Goal: Information Seeking & Learning: Learn about a topic

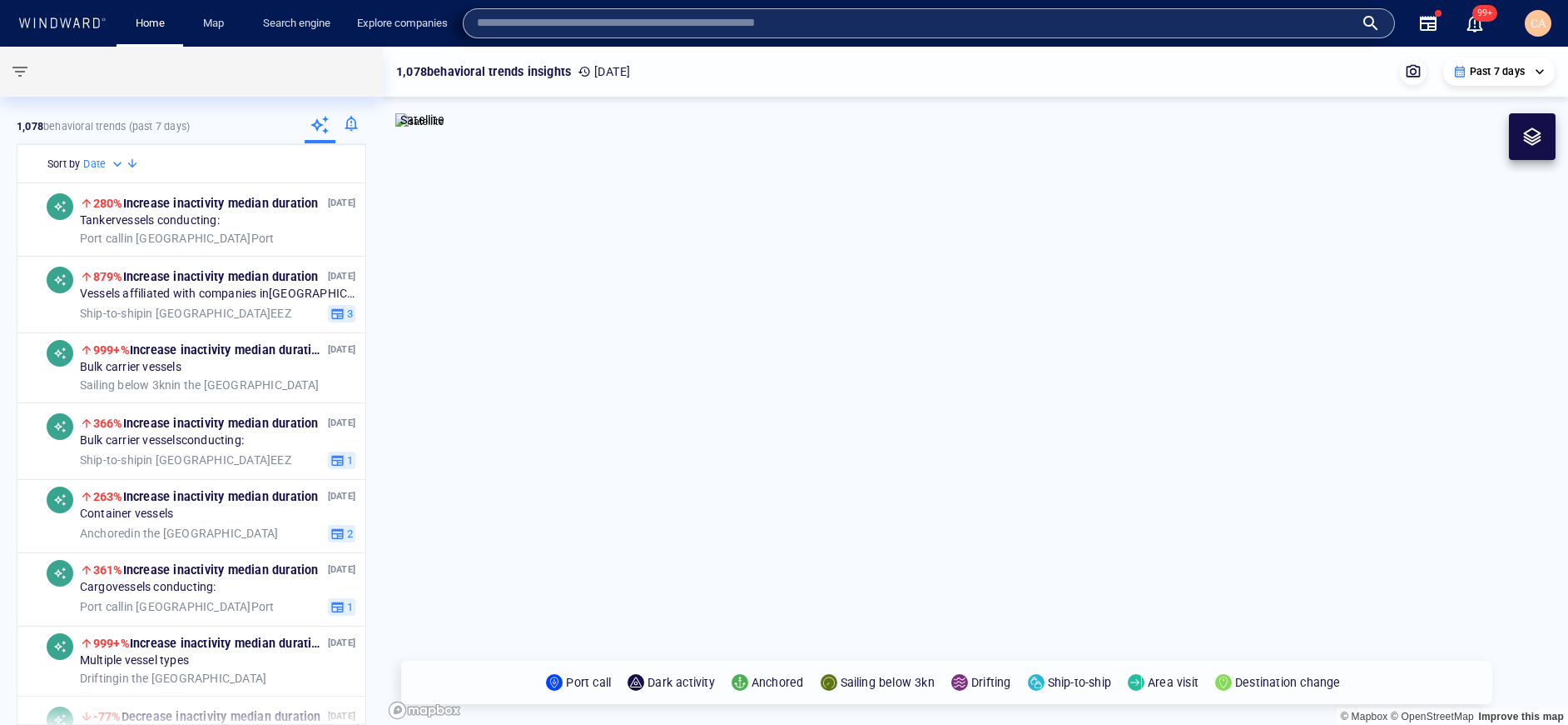
drag, startPoint x: 0, startPoint y: 0, endPoint x: 899, endPoint y: 28, distance: 899.4
click at [899, 28] on input "text" at bounding box center [915, 23] width 878 height 25
type input "*******"
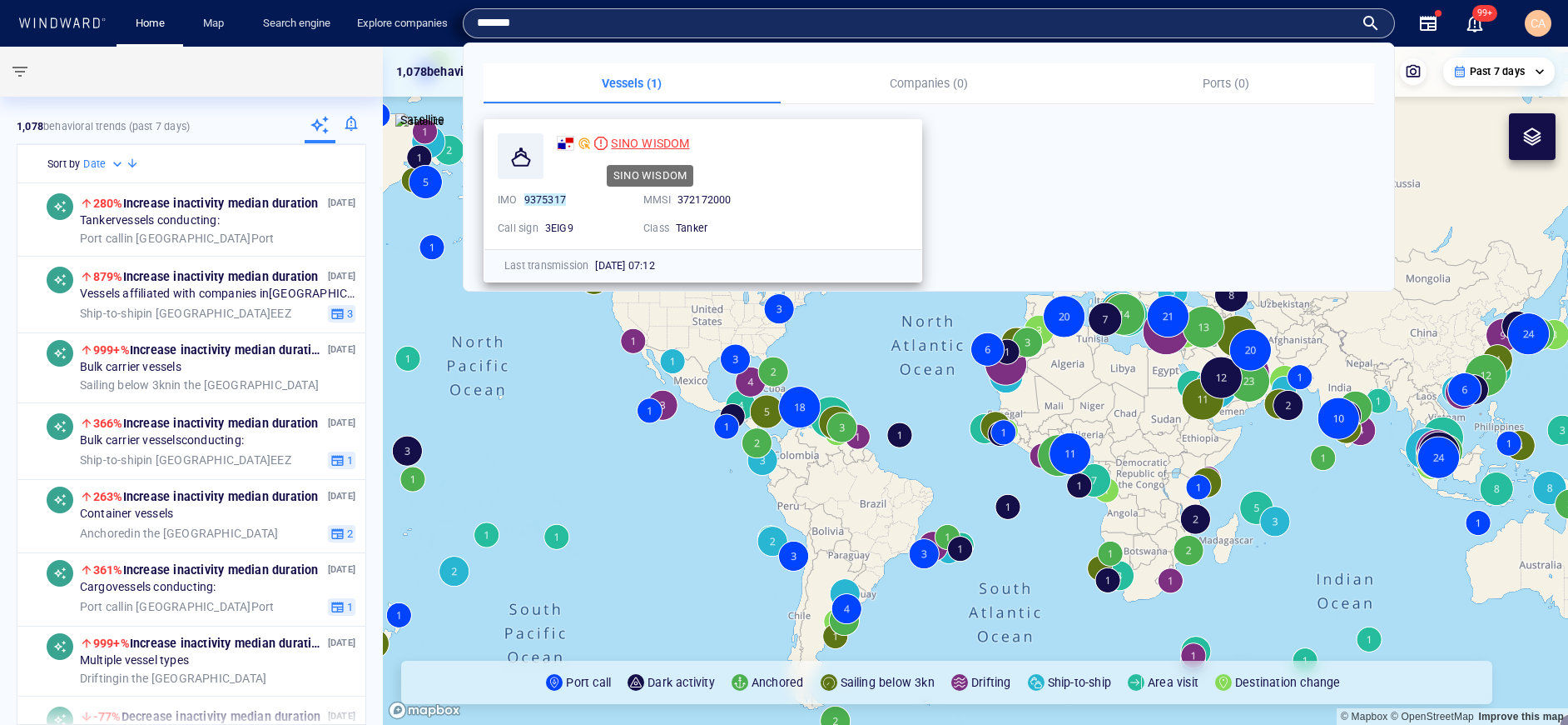
click at [623, 147] on span "SINO WISDOM" at bounding box center [650, 144] width 78 height 13
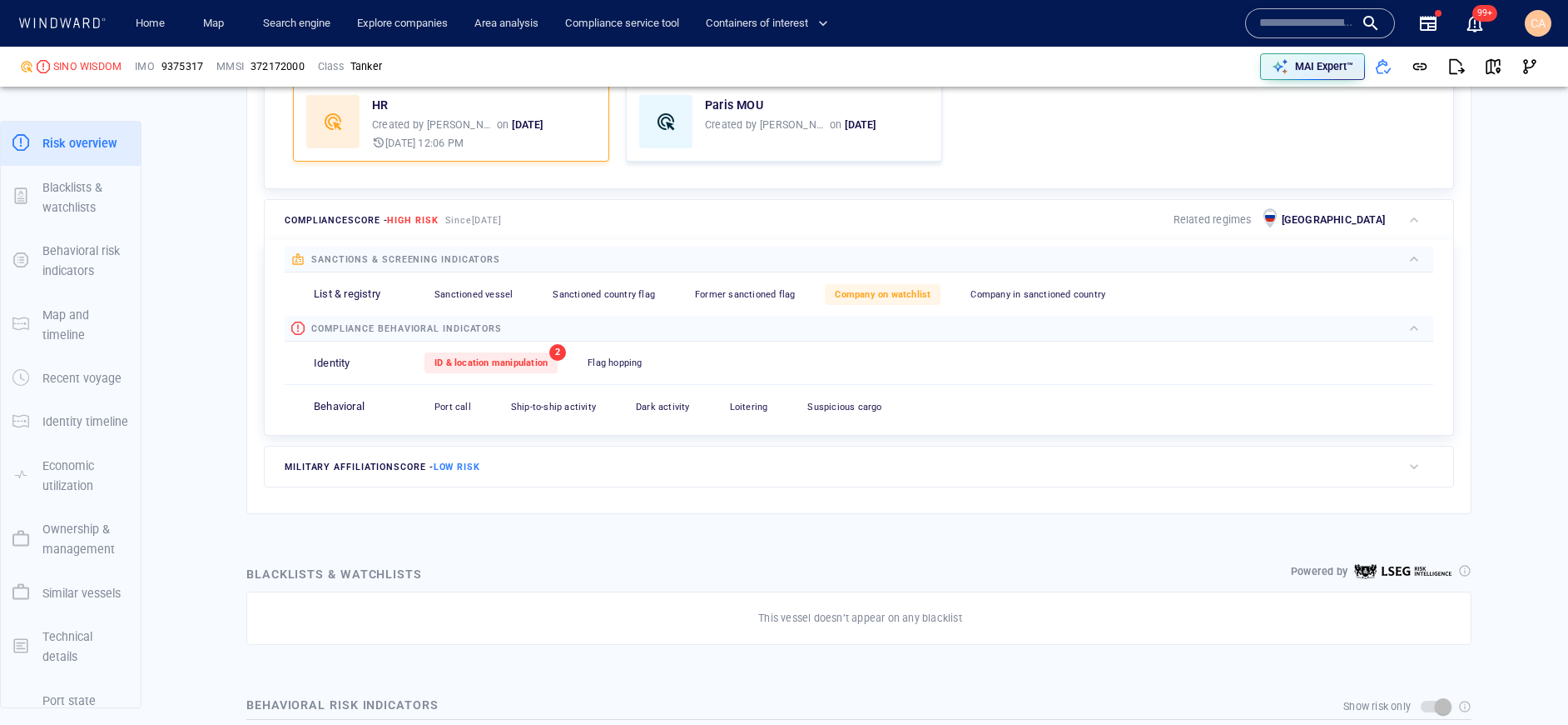
scroll to position [607, 0]
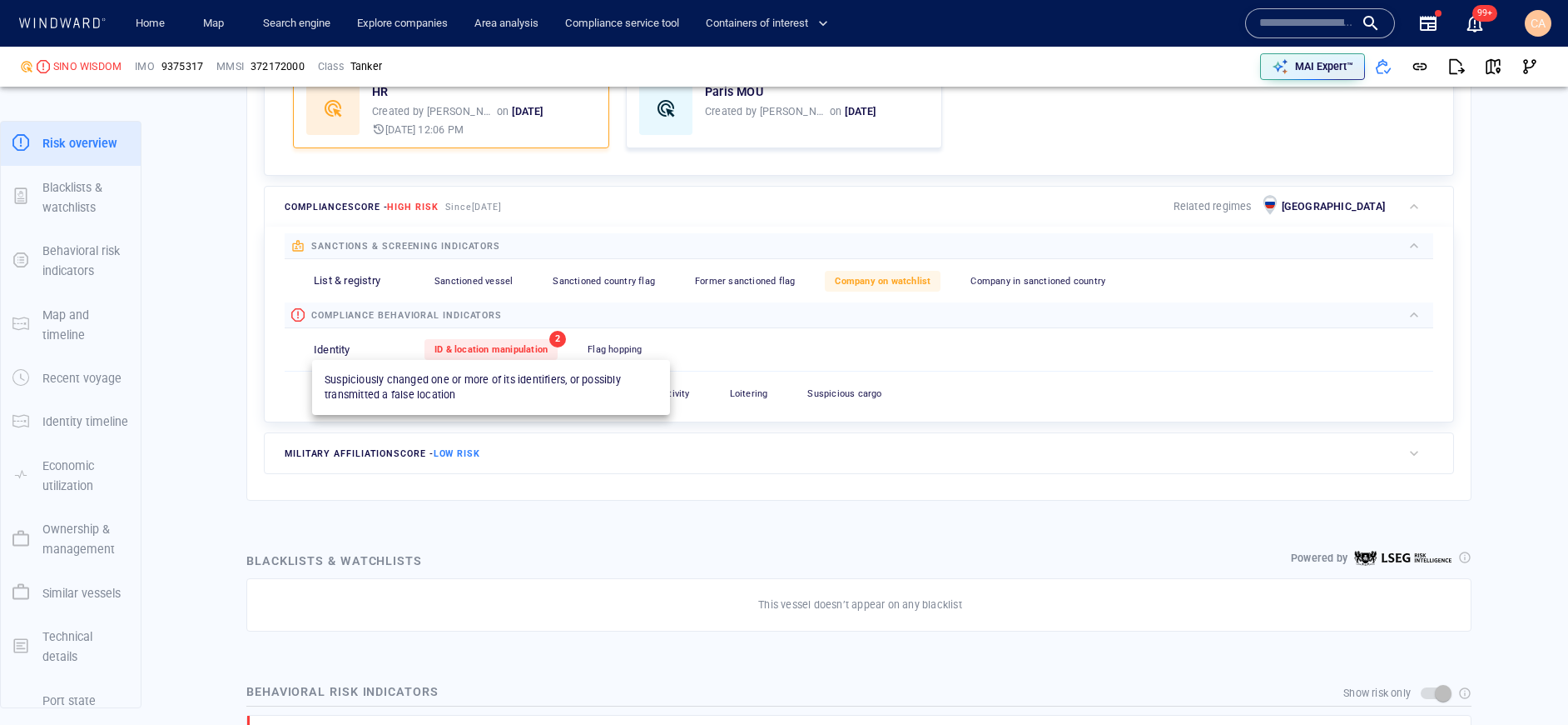
click at [520, 352] on span "ID & location manipulation" at bounding box center [491, 349] width 113 height 11
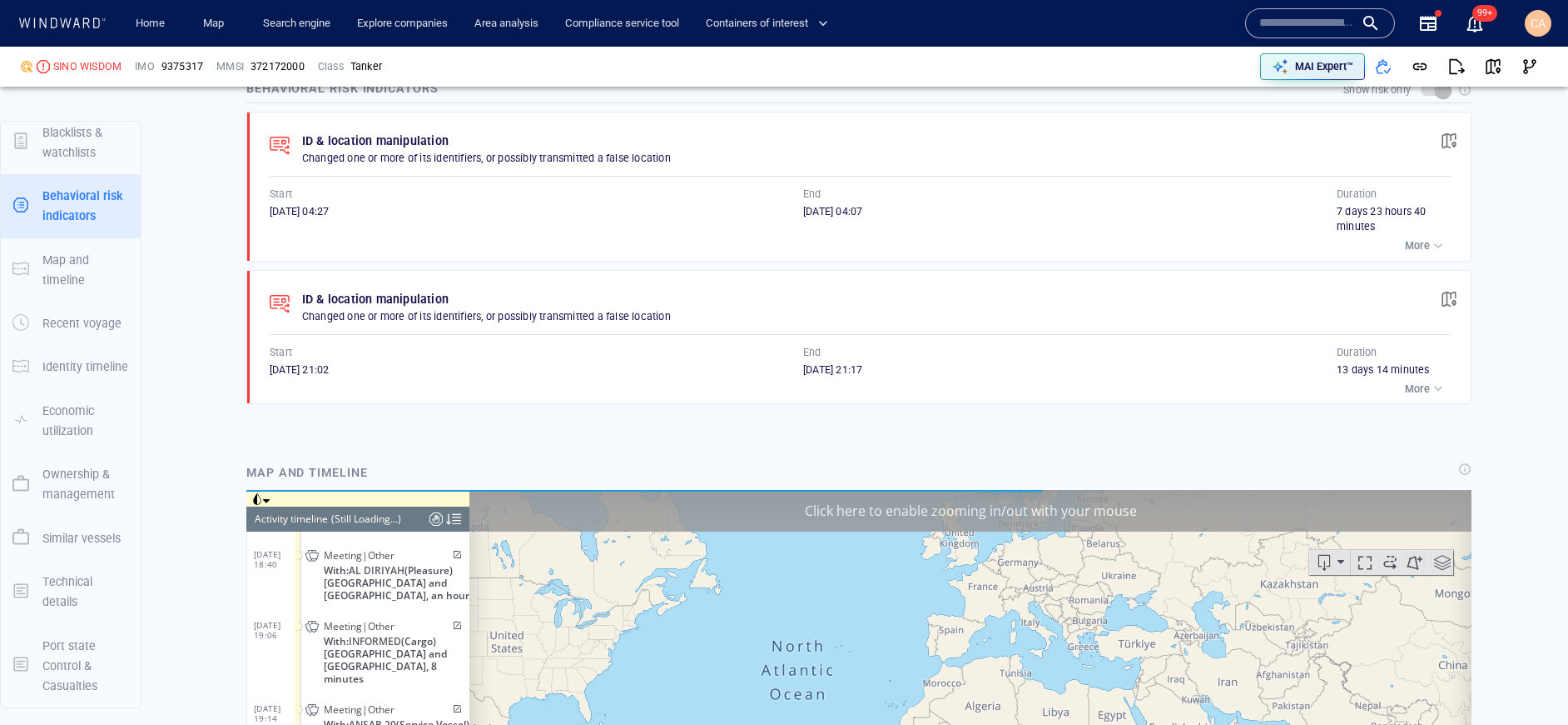
scroll to position [1205, 0]
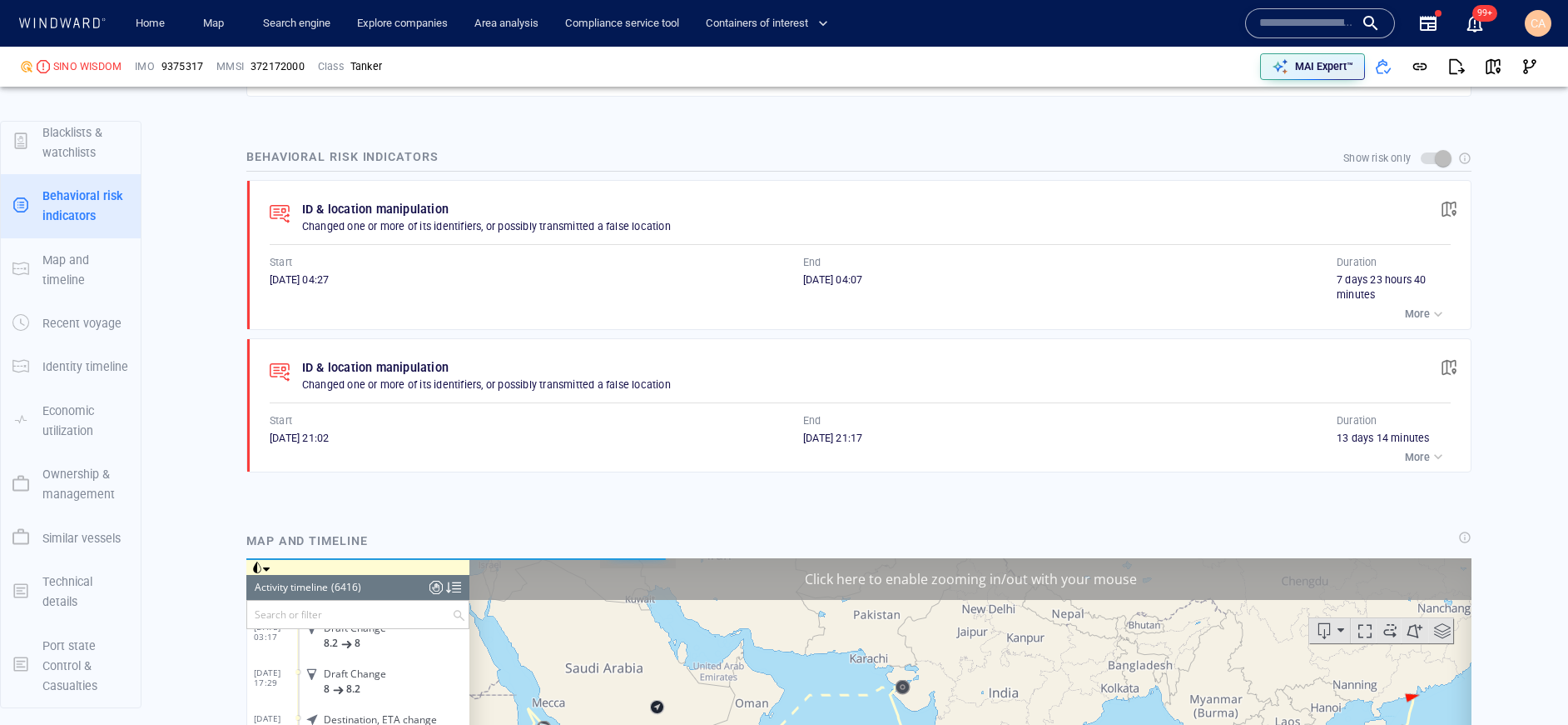
scroll to position [1141, 0]
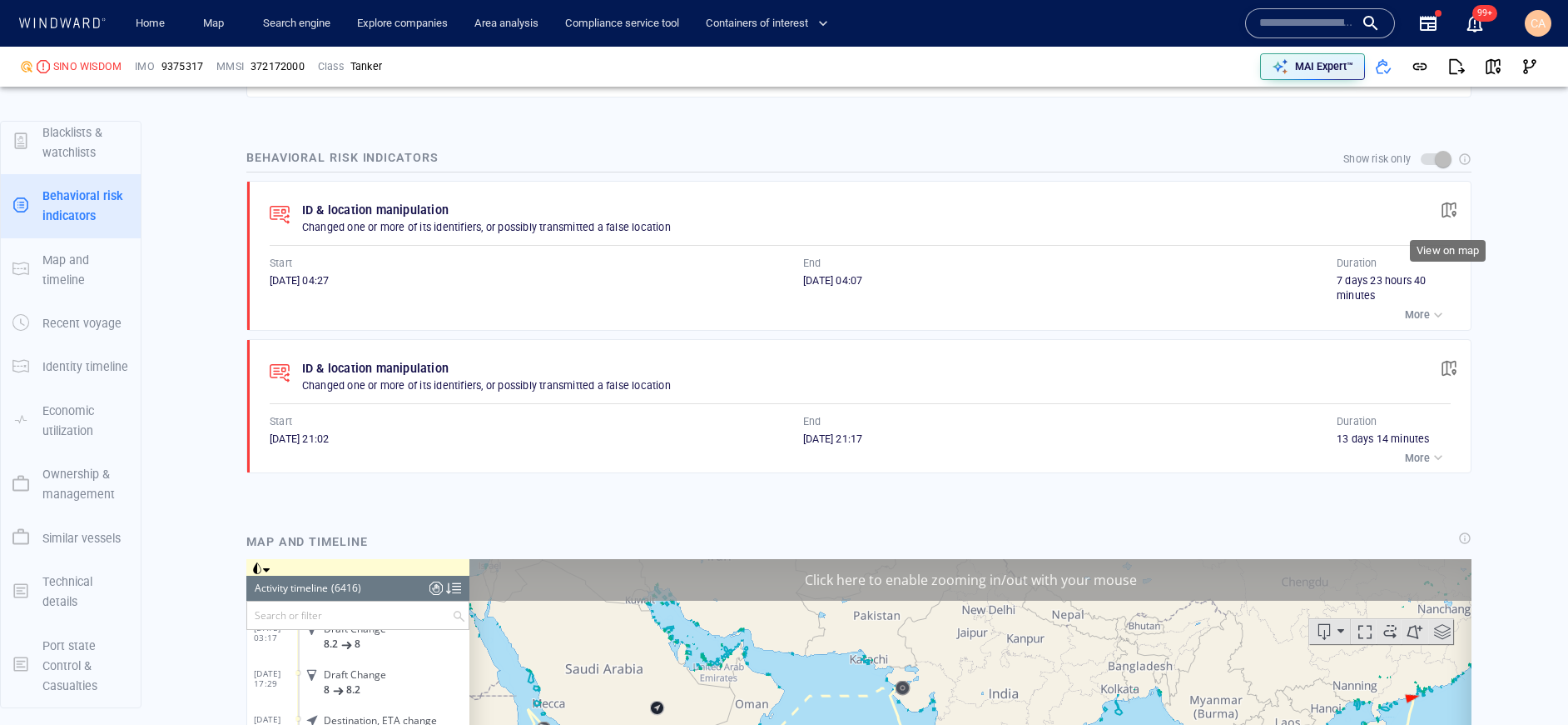
click at [1446, 212] on span "button" at bounding box center [1448, 209] width 16 height 16
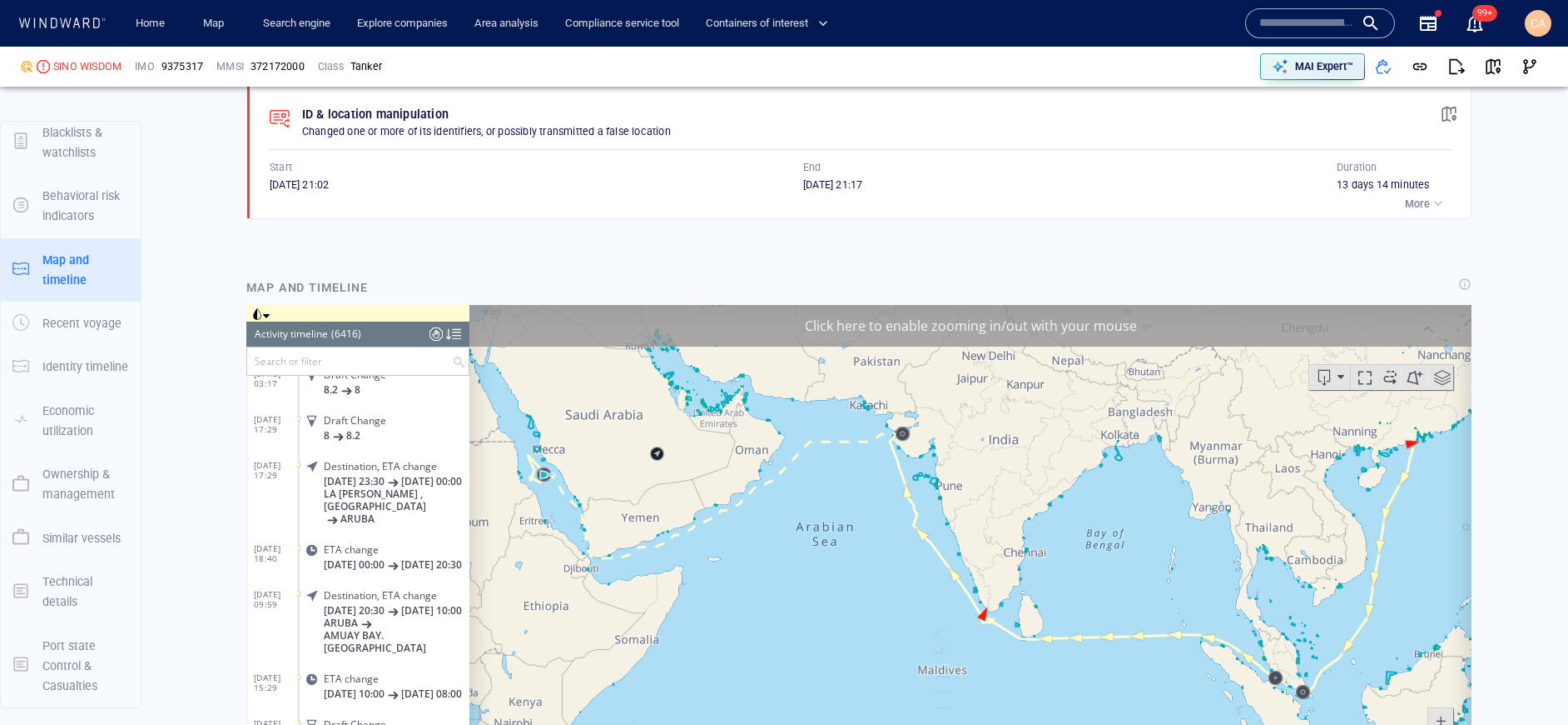
scroll to position [284893, 0]
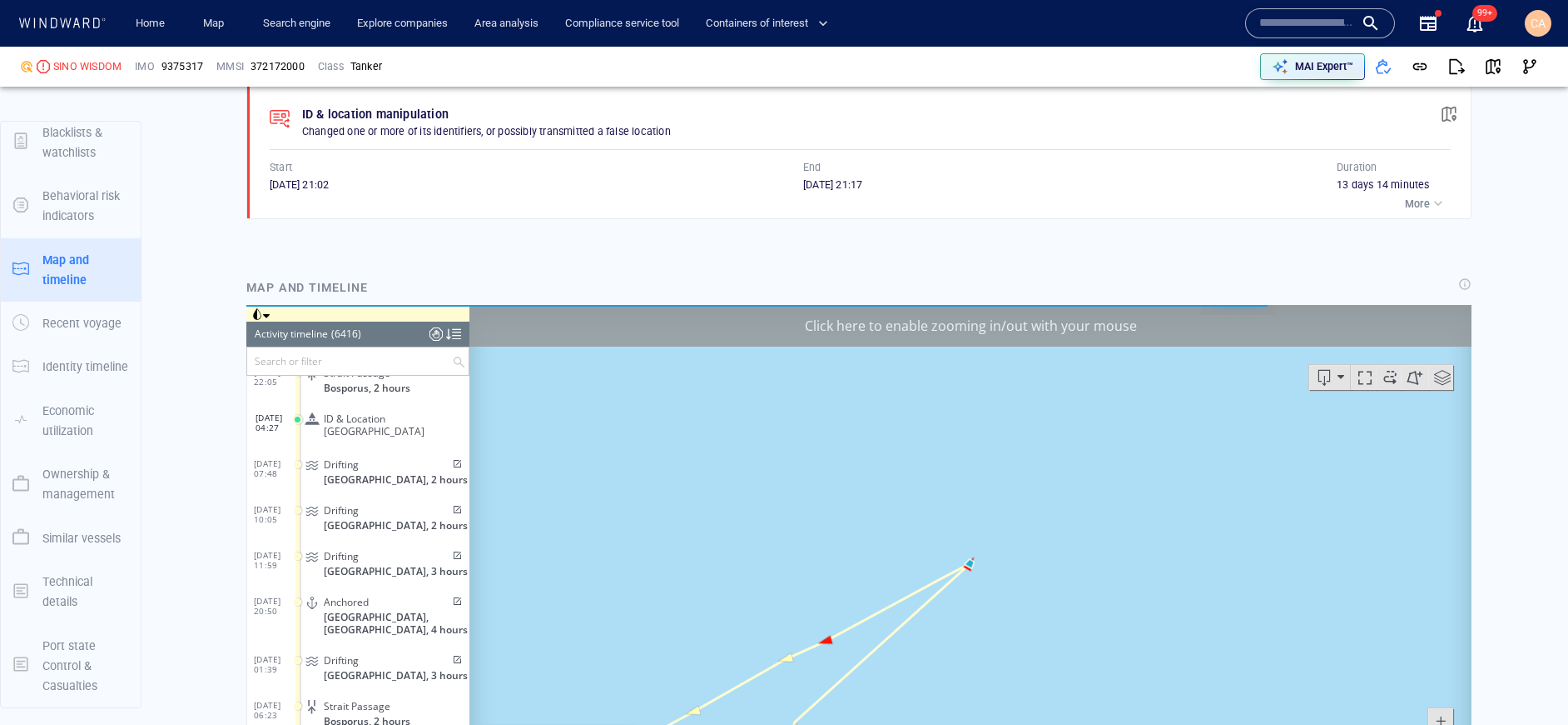
scroll to position [1466, 0]
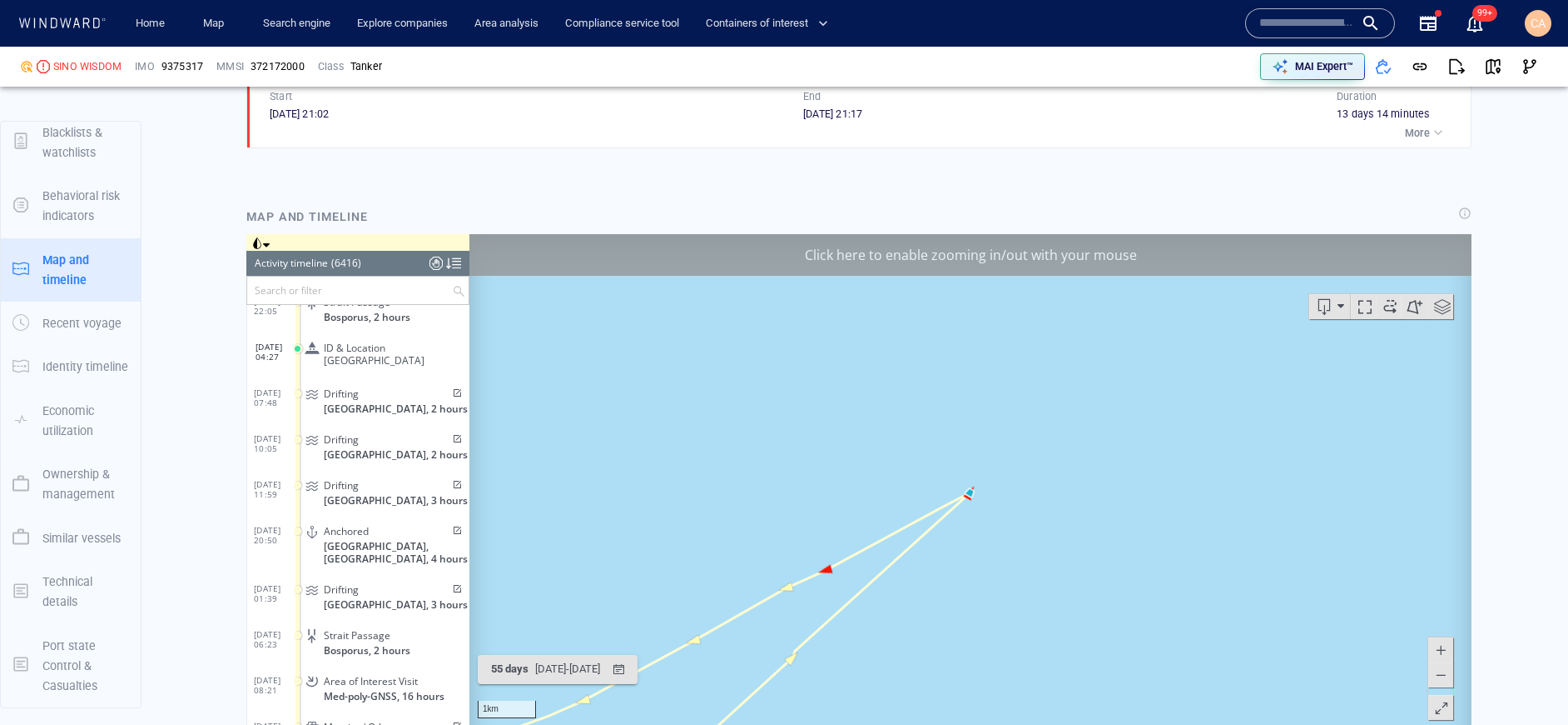
drag, startPoint x: 967, startPoint y: 567, endPoint x: 1161, endPoint y: 464, distance: 219.6
click at [1161, 464] on canvas "Map" at bounding box center [970, 491] width 1002 height 516
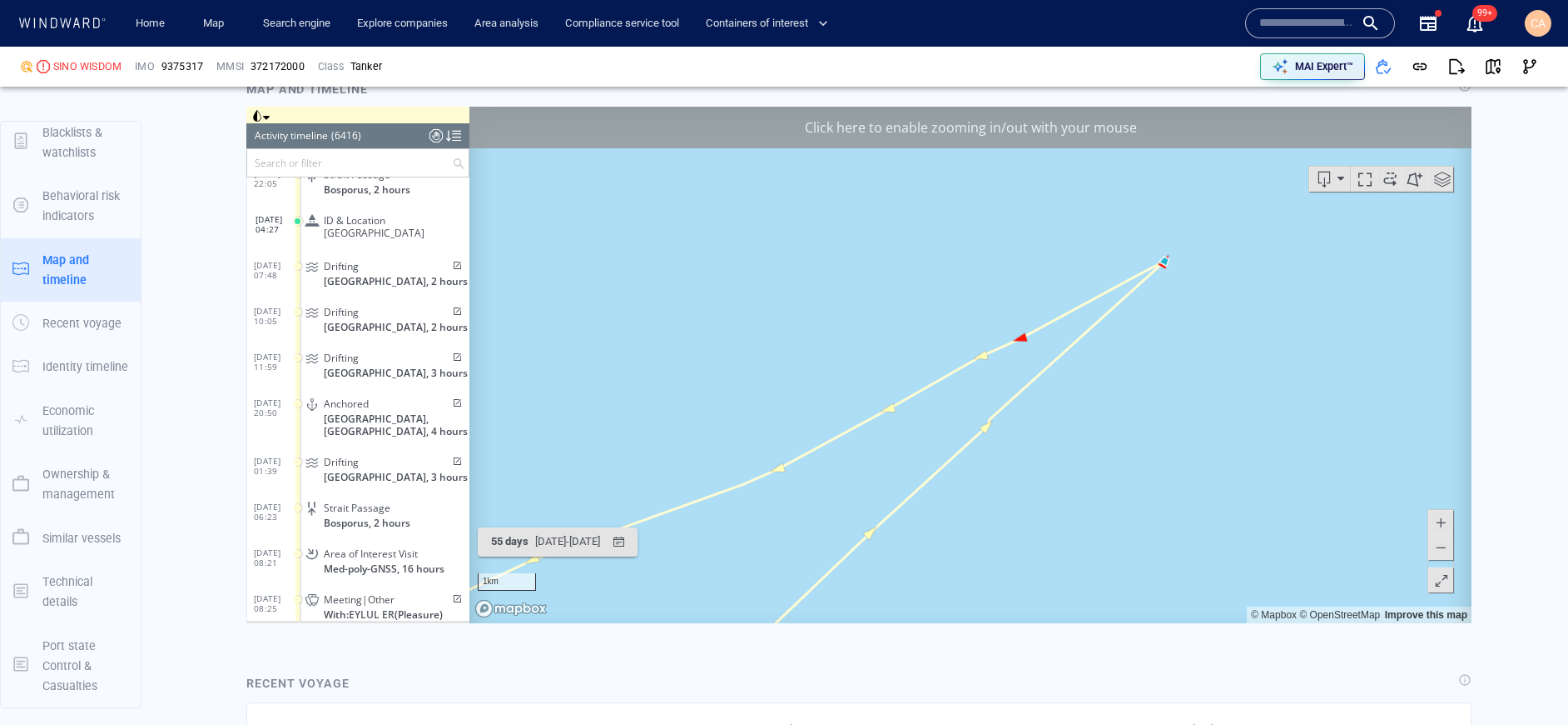
scroll to position [1596, 0]
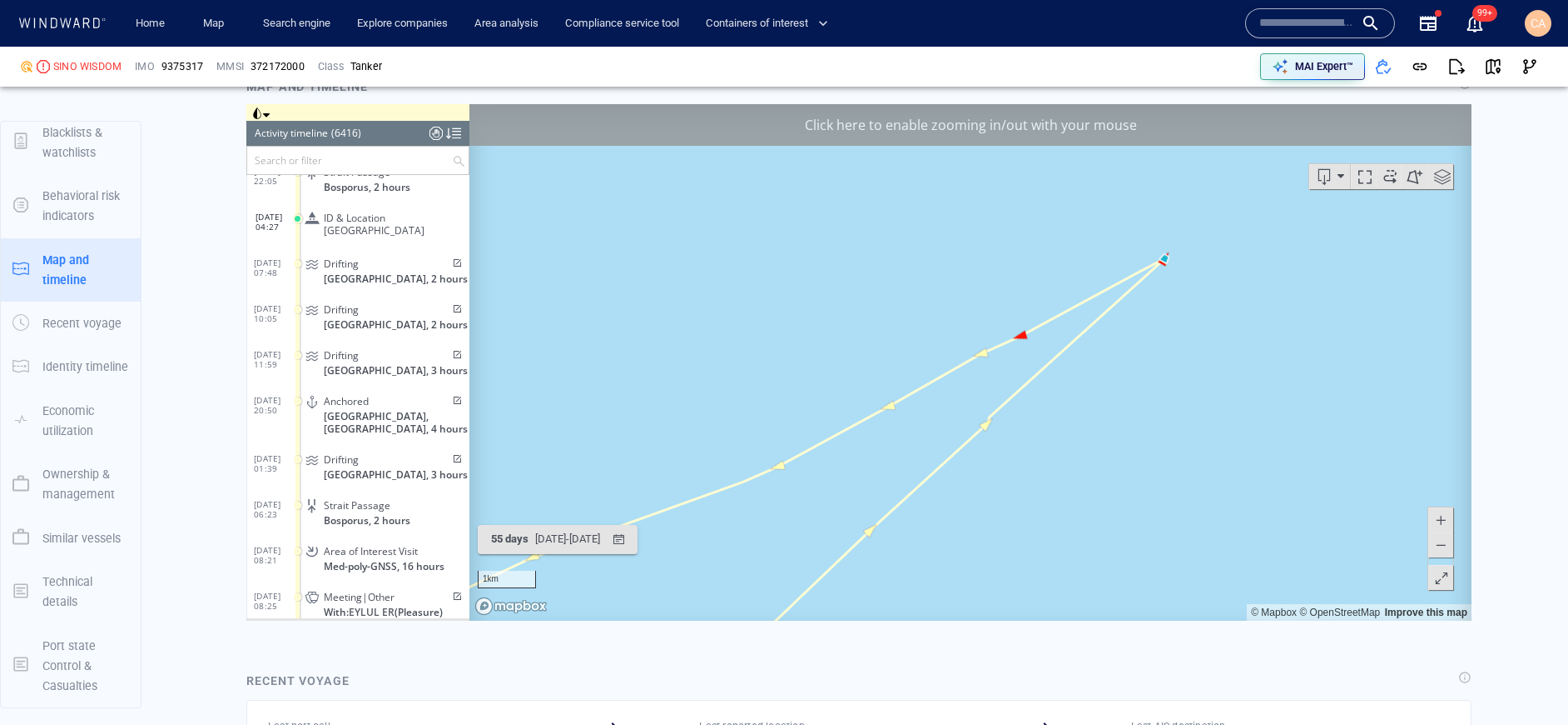
click at [1443, 551] on span at bounding box center [1441, 544] width 16 height 25
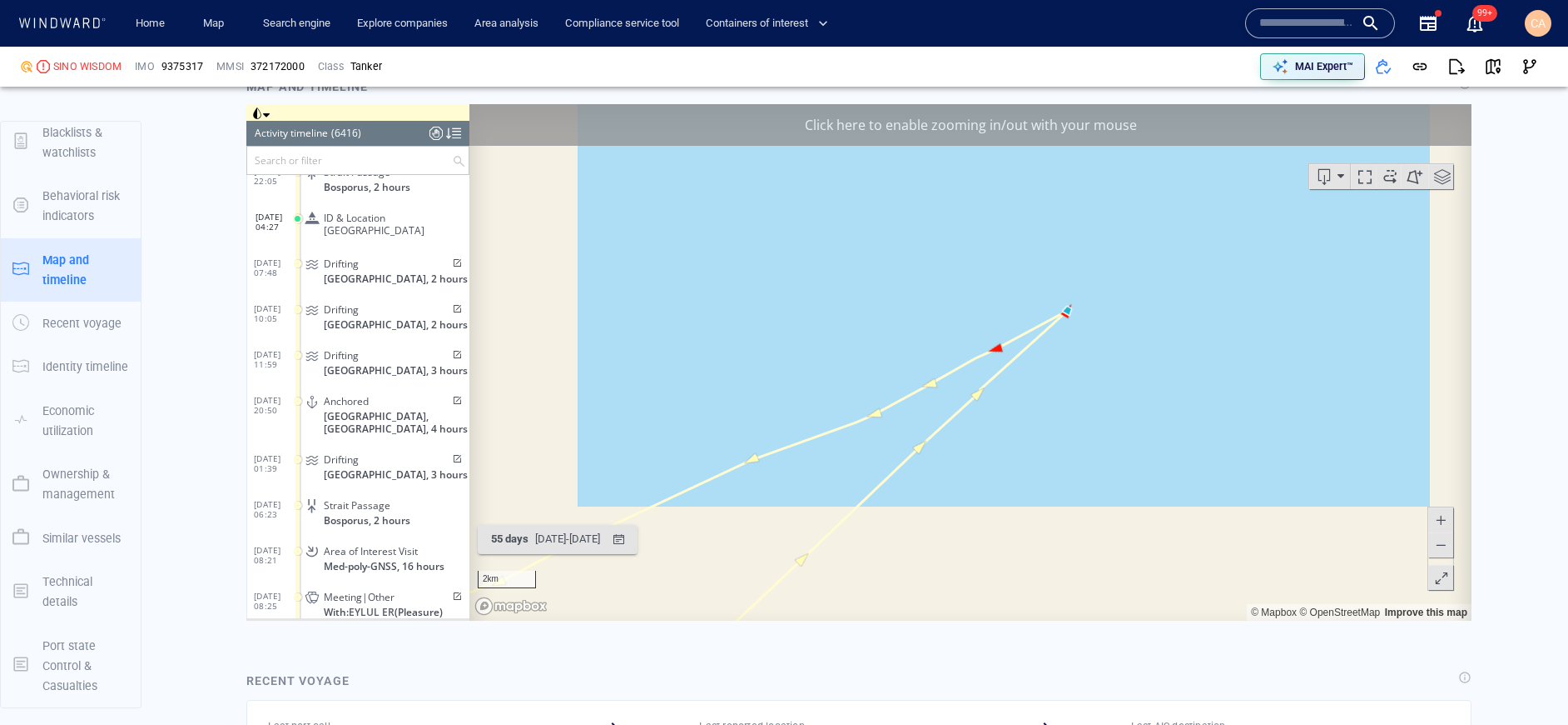
click at [1443, 551] on span at bounding box center [1441, 544] width 16 height 25
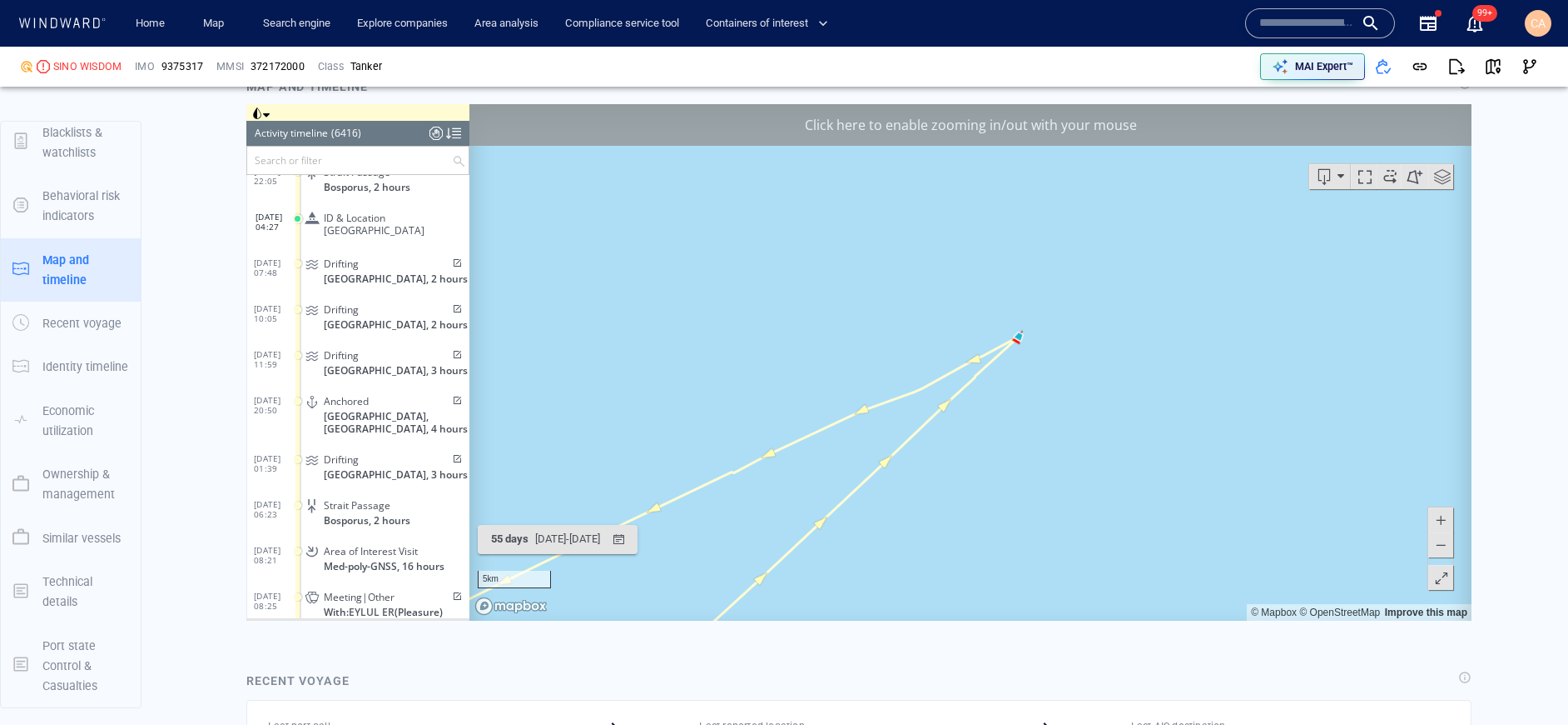
click at [1443, 551] on span at bounding box center [1441, 544] width 16 height 25
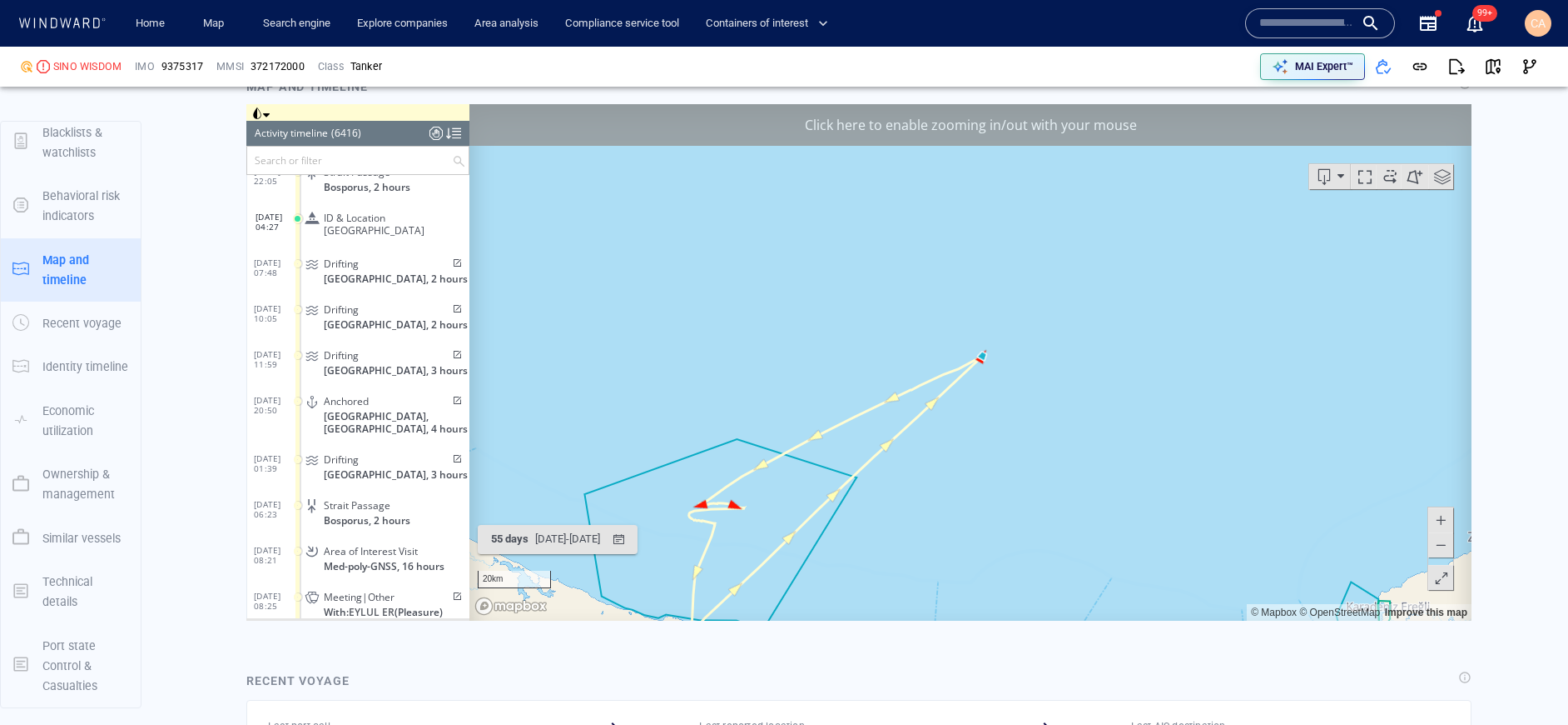
click at [1443, 551] on span at bounding box center [1441, 544] width 16 height 25
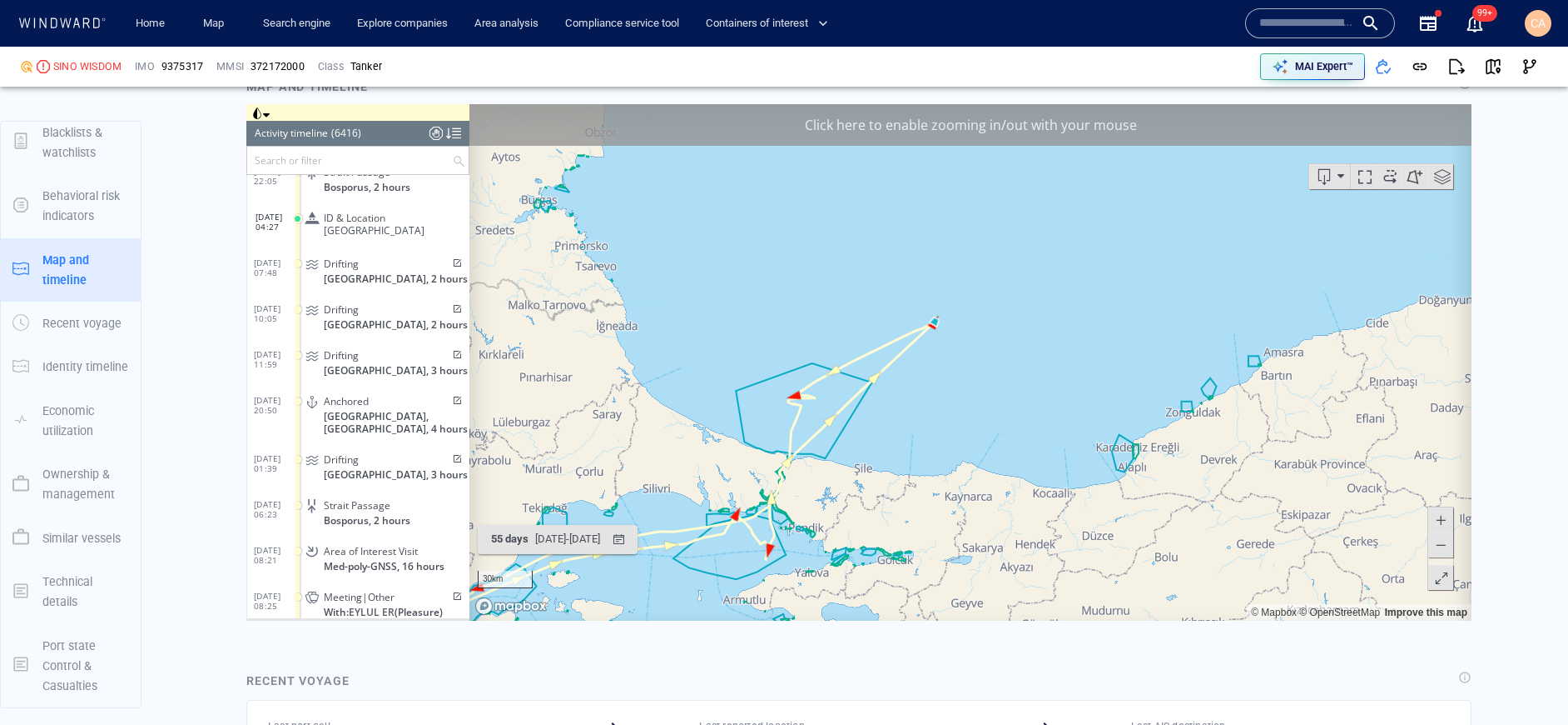
drag, startPoint x: 1013, startPoint y: 390, endPoint x: 985, endPoint y: 363, distance: 38.9
click at [986, 363] on canvas "Map" at bounding box center [970, 361] width 1002 height 516
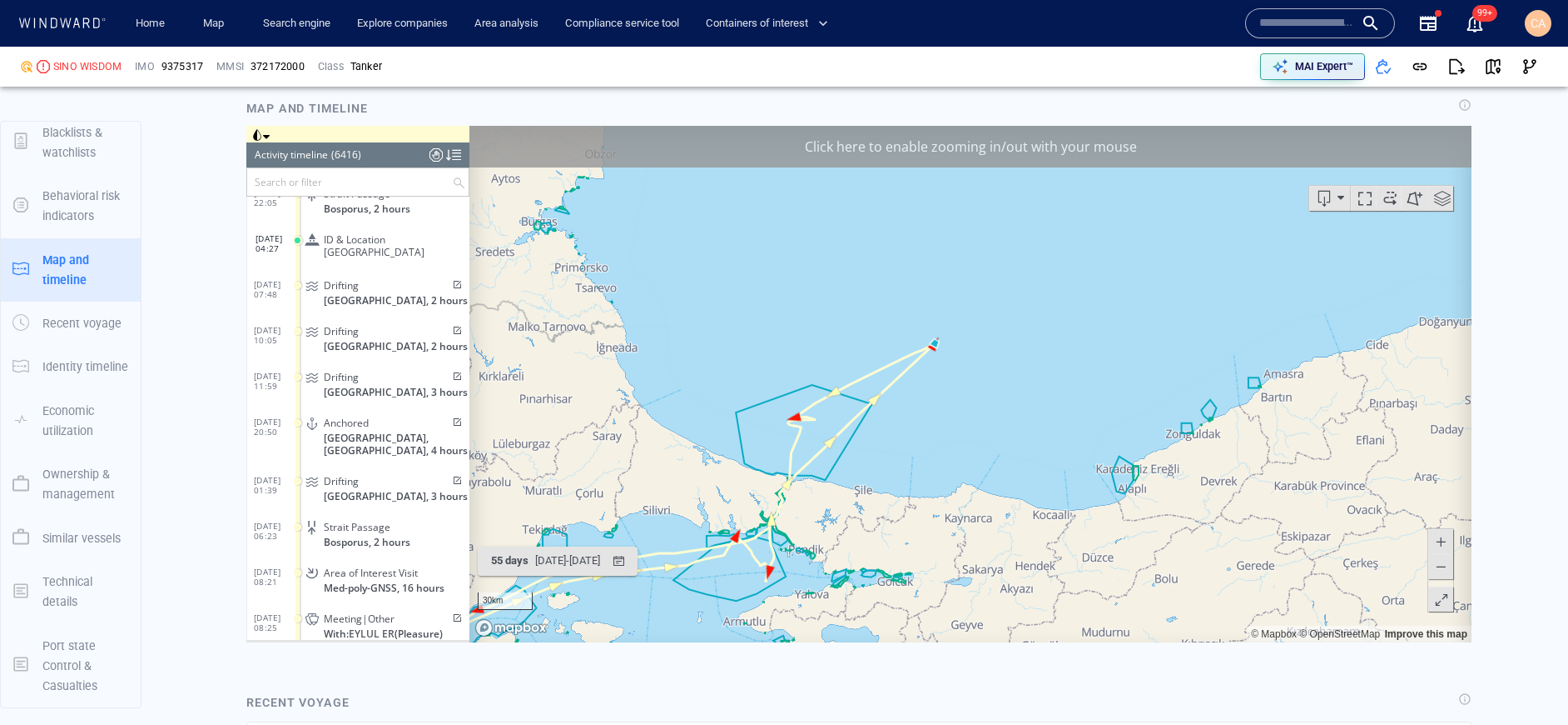
scroll to position [1598, 0]
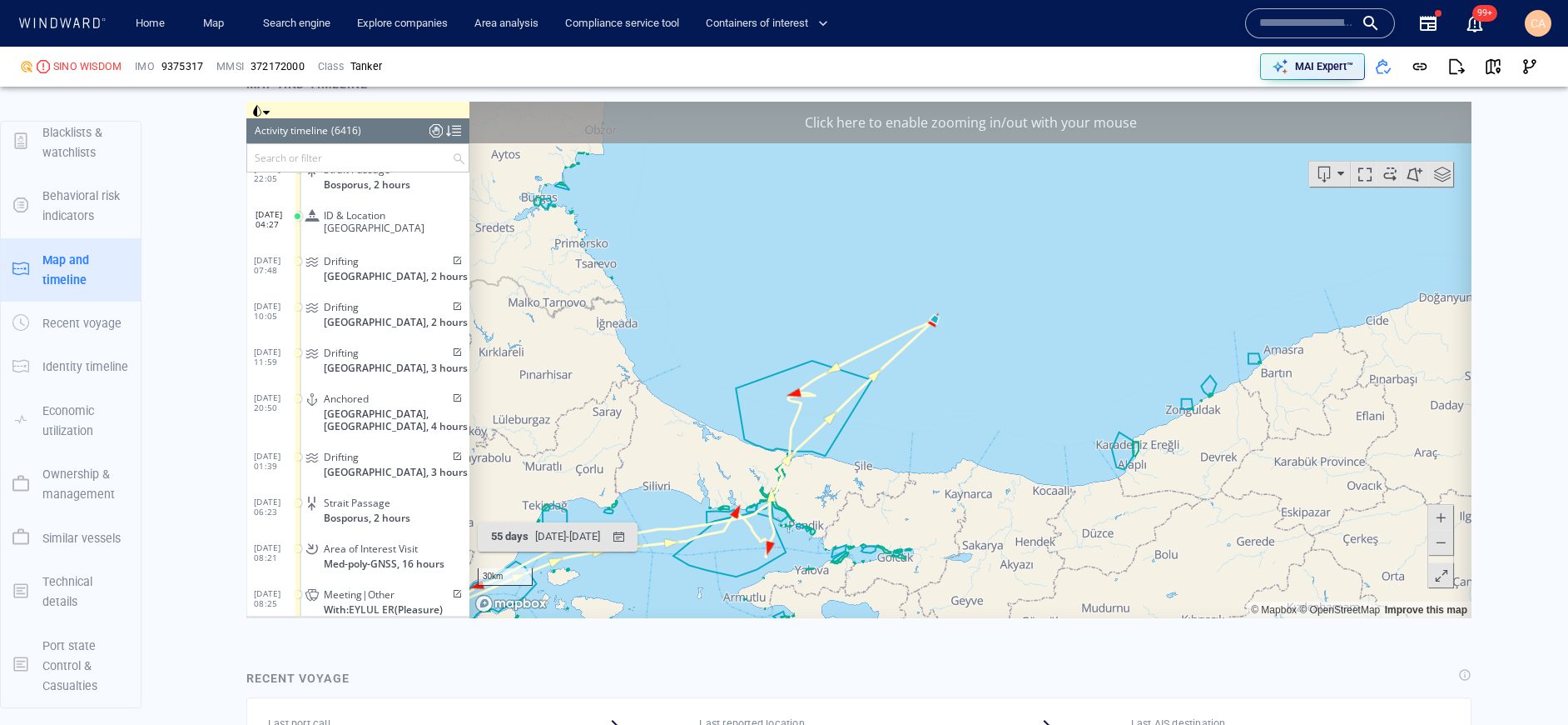
click at [938, 335] on canvas "Map" at bounding box center [970, 358] width 1002 height 516
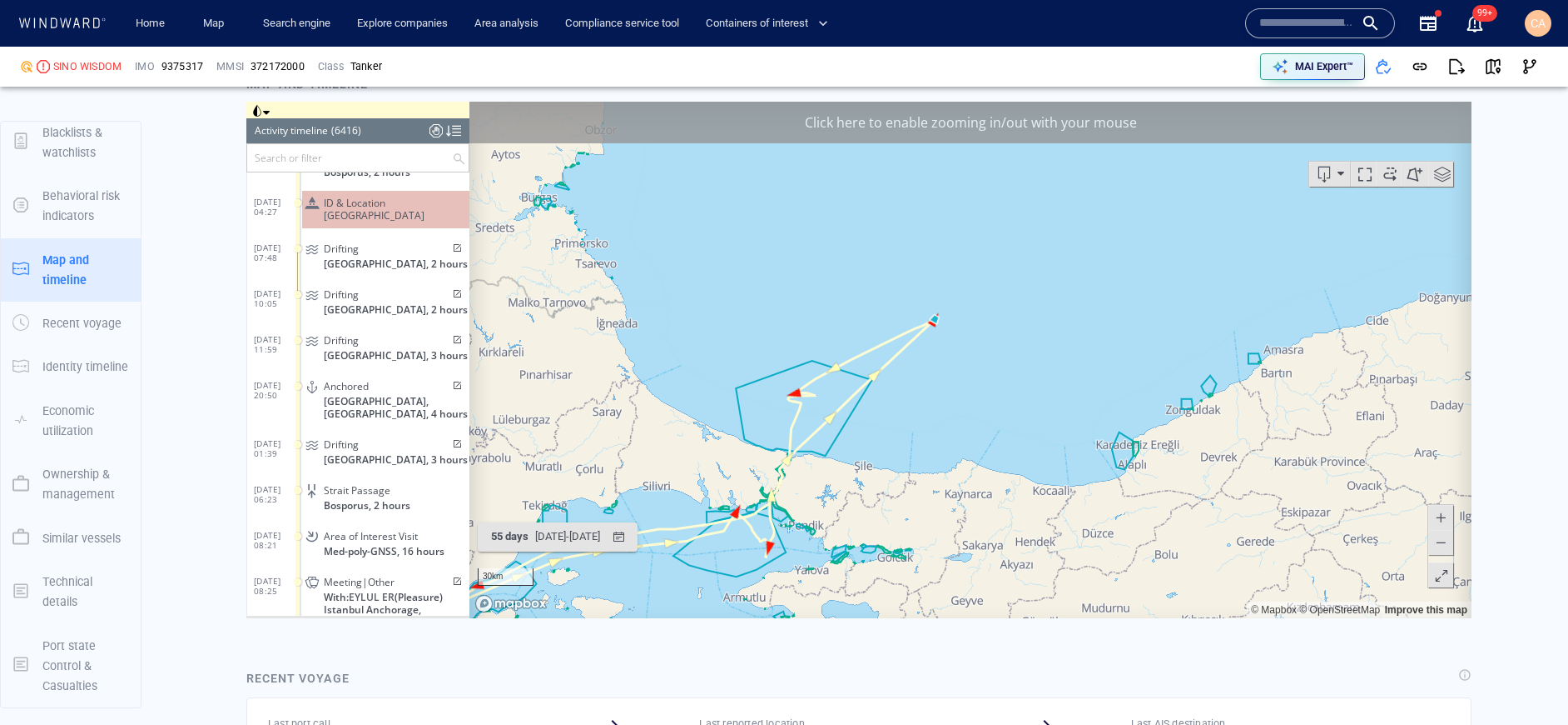
scroll to position [284939, 0]
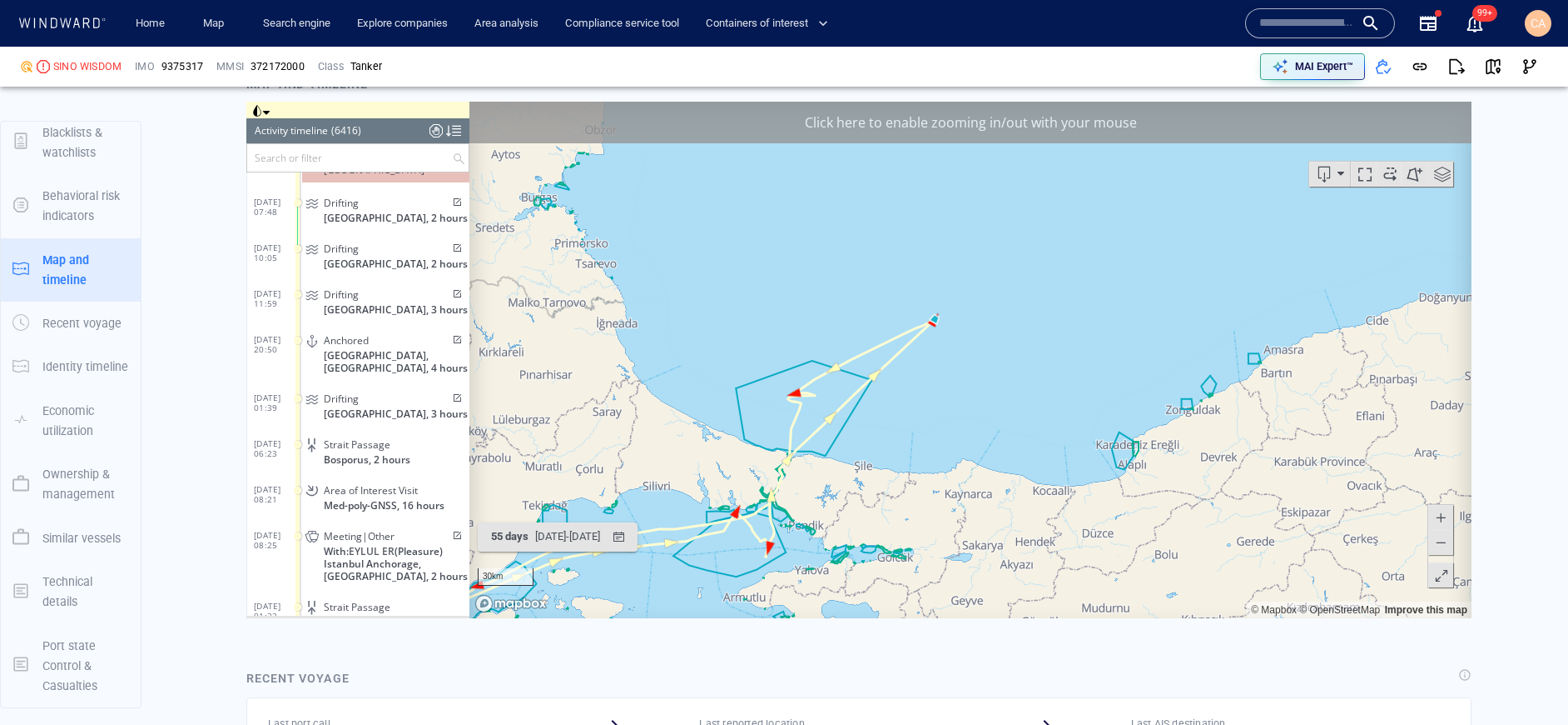
click at [938, 335] on canvas "Map" at bounding box center [970, 358] width 1002 height 516
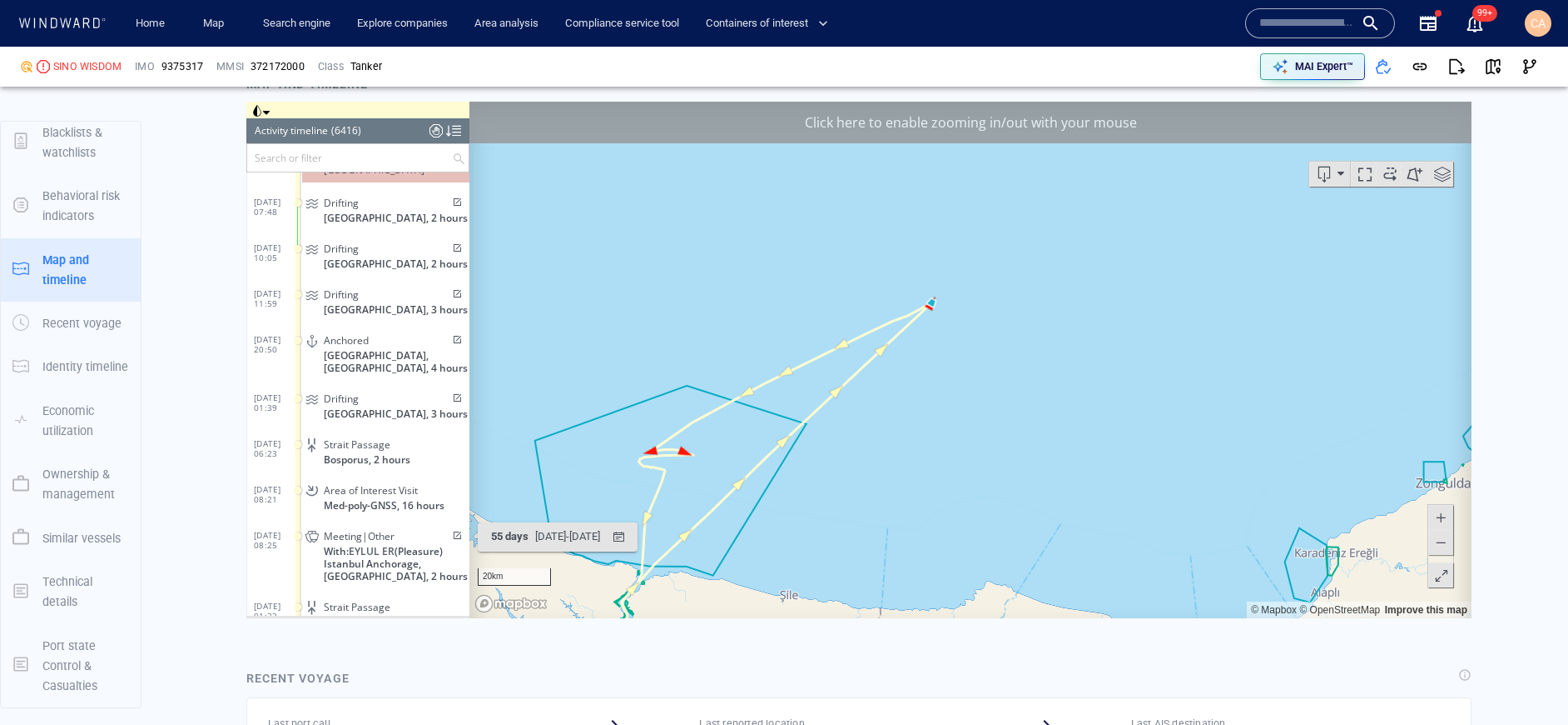
click at [938, 335] on canvas "Map" at bounding box center [970, 358] width 1002 height 516
click at [937, 329] on canvas "Map" at bounding box center [970, 358] width 1002 height 516
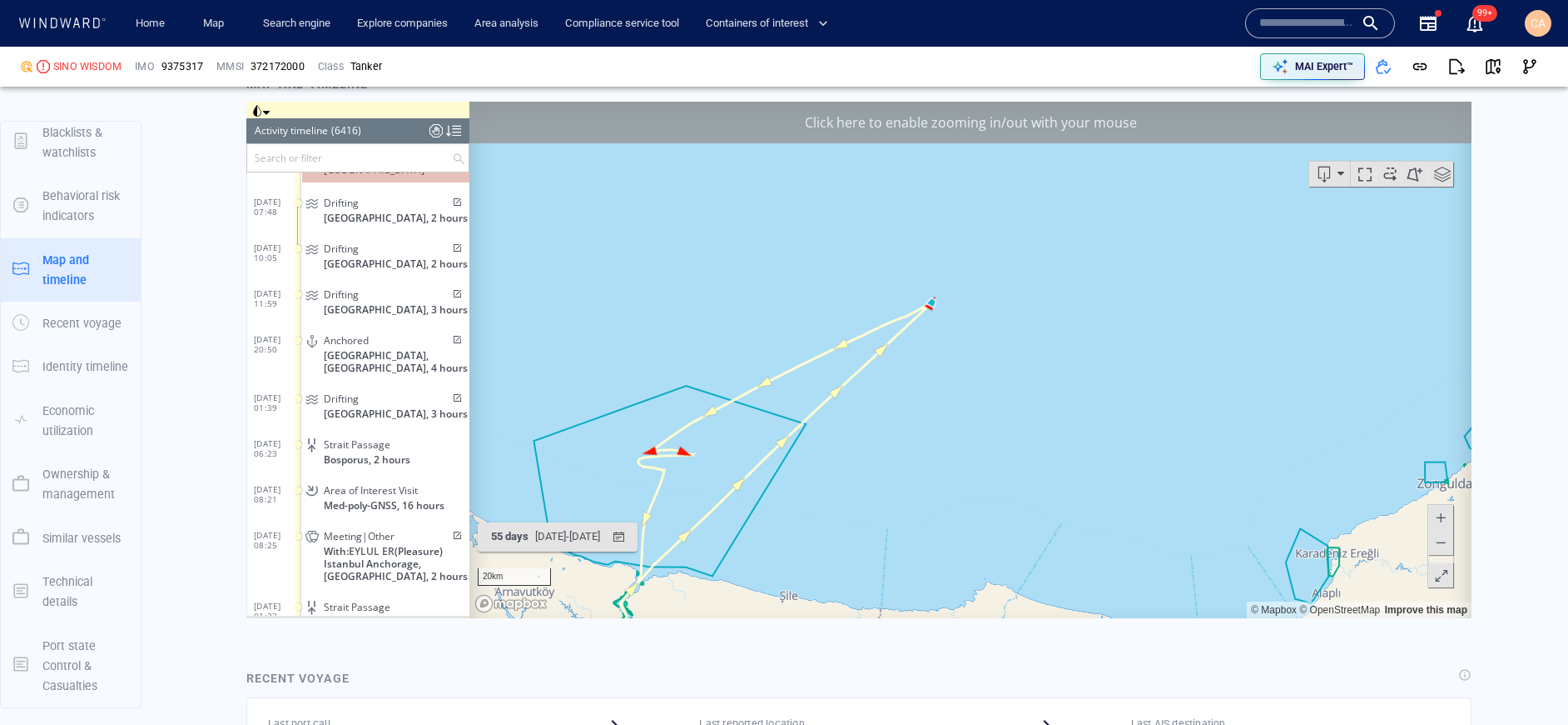
click at [937, 329] on canvas "Map" at bounding box center [970, 358] width 1002 height 516
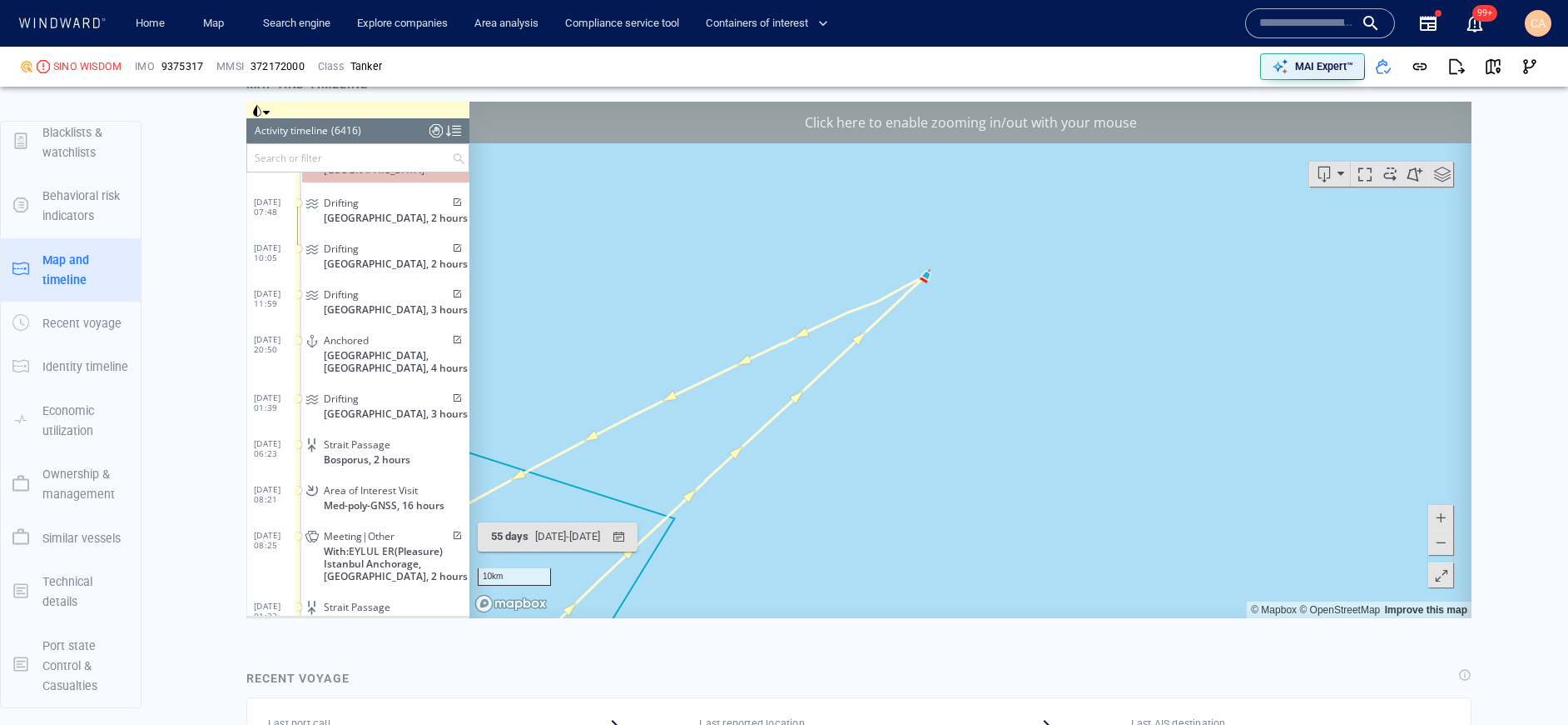
click at [936, 322] on canvas "Map" at bounding box center [970, 358] width 1002 height 516
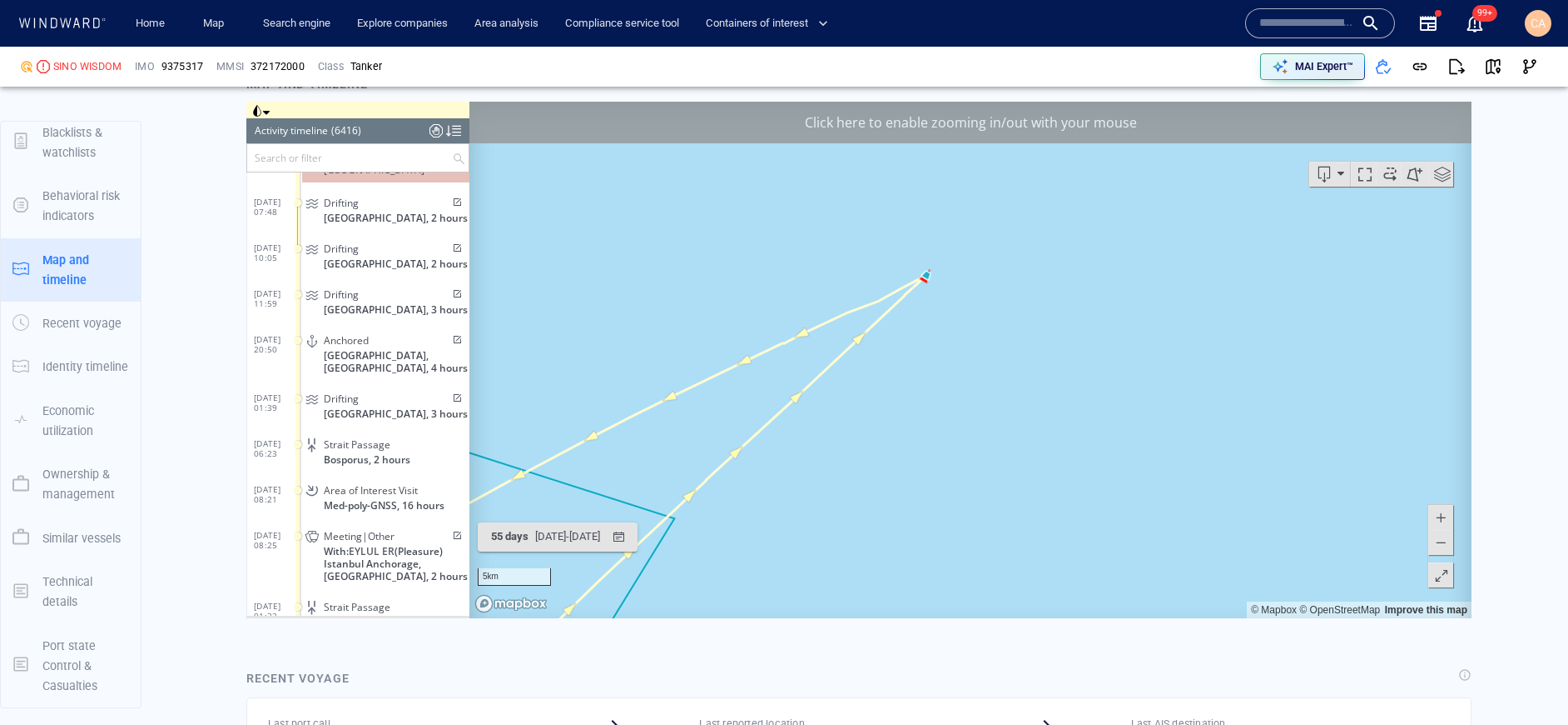
click at [936, 322] on canvas "Map" at bounding box center [970, 358] width 1002 height 516
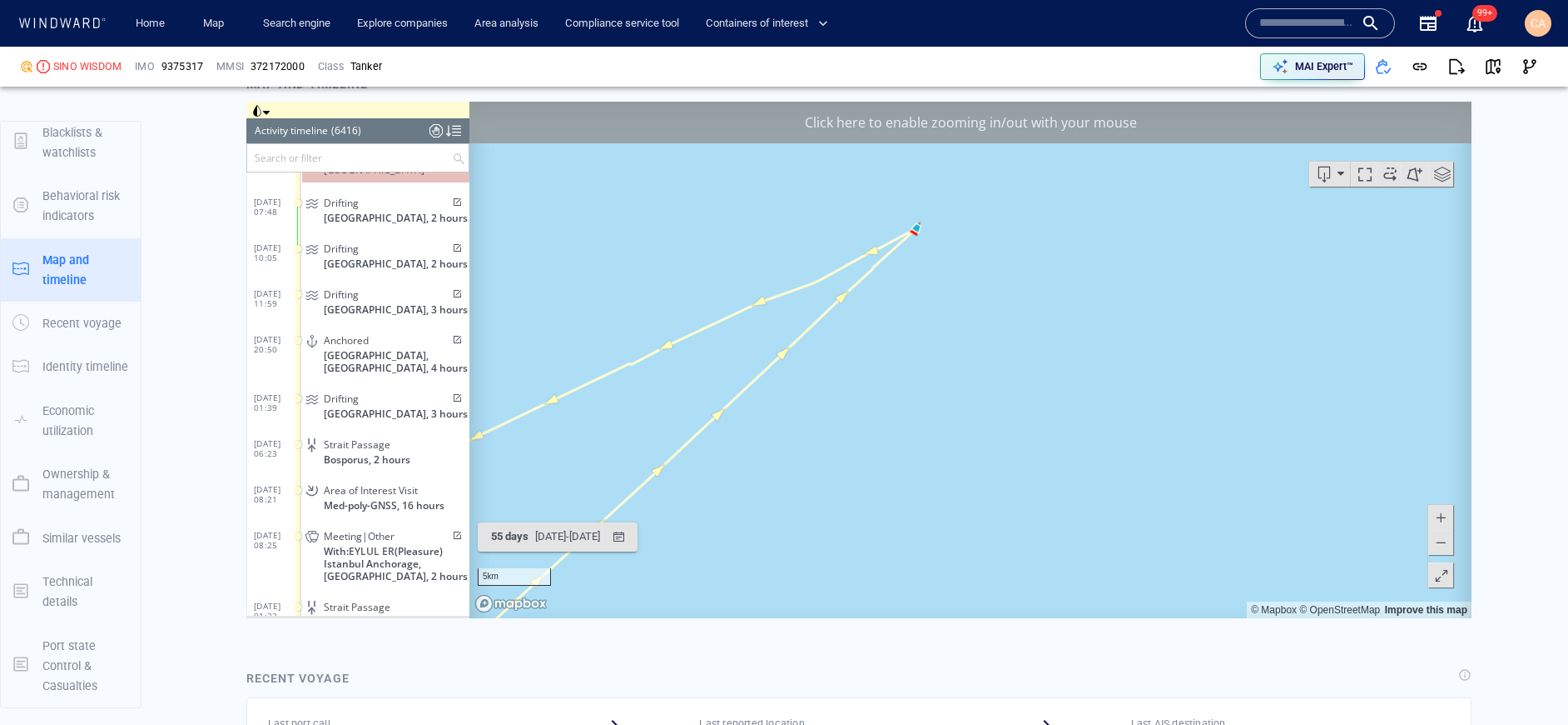
click at [936, 322] on canvas "Map" at bounding box center [970, 358] width 1002 height 516
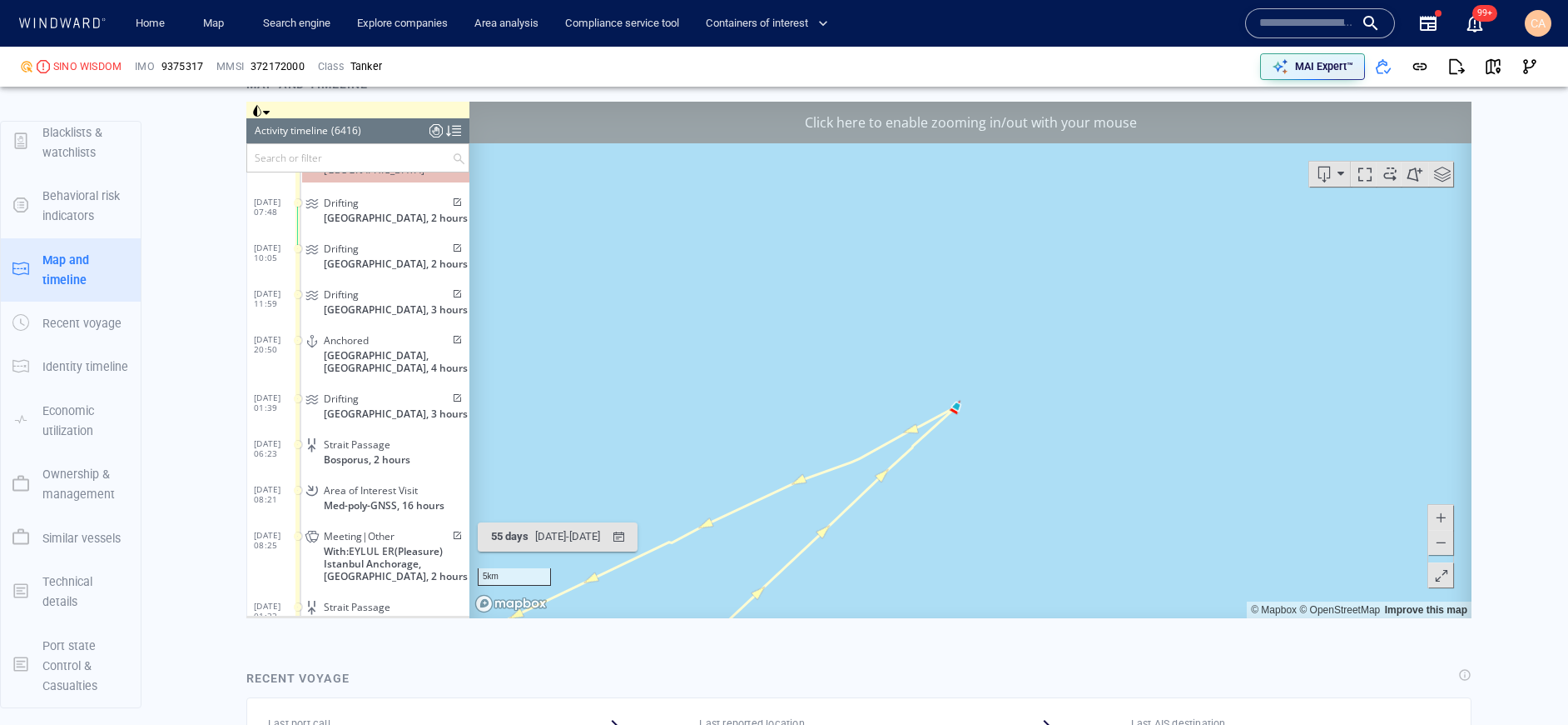
drag, startPoint x: 973, startPoint y: 428, endPoint x: 987, endPoint y: 469, distance: 43.3
click at [988, 472] on canvas "Map" at bounding box center [970, 358] width 1002 height 516
click at [437, 135] on div at bounding box center [437, 130] width 13 height 25
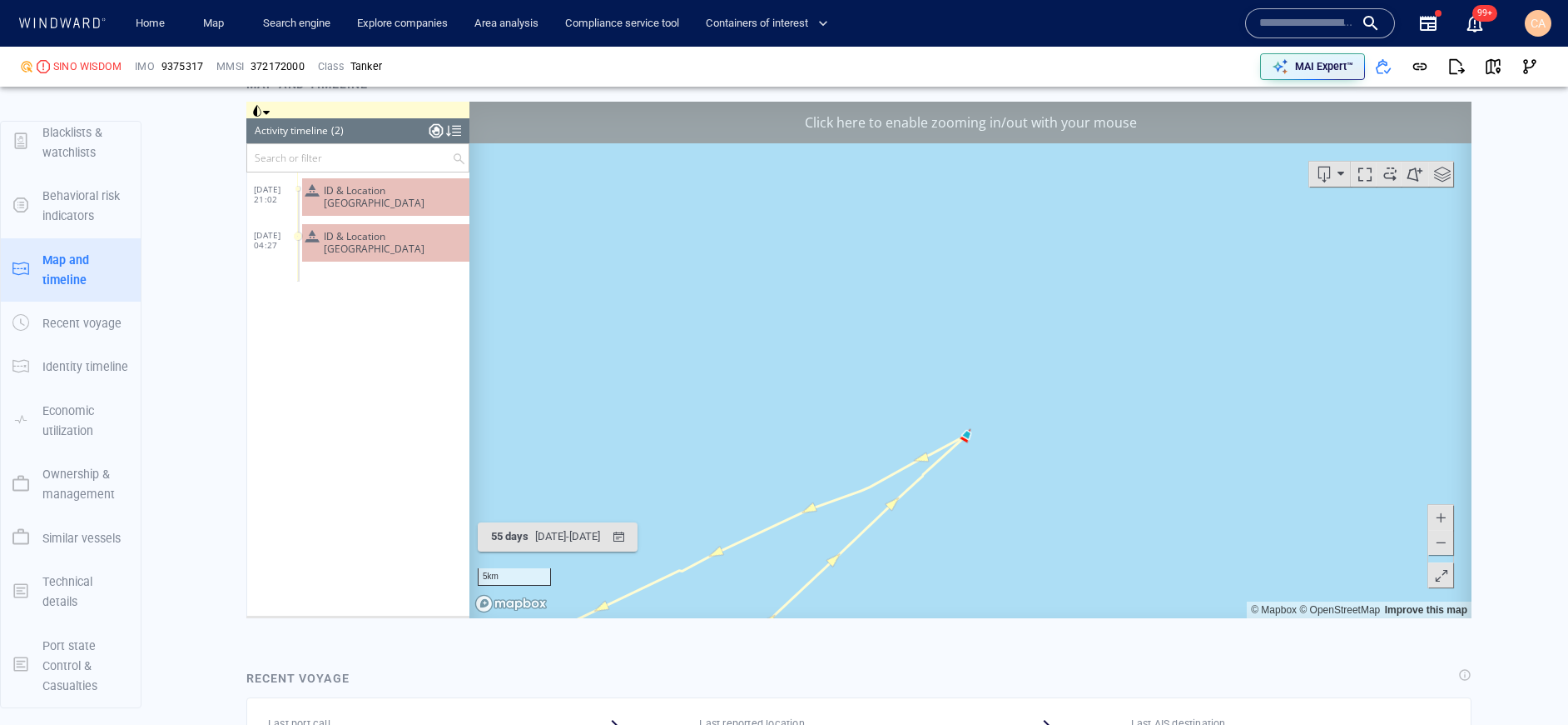
click at [398, 191] on span "ID & Location Tampering" at bounding box center [392, 195] width 139 height 25
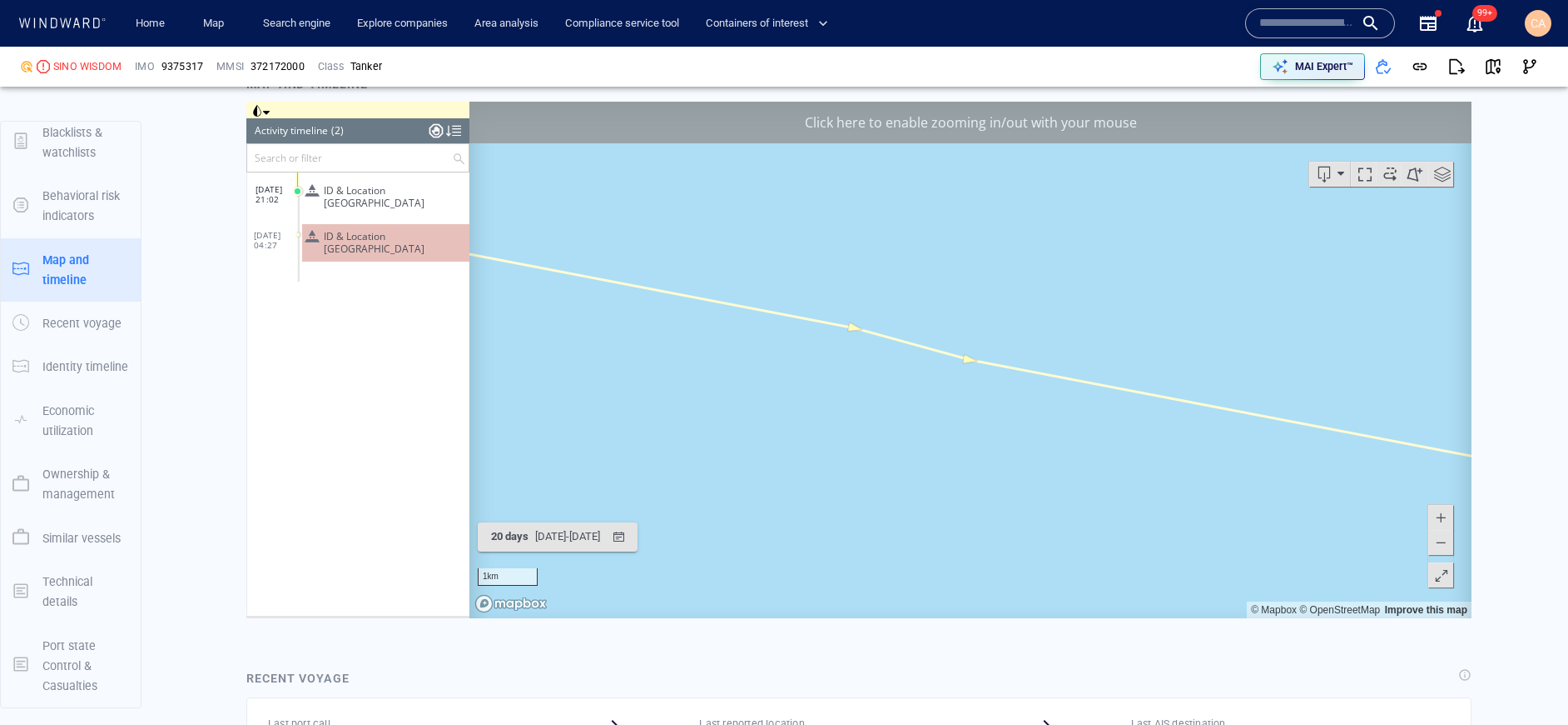
click at [1445, 547] on span at bounding box center [1441, 541] width 16 height 25
drag, startPoint x: 1192, startPoint y: 495, endPoint x: 984, endPoint y: 408, distance: 225.5
click at [1013, 444] on canvas "Map" at bounding box center [970, 358] width 1002 height 516
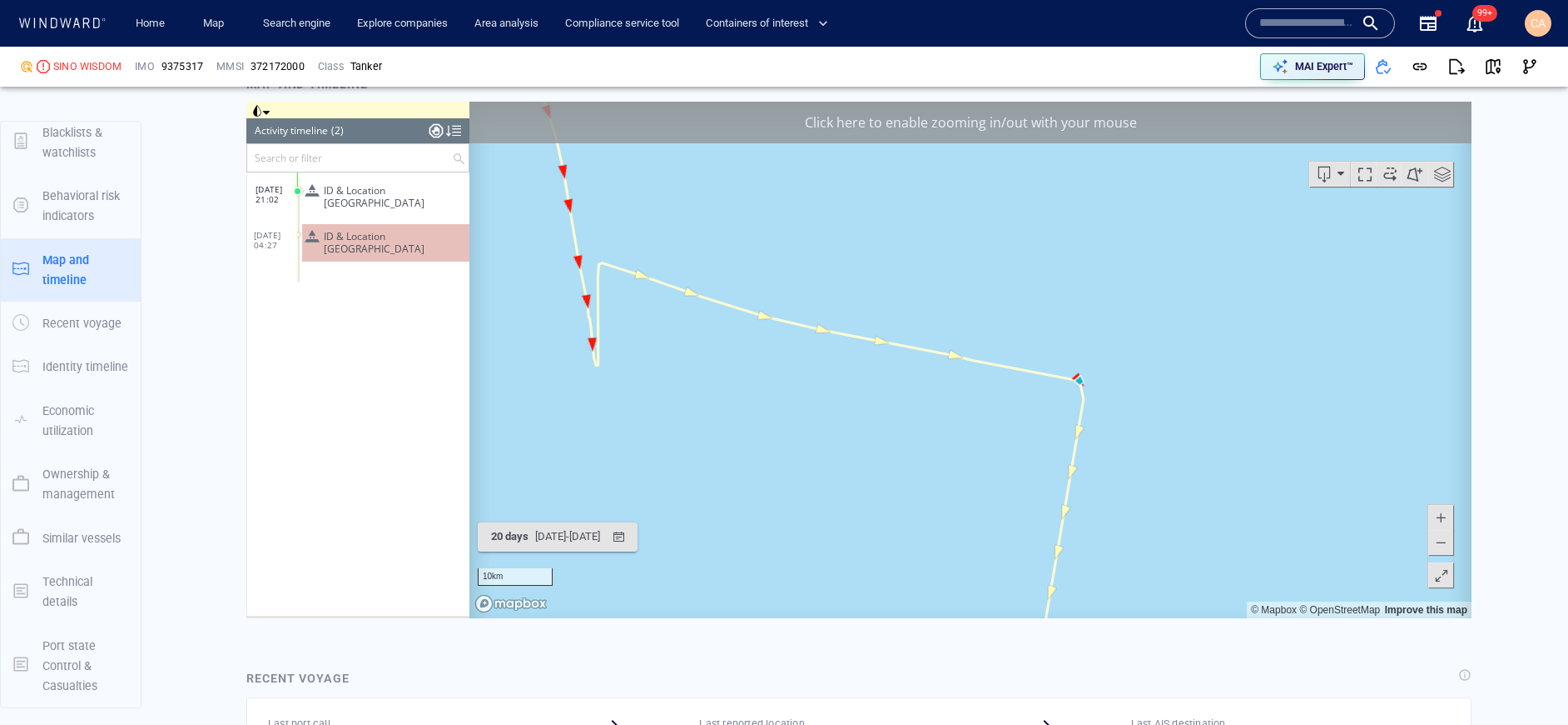
click at [983, 404] on canvas "Map" at bounding box center [970, 358] width 1002 height 516
click at [982, 404] on canvas "Map" at bounding box center [970, 358] width 1002 height 516
drag, startPoint x: 1038, startPoint y: 421, endPoint x: 1357, endPoint y: 513, distance: 332.0
click at [1087, 508] on canvas "Map" at bounding box center [970, 358] width 1002 height 516
click at [1437, 519] on span at bounding box center [1441, 516] width 16 height 25
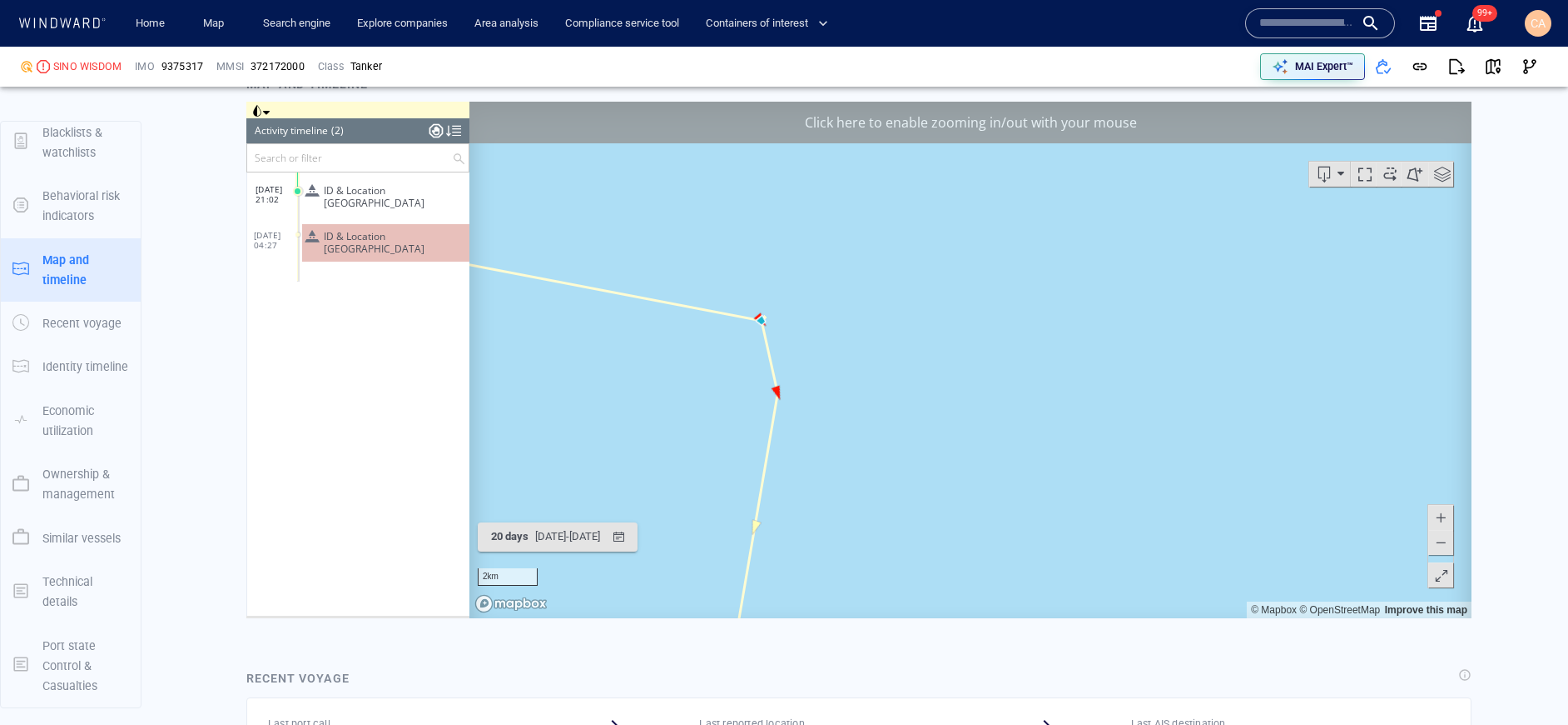
click at [1441, 512] on span at bounding box center [1441, 516] width 16 height 25
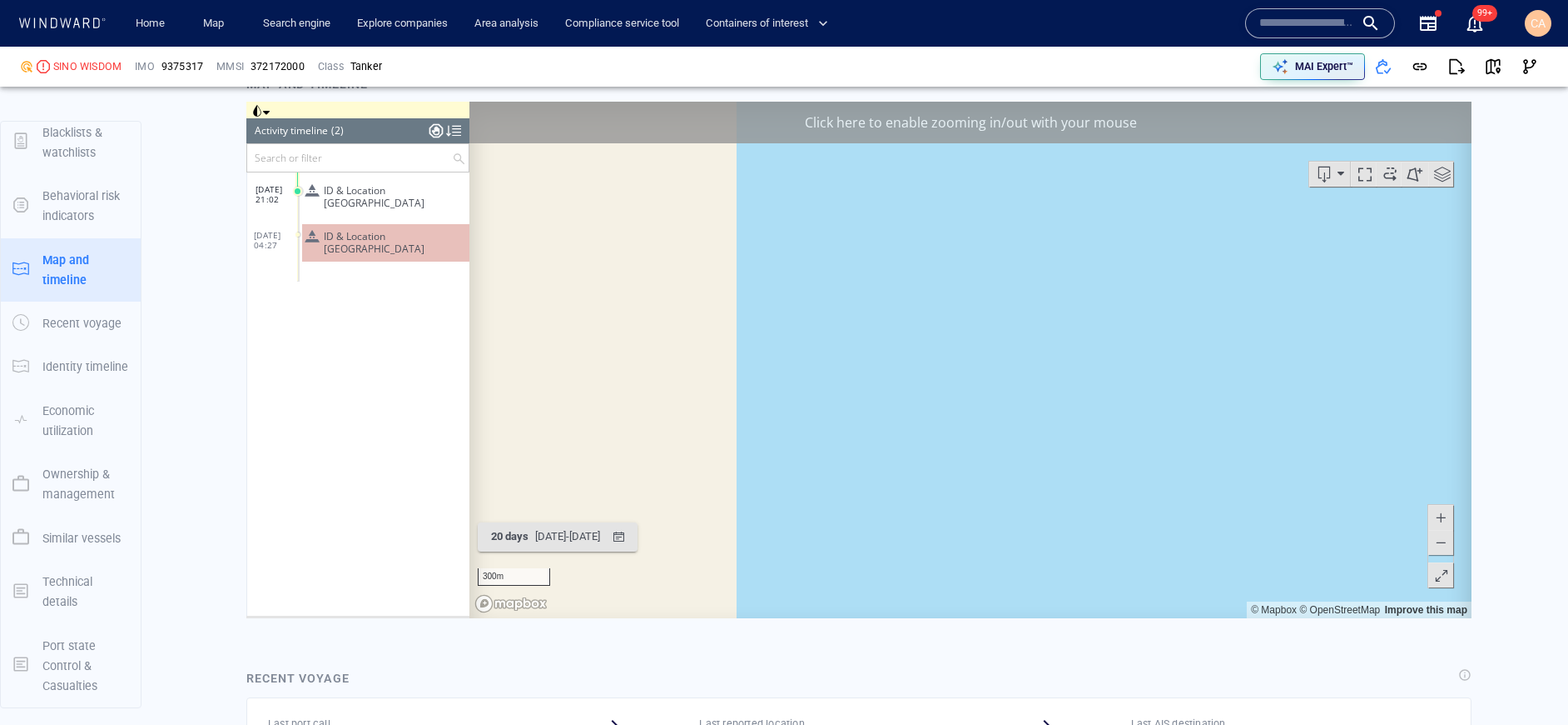
drag, startPoint x: 980, startPoint y: 461, endPoint x: 1367, endPoint y: 466, distance: 387.0
click at [1383, 473] on canvas "Map" at bounding box center [970, 358] width 1002 height 516
drag, startPoint x: 1128, startPoint y: 414, endPoint x: 1358, endPoint y: 442, distance: 231.7
click at [1358, 442] on canvas "Map" at bounding box center [970, 358] width 1002 height 516
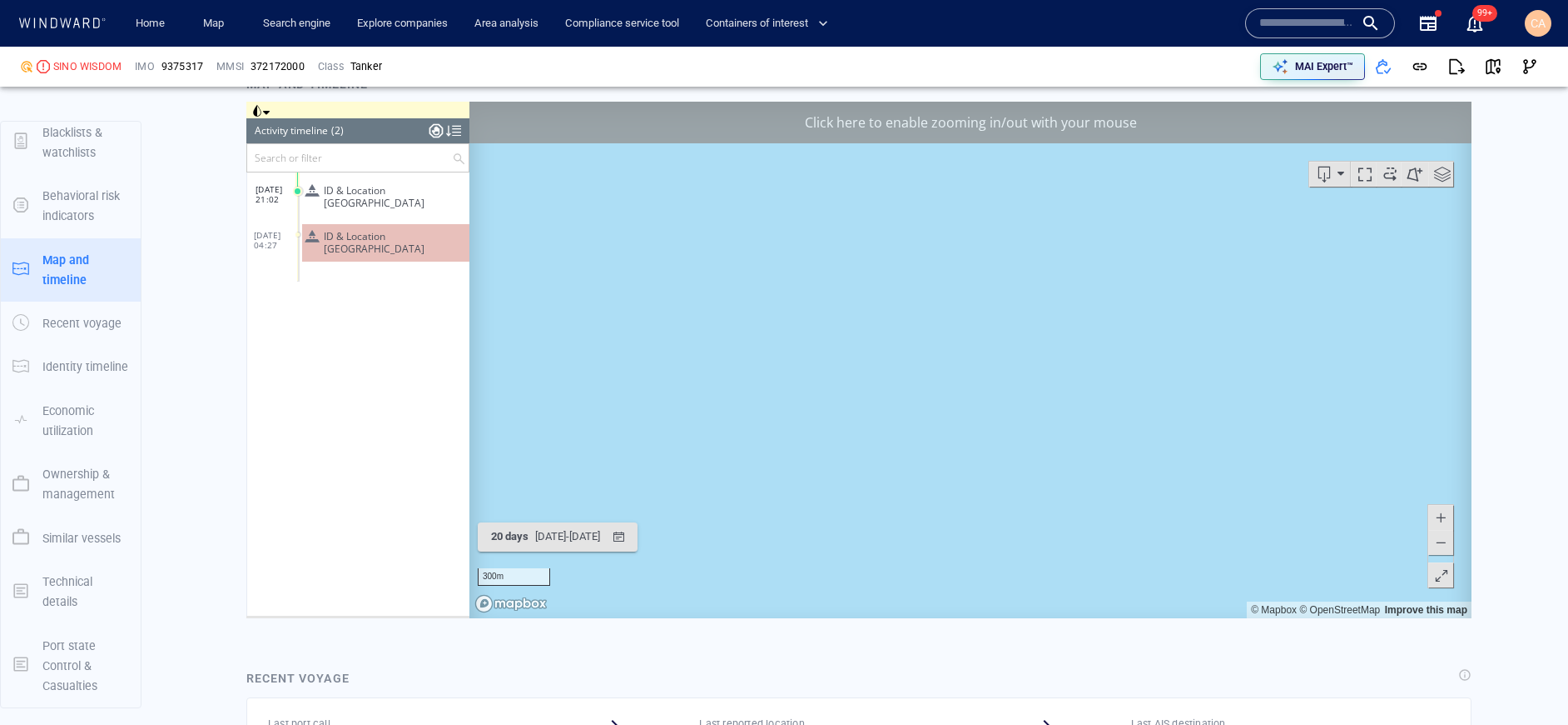
drag, startPoint x: 867, startPoint y: 415, endPoint x: 1433, endPoint y: 422, distance: 566.0
click at [1432, 422] on canvas "Map" at bounding box center [970, 358] width 1002 height 516
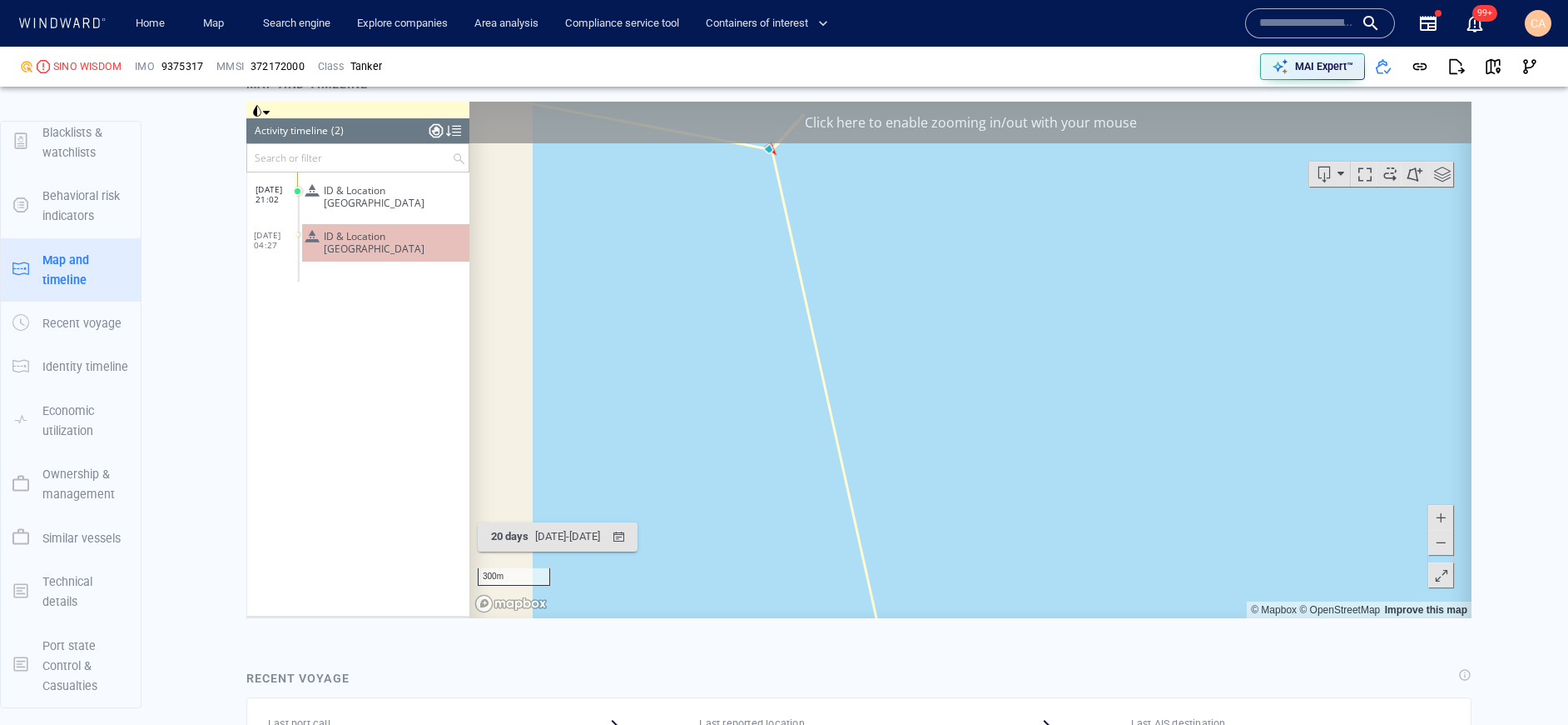
drag, startPoint x: 958, startPoint y: 372, endPoint x: 1398, endPoint y: 540, distance: 471.0
click at [1400, 540] on canvas "Map" at bounding box center [970, 358] width 1002 height 516
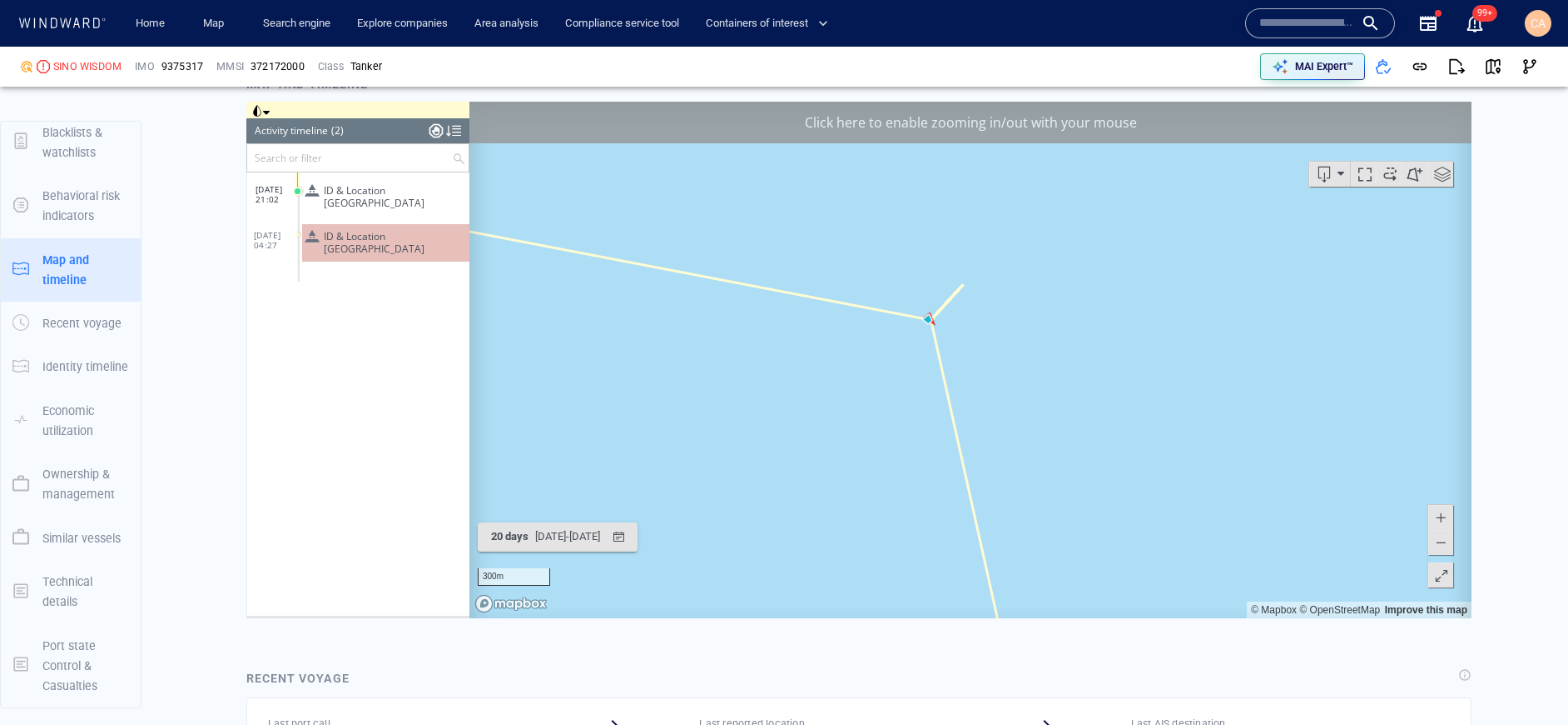
drag, startPoint x: 1265, startPoint y: 349, endPoint x: 1403, endPoint y: 464, distance: 179.6
click at [1243, 394] on canvas "Map" at bounding box center [970, 358] width 1002 height 516
click at [1441, 518] on span at bounding box center [1441, 516] width 16 height 25
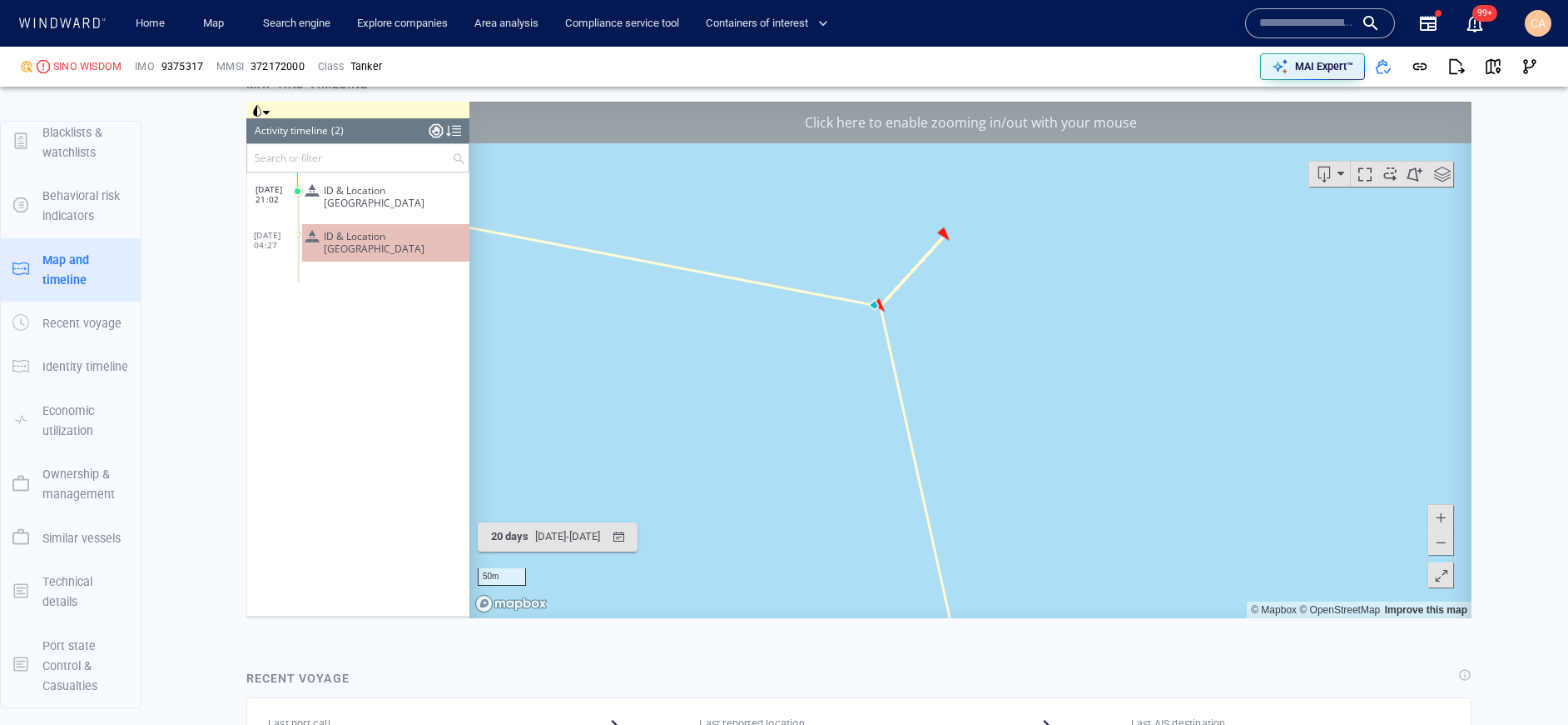
click at [1441, 518] on span at bounding box center [1441, 516] width 16 height 25
drag, startPoint x: 1107, startPoint y: 516, endPoint x: 1130, endPoint y: 422, distance: 96.8
click at [1227, 617] on html "Loading vessel activities... Activity timeline (2) (Still Loading...) Search or…" at bounding box center [859, 358] width 1225 height 516
drag, startPoint x: 1032, startPoint y: 464, endPoint x: 1095, endPoint y: 537, distance: 96.4
click at [1095, 537] on canvas "Map" at bounding box center [970, 358] width 1002 height 516
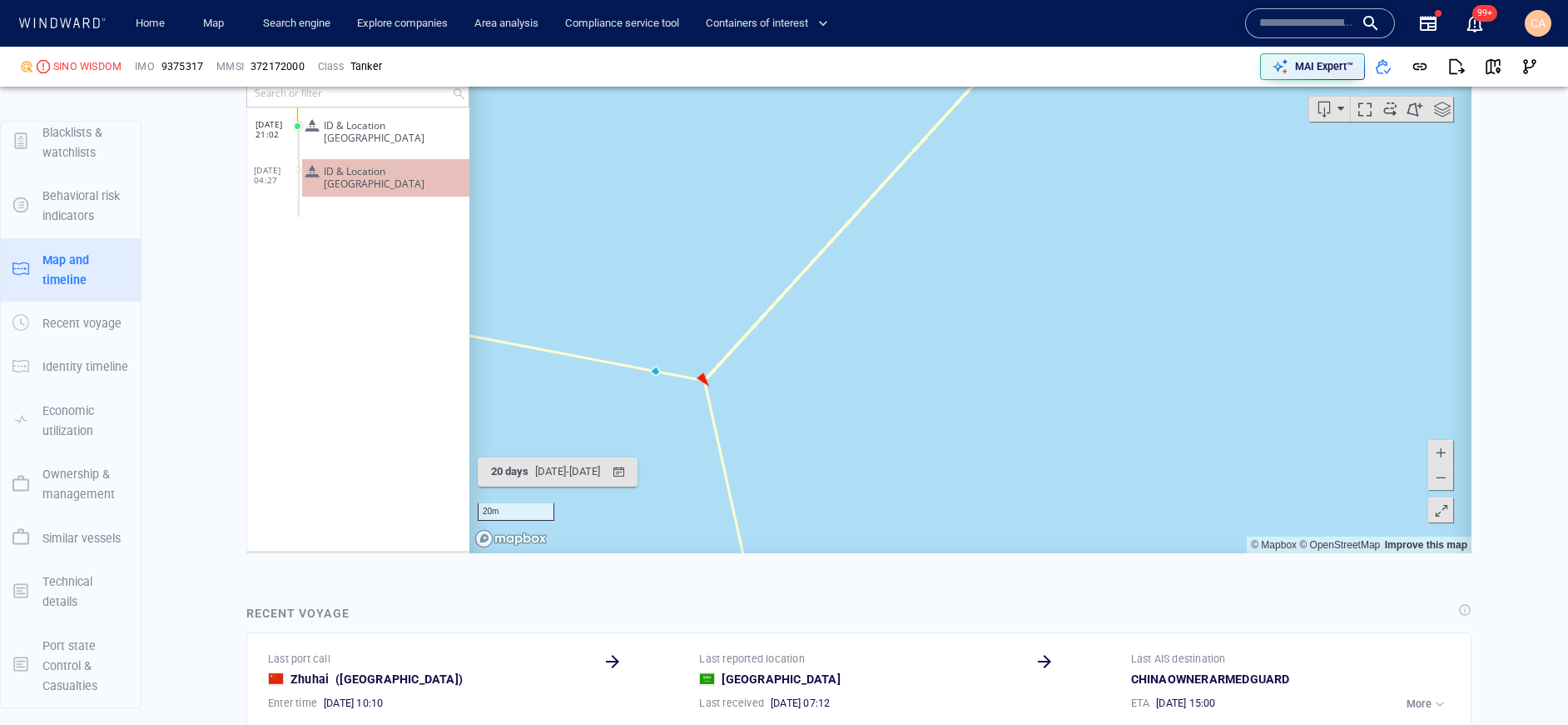
scroll to position [1684, 0]
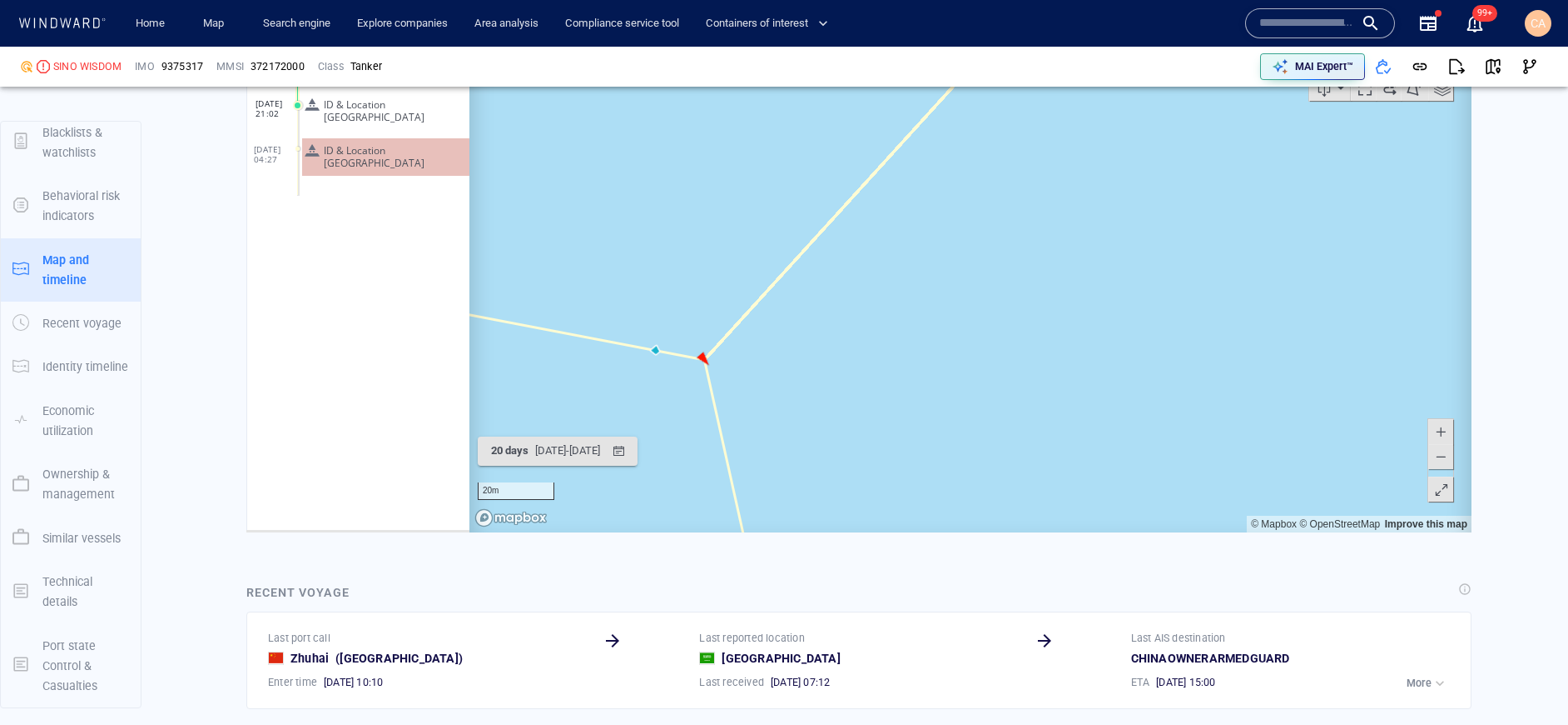
drag, startPoint x: 1201, startPoint y: 410, endPoint x: 1175, endPoint y: 553, distance: 145.3
click at [1175, 532] on html "Loading vessel activities... Activity timeline (2) (Still Loading...) Search or…" at bounding box center [859, 273] width 1225 height 516
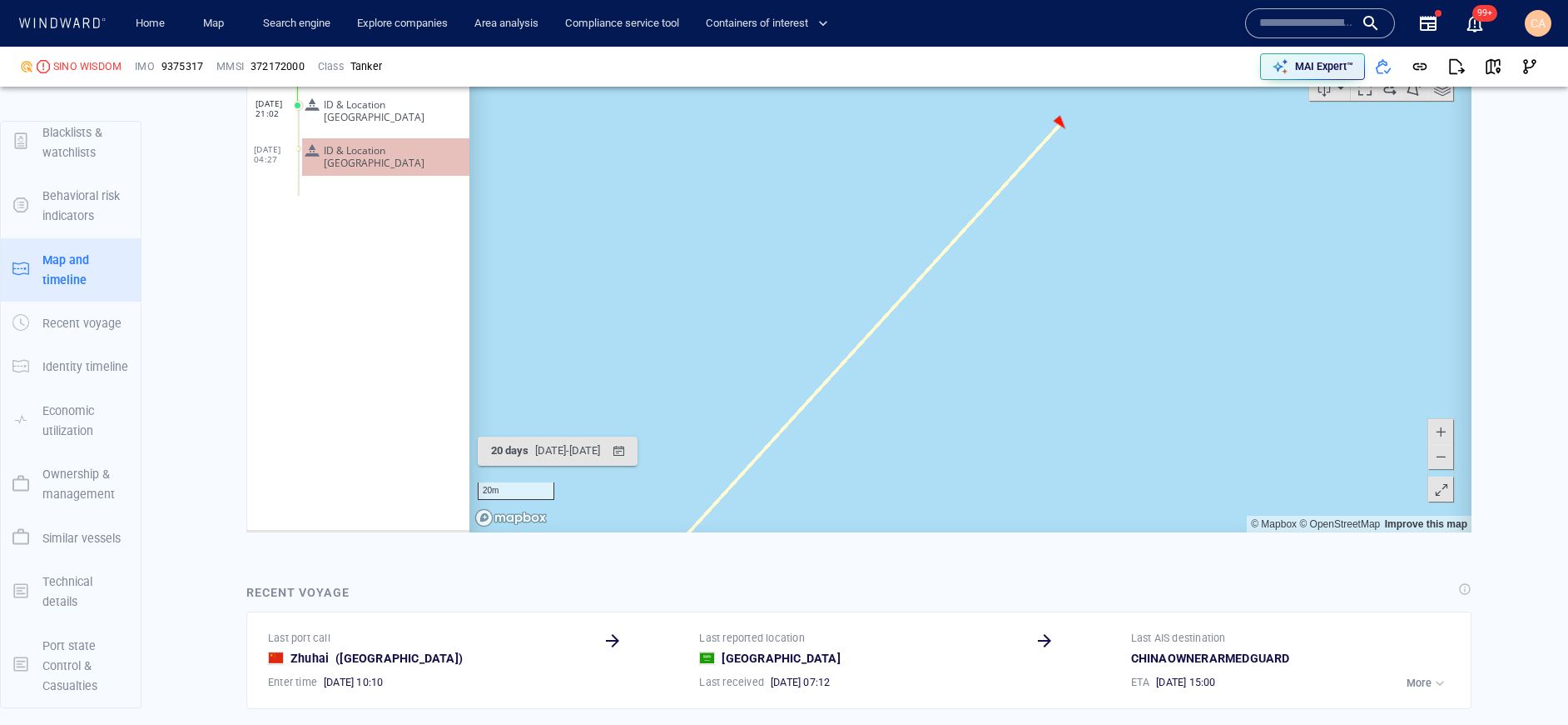
drag, startPoint x: 1198, startPoint y: 379, endPoint x: 1058, endPoint y: 545, distance: 217.2
click at [1058, 532] on html "Loading vessel activities... Activity timeline (2) (Still Loading...) Search or…" at bounding box center [859, 273] width 1225 height 516
click at [1501, 72] on span "button" at bounding box center [1492, 66] width 16 height 16
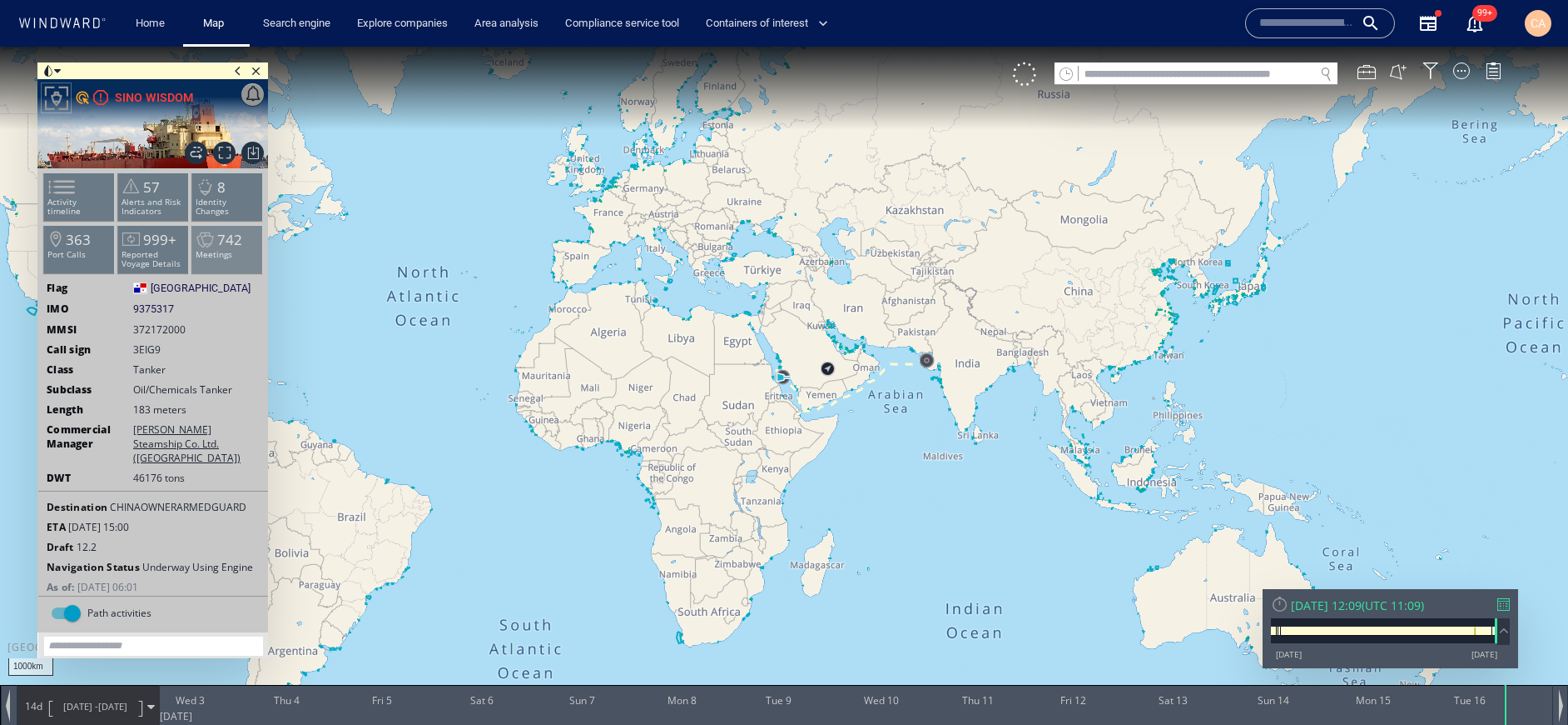
click at [229, 260] on li "742 Meetings" at bounding box center [228, 249] width 71 height 48
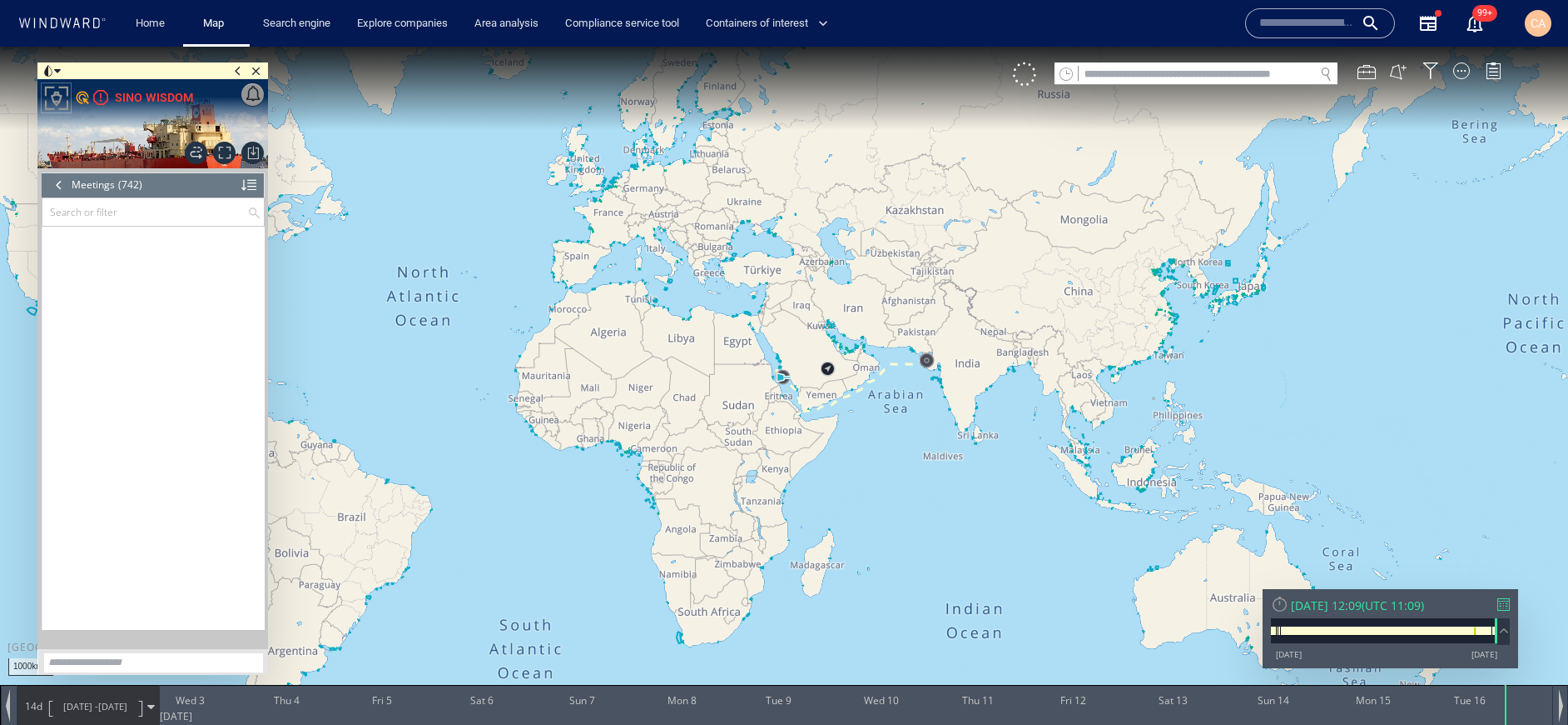
scroll to position [33588, 0]
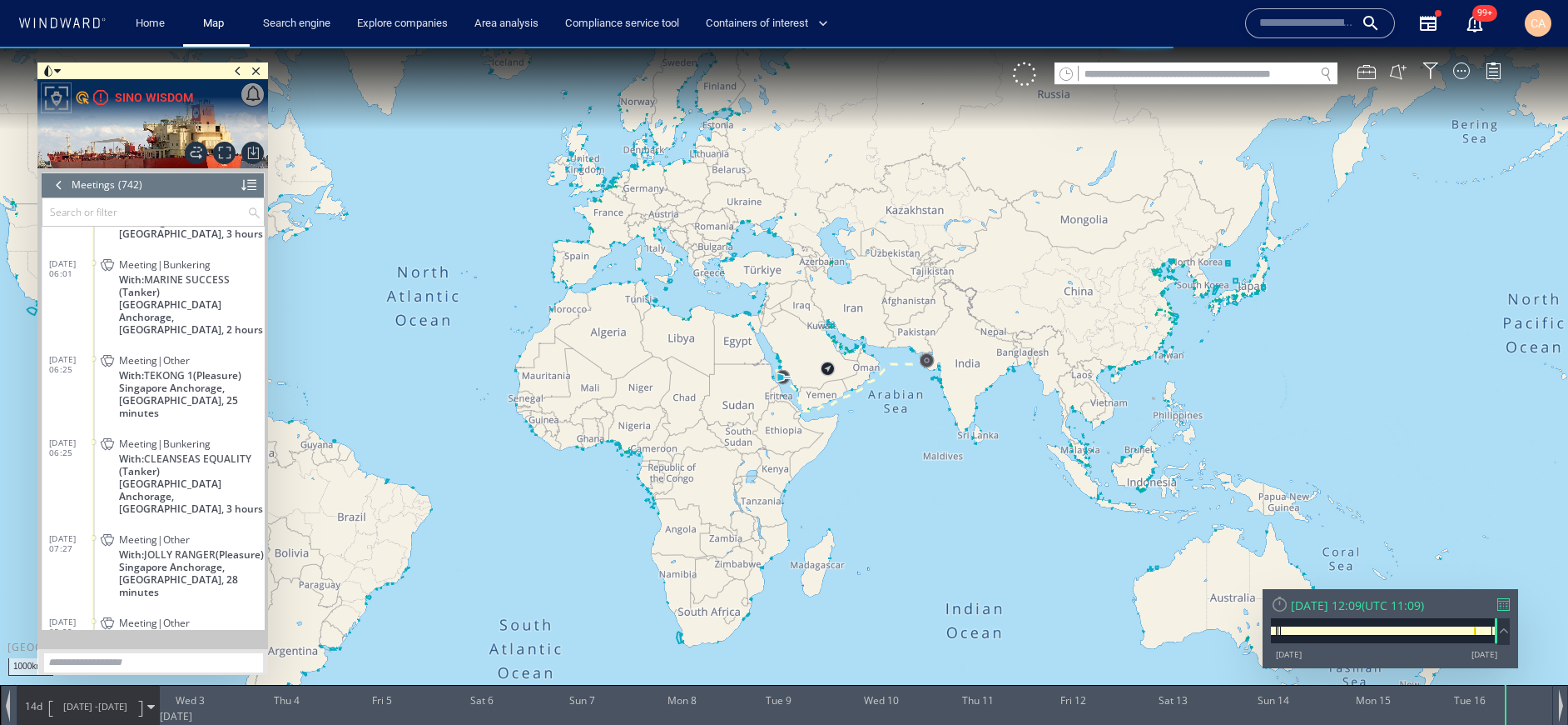
click at [56, 193] on div at bounding box center [58, 185] width 18 height 25
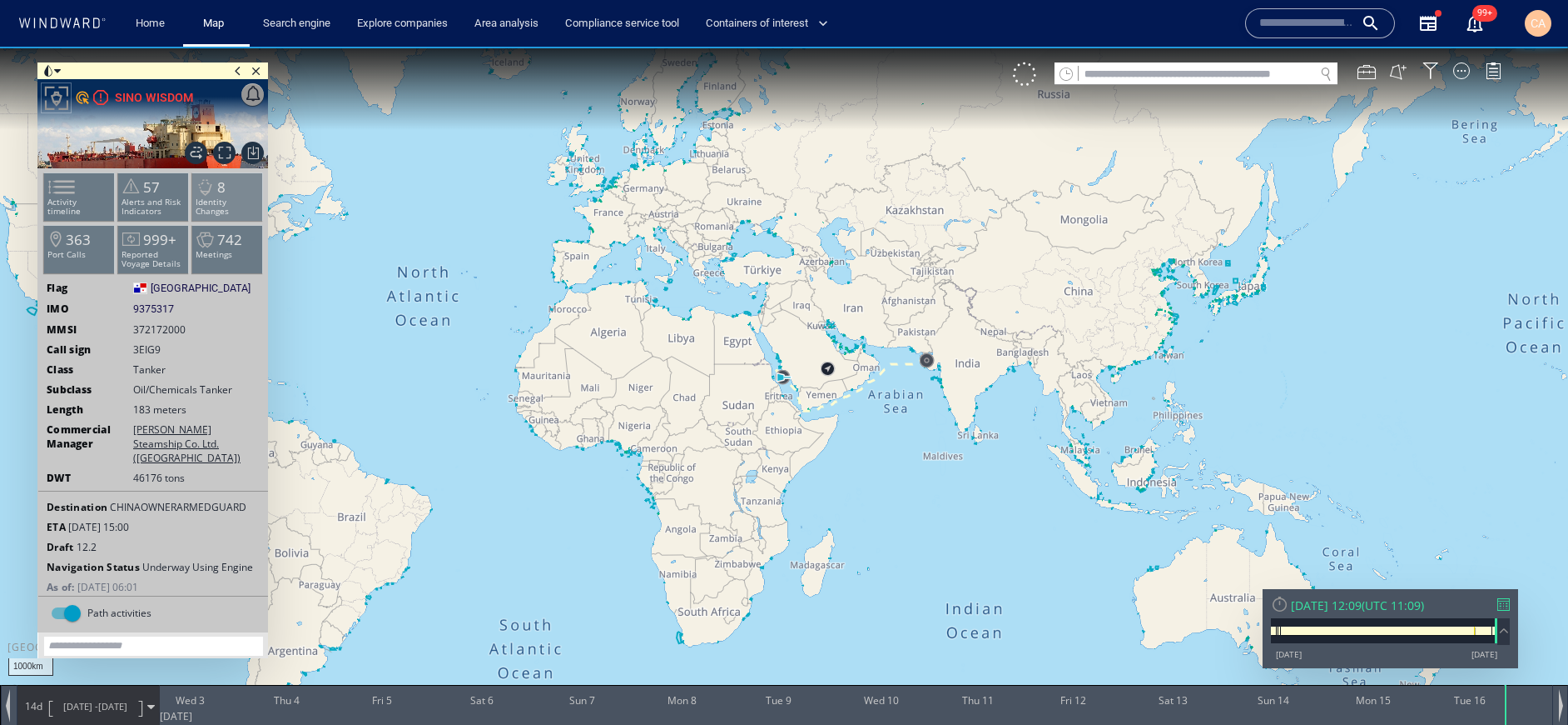
click at [214, 203] on p "Identity Changes" at bounding box center [228, 206] width 71 height 18
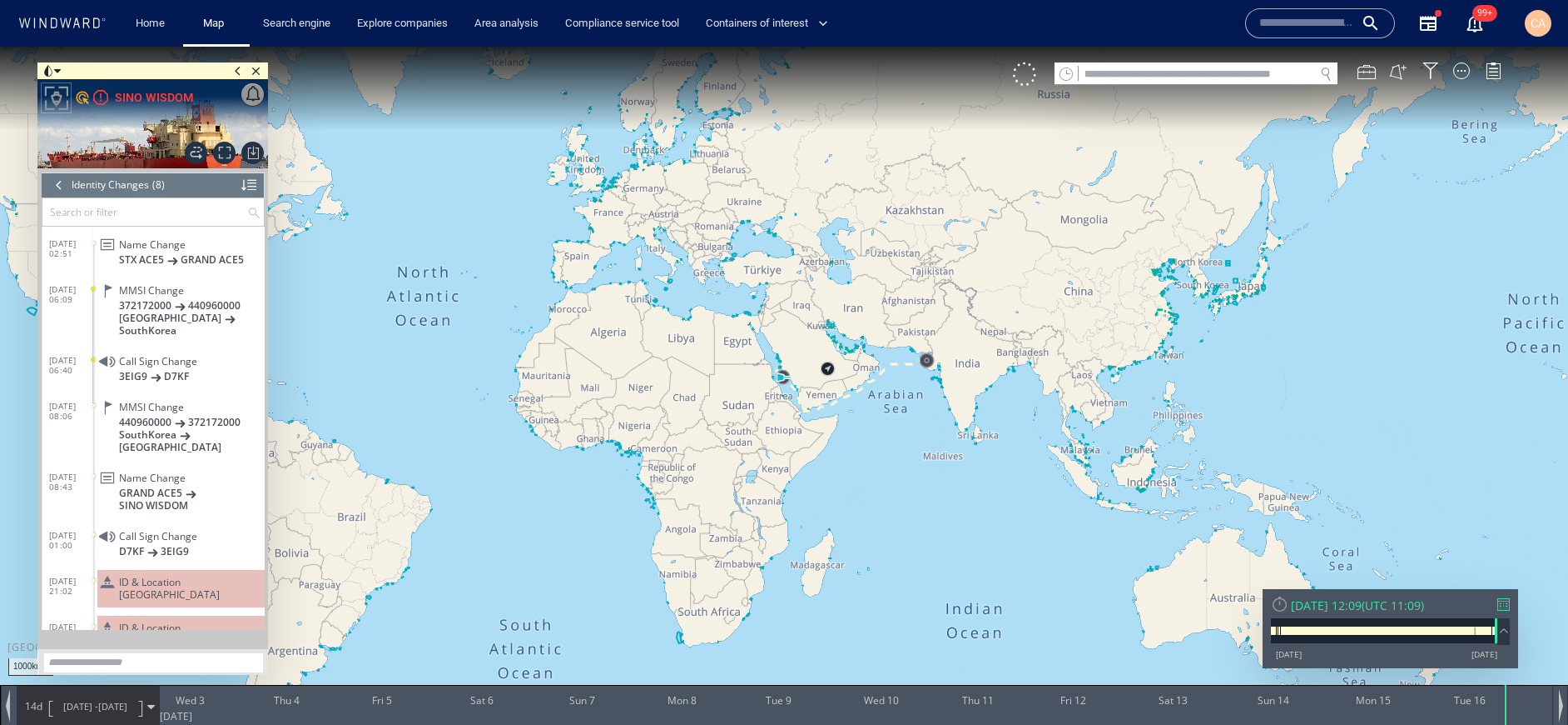
drag, startPoint x: 169, startPoint y: 555, endPoint x: 167, endPoint y: 522, distance: 33.1
click at [169, 576] on span "ID & Location Tampering" at bounding box center [188, 588] width 139 height 25
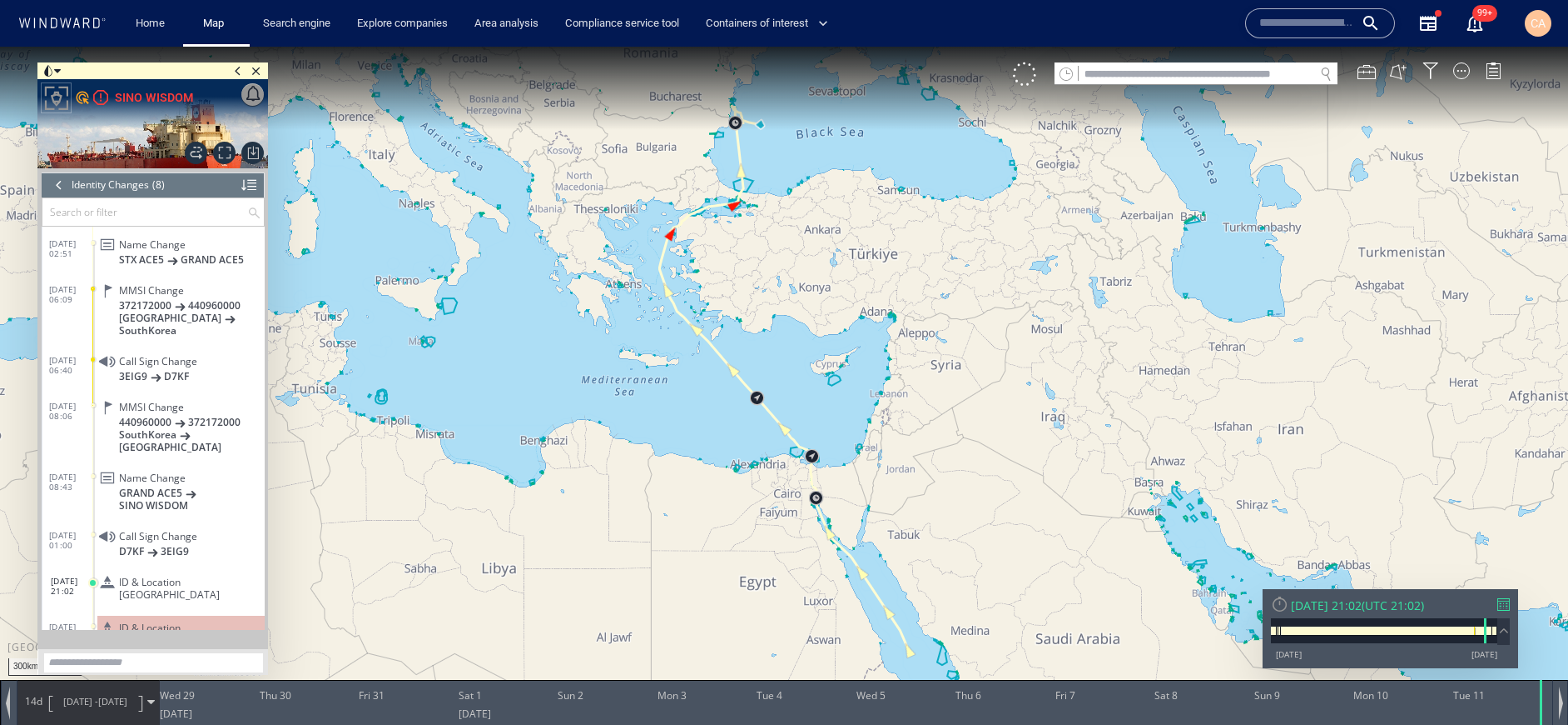
drag, startPoint x: 766, startPoint y: 172, endPoint x: 758, endPoint y: 234, distance: 62.5
click at [769, 236] on canvas "Map" at bounding box center [784, 377] width 1568 height 662
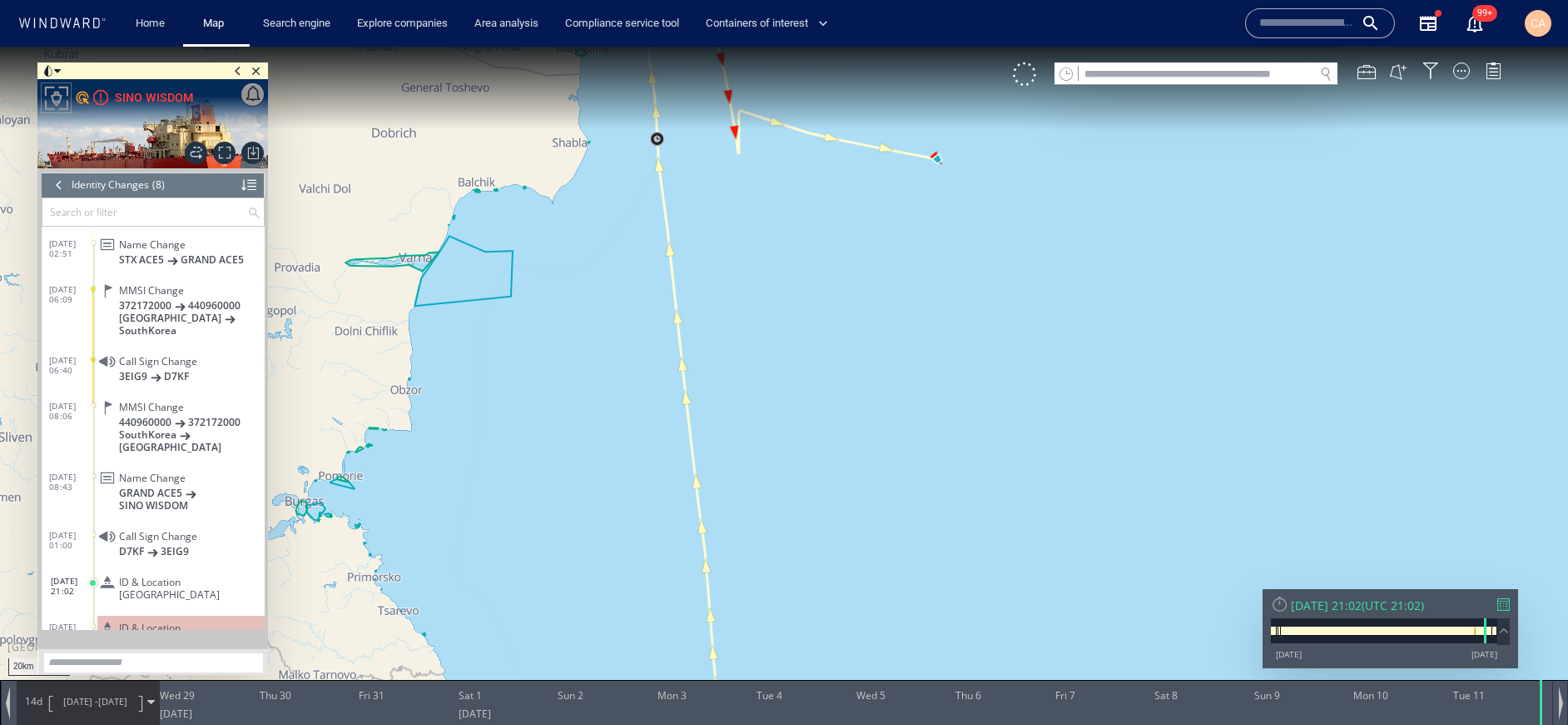
drag, startPoint x: 697, startPoint y: 263, endPoint x: 651, endPoint y: 356, distance: 103.8
click at [650, 355] on canvas "Map" at bounding box center [784, 377] width 1568 height 662
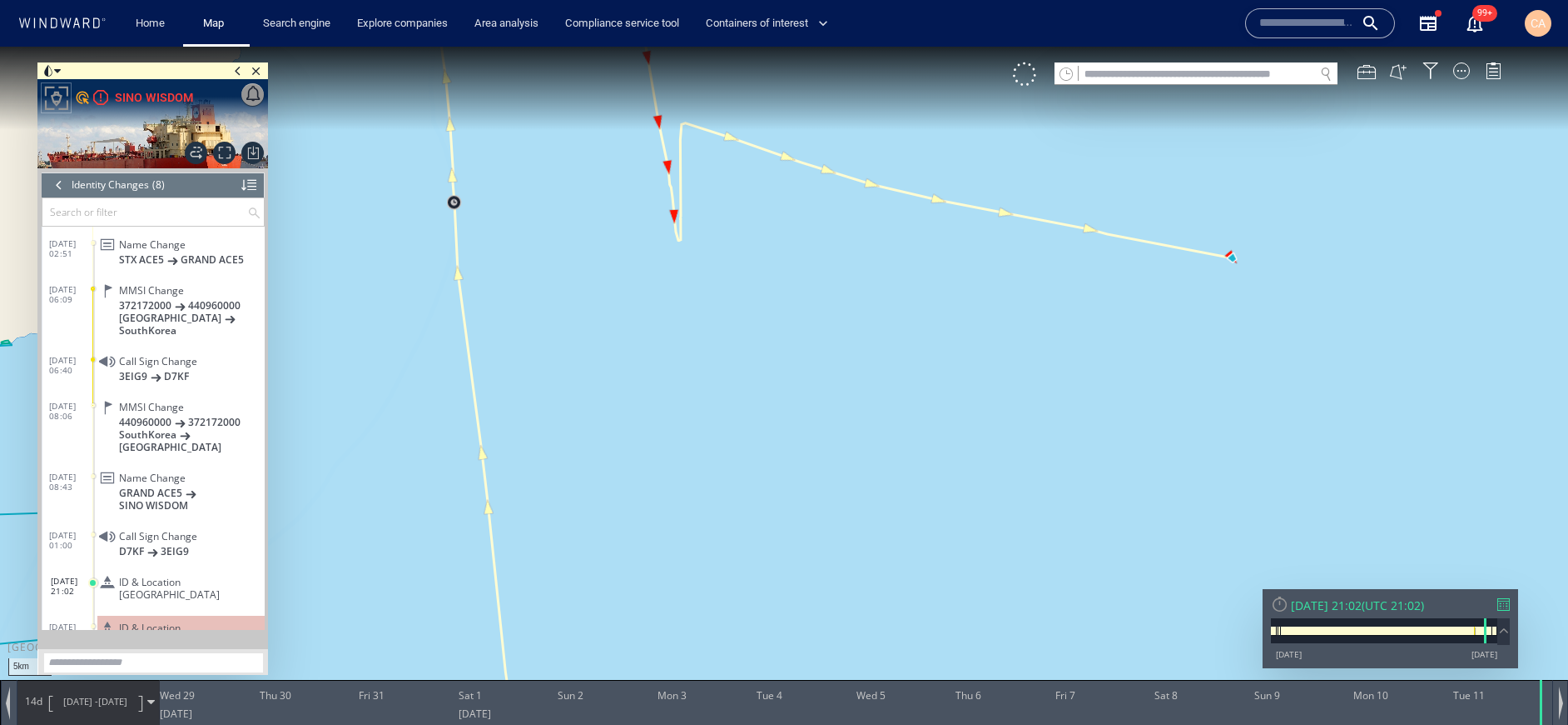
drag, startPoint x: 1064, startPoint y: 259, endPoint x: 686, endPoint y: 392, distance: 400.7
click at [686, 392] on canvas "Map" at bounding box center [784, 377] width 1568 height 662
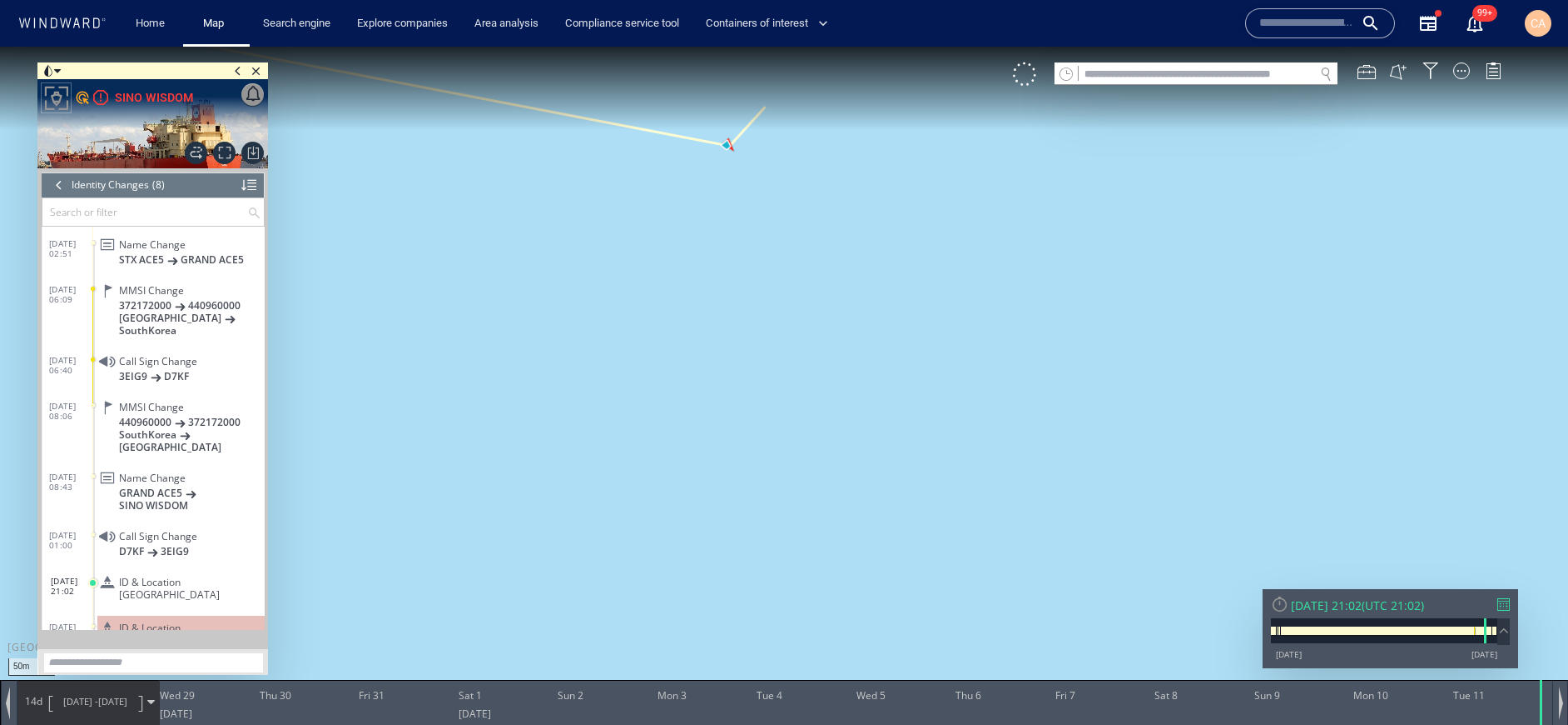
drag, startPoint x: 765, startPoint y: 481, endPoint x: 779, endPoint y: 559, distance: 79.2
click at [781, 574] on canvas "Map" at bounding box center [784, 377] width 1568 height 662
drag, startPoint x: 776, startPoint y: 348, endPoint x: 776, endPoint y: 449, distance: 101.0
click at [780, 459] on canvas "Map" at bounding box center [784, 377] width 1568 height 662
click at [766, 361] on canvas "Map" at bounding box center [784, 377] width 1568 height 662
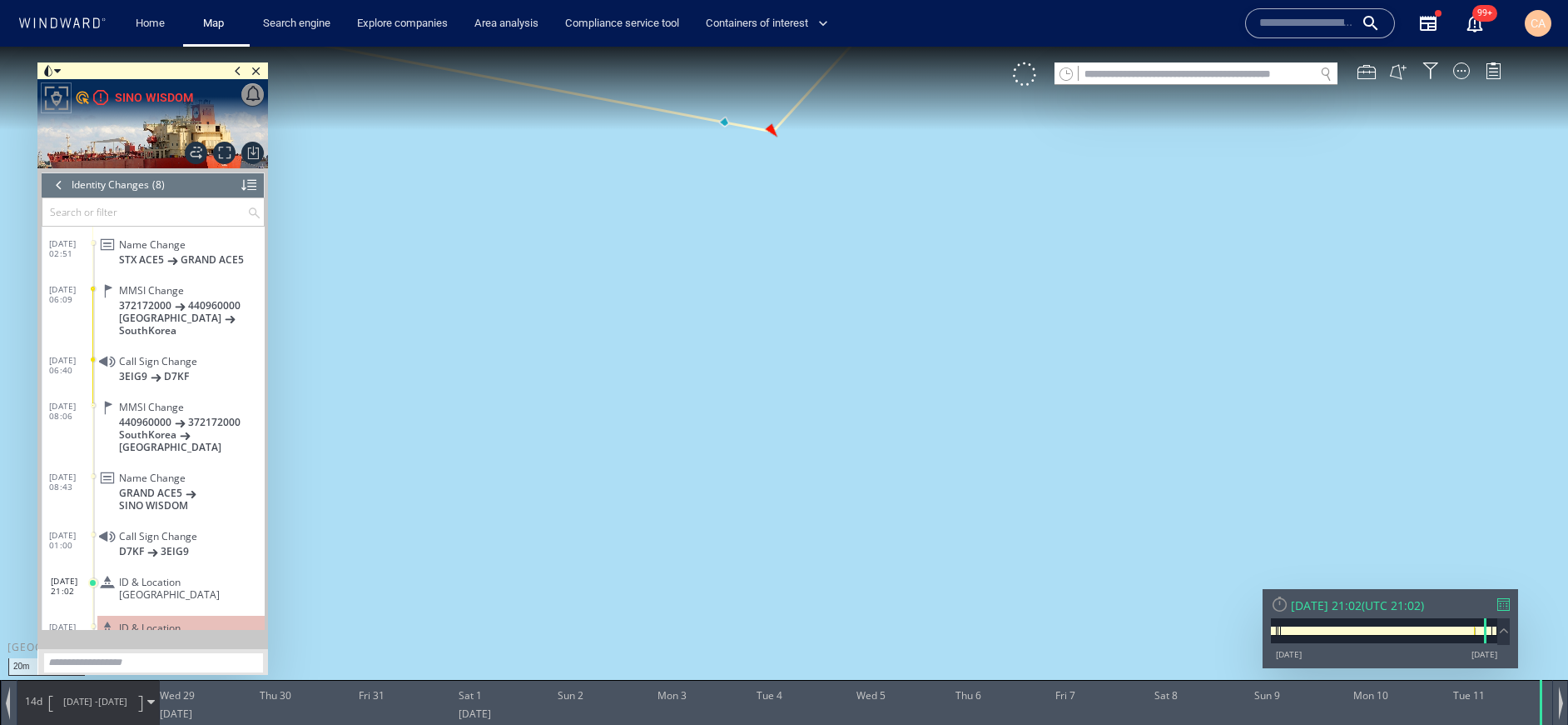
drag, startPoint x: 717, startPoint y: 228, endPoint x: 757, endPoint y: 483, distance: 258.1
click at [757, 483] on canvas "Map" at bounding box center [784, 377] width 1568 height 662
drag, startPoint x: 632, startPoint y: 426, endPoint x: 1377, endPoint y: 374, distance: 746.8
click at [1377, 374] on canvas "Map" at bounding box center [784, 377] width 1568 height 662
drag, startPoint x: 846, startPoint y: 412, endPoint x: 974, endPoint y: 505, distance: 158.2
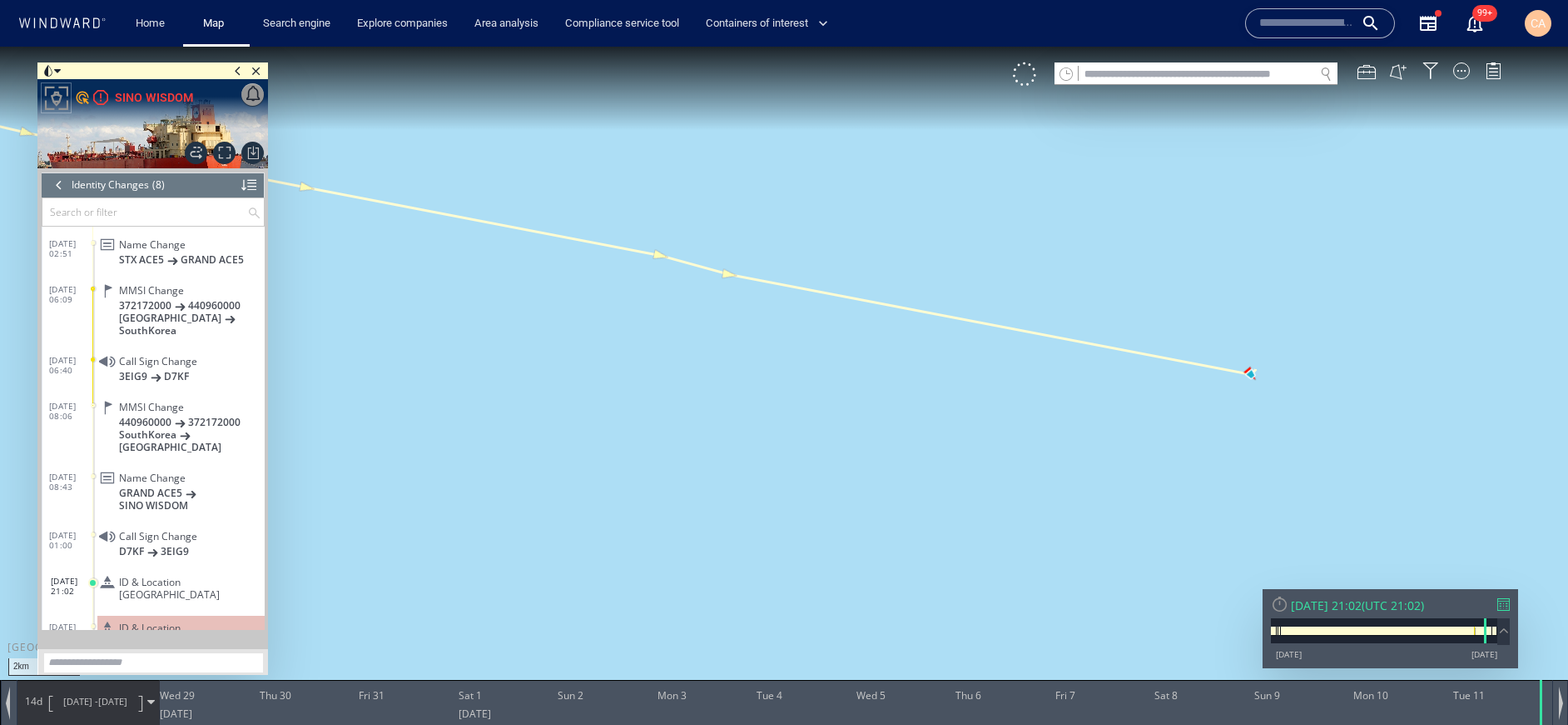
click at [974, 505] on canvas "Map" at bounding box center [784, 377] width 1568 height 662
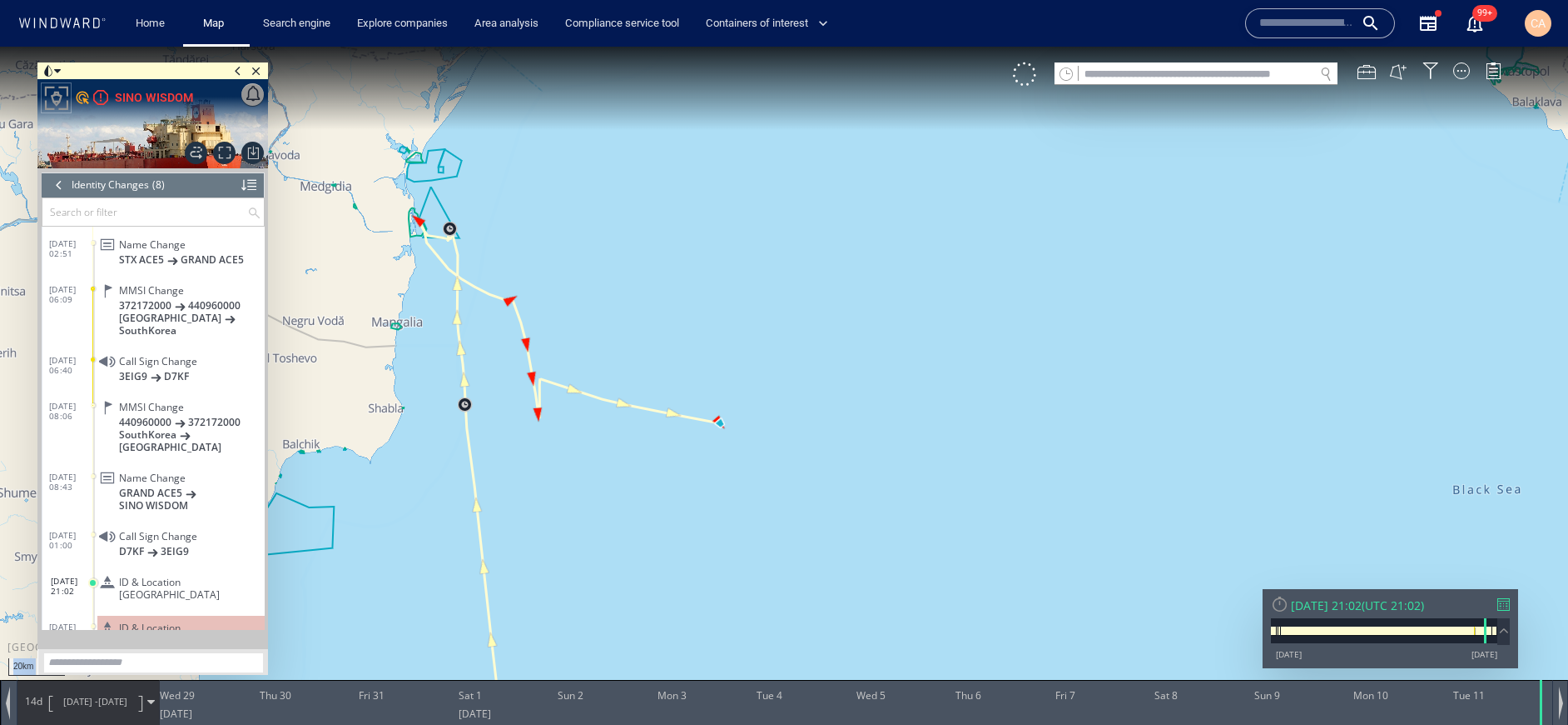
drag, startPoint x: 551, startPoint y: 357, endPoint x: 653, endPoint y: 407, distance: 113.6
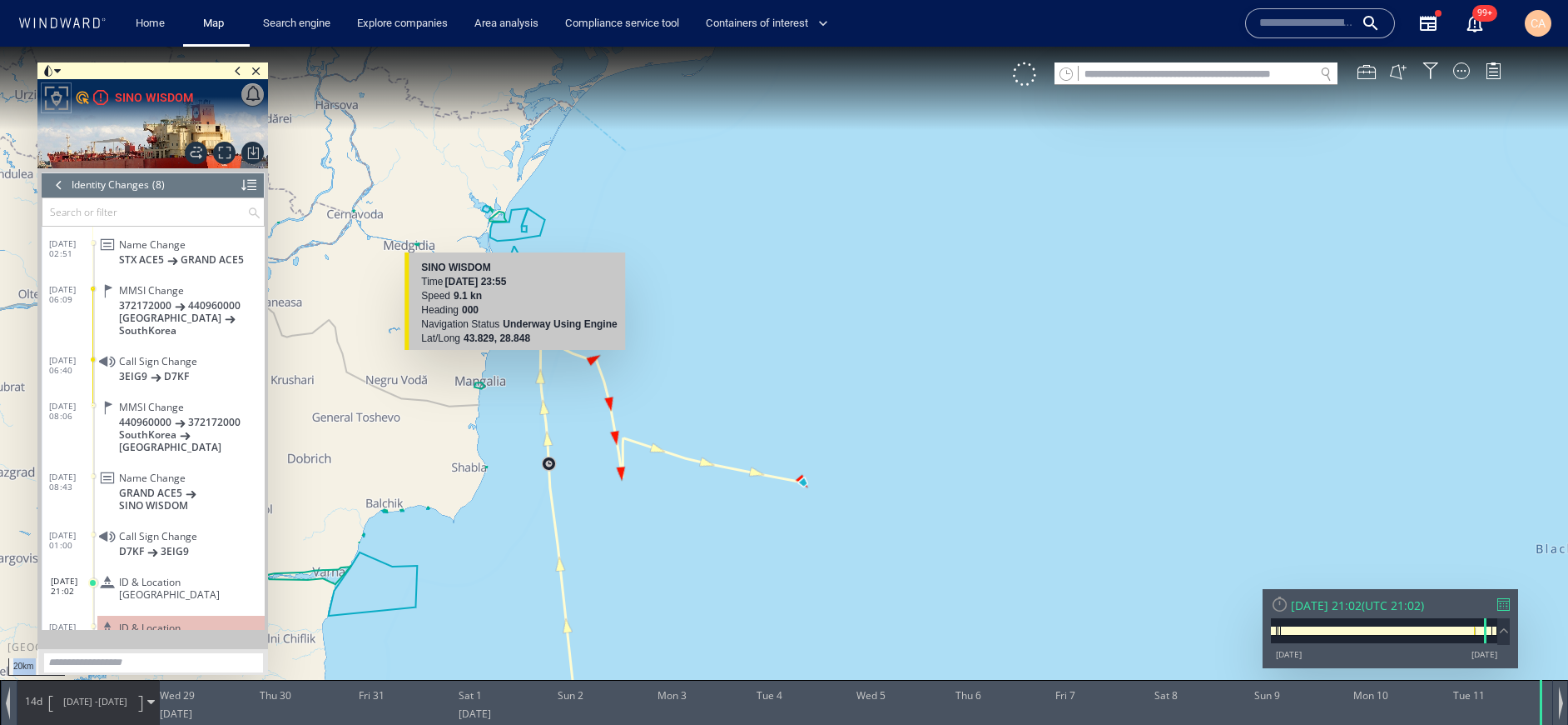
drag, startPoint x: 472, startPoint y: 332, endPoint x: 546, endPoint y: 385, distance: 91.0
click at [546, 385] on canvas "Map" at bounding box center [784, 377] width 1568 height 662
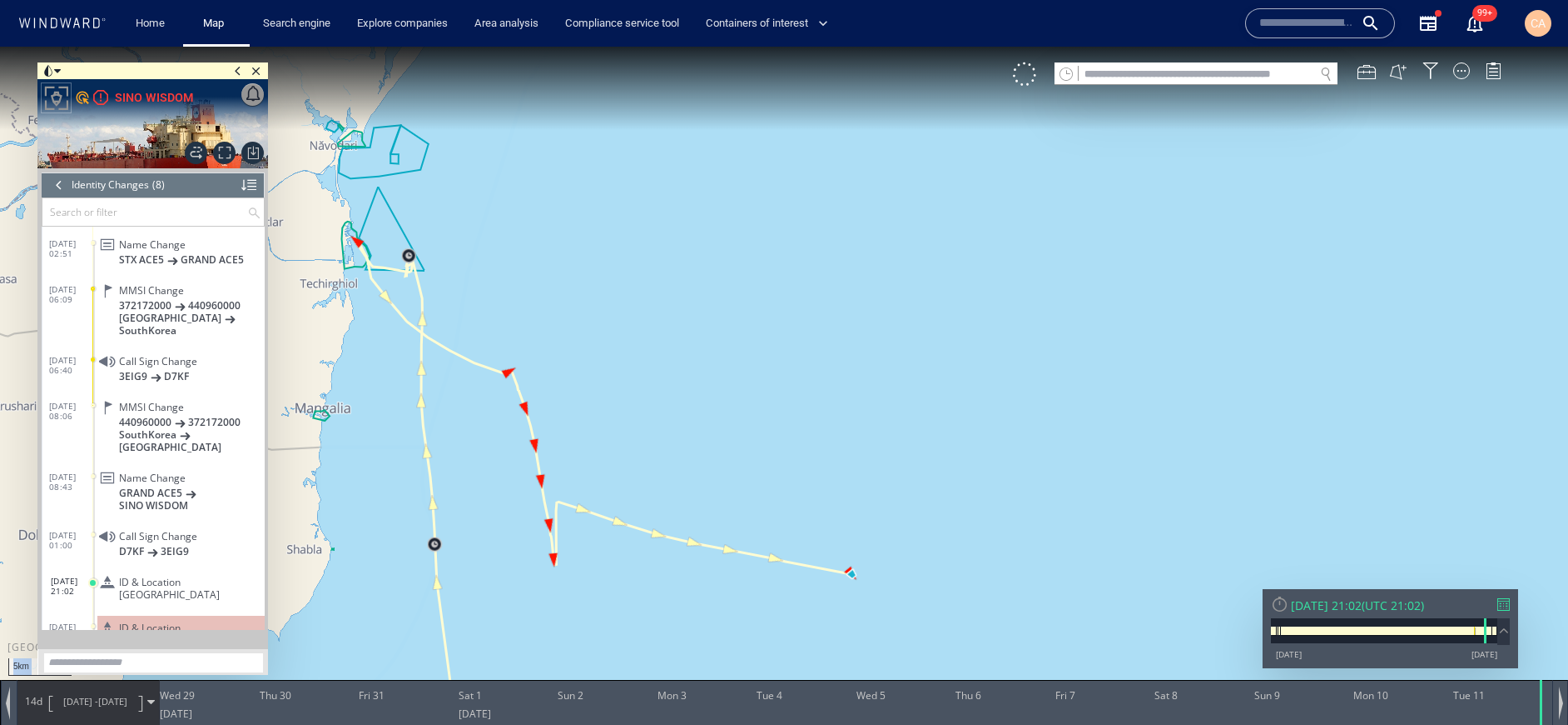
drag, startPoint x: 514, startPoint y: 315, endPoint x: 1042, endPoint y: 439, distance: 542.4
click at [1058, 445] on canvas "Map" at bounding box center [784, 377] width 1568 height 662
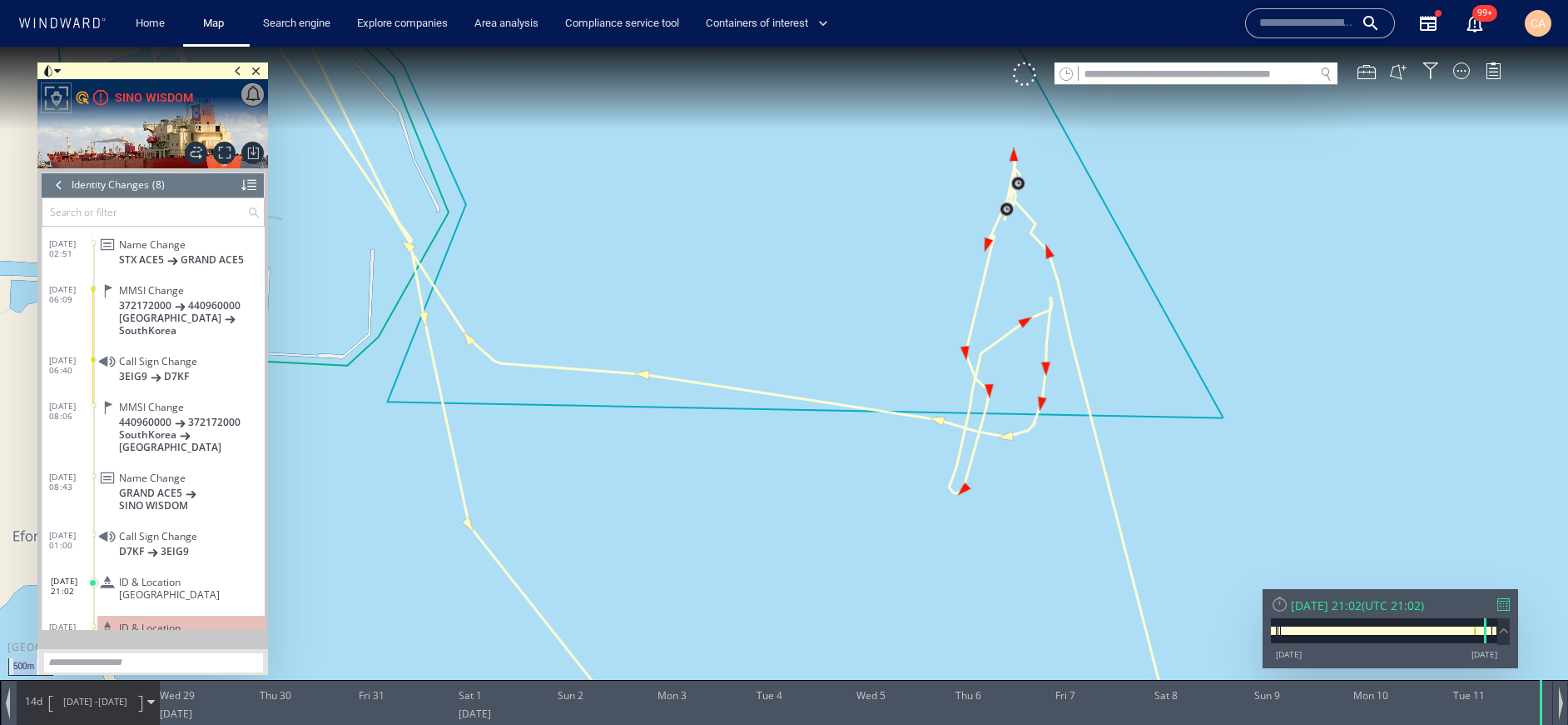
drag, startPoint x: 691, startPoint y: 381, endPoint x: 779, endPoint y: 314, distance: 110.6
click at [685, 382] on canvas "Map" at bounding box center [784, 377] width 1568 height 662
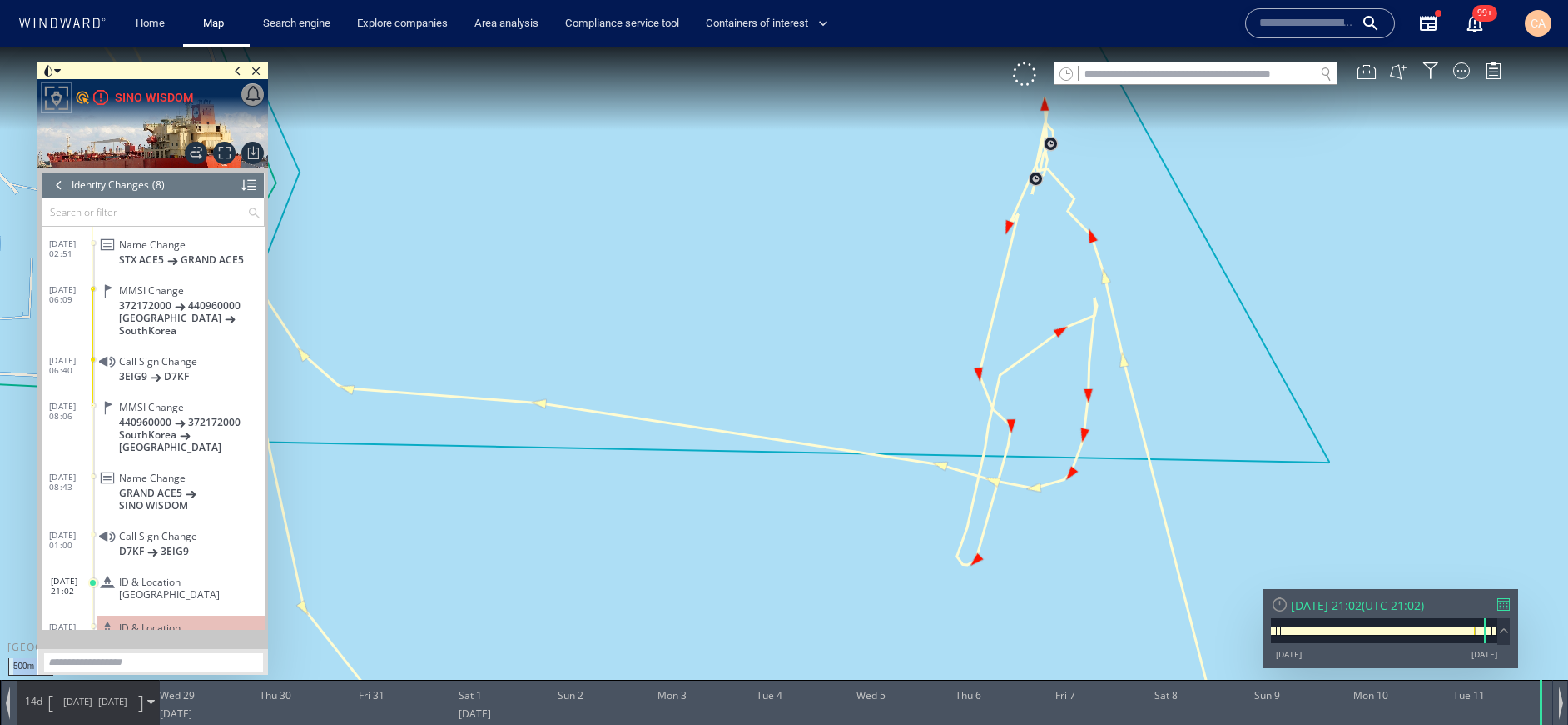
drag, startPoint x: 950, startPoint y: 235, endPoint x: 655, endPoint y: 309, distance: 304.1
click at [655, 309] on canvas "Map" at bounding box center [784, 377] width 1568 height 662
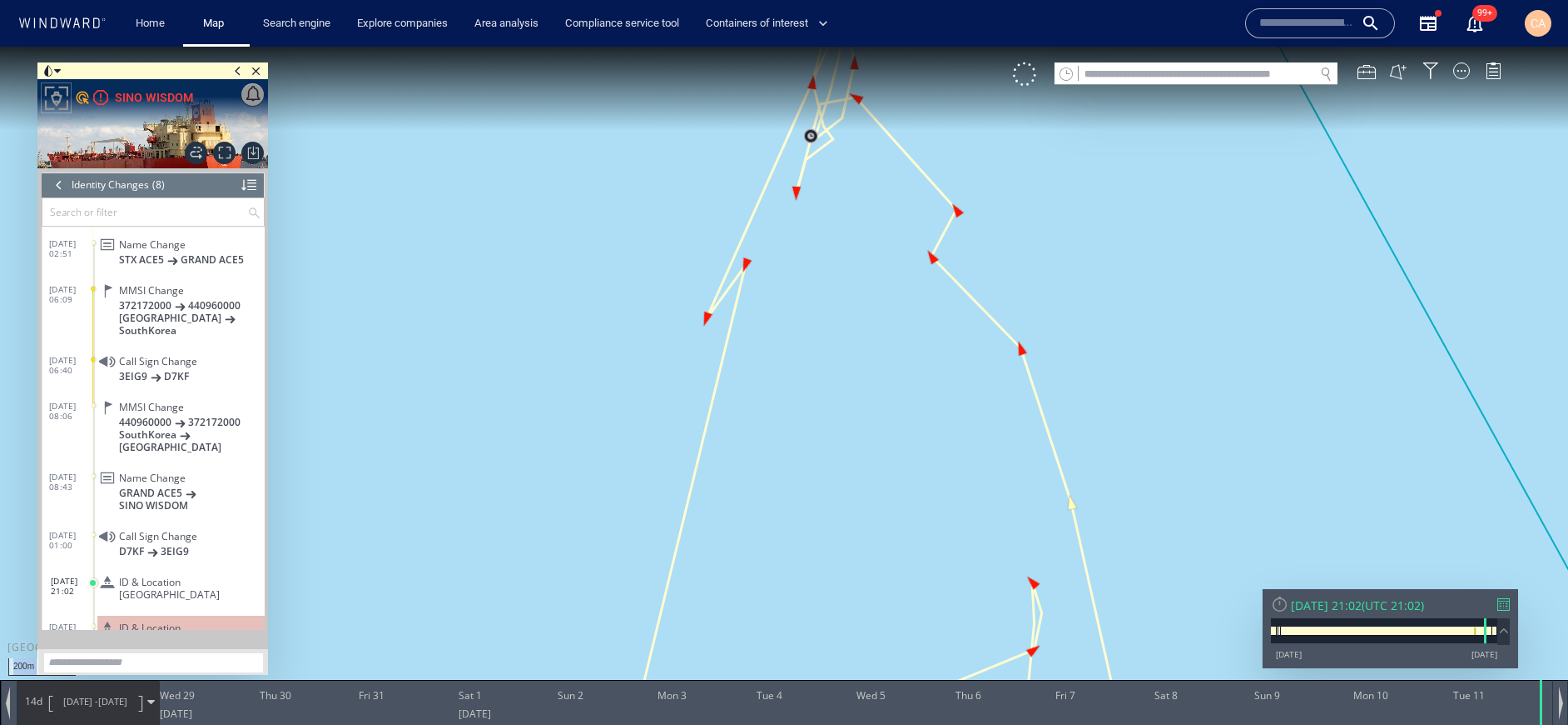
drag, startPoint x: 841, startPoint y: 305, endPoint x: 805, endPoint y: 464, distance: 163.0
click at [805, 464] on canvas "Map" at bounding box center [784, 377] width 1568 height 662
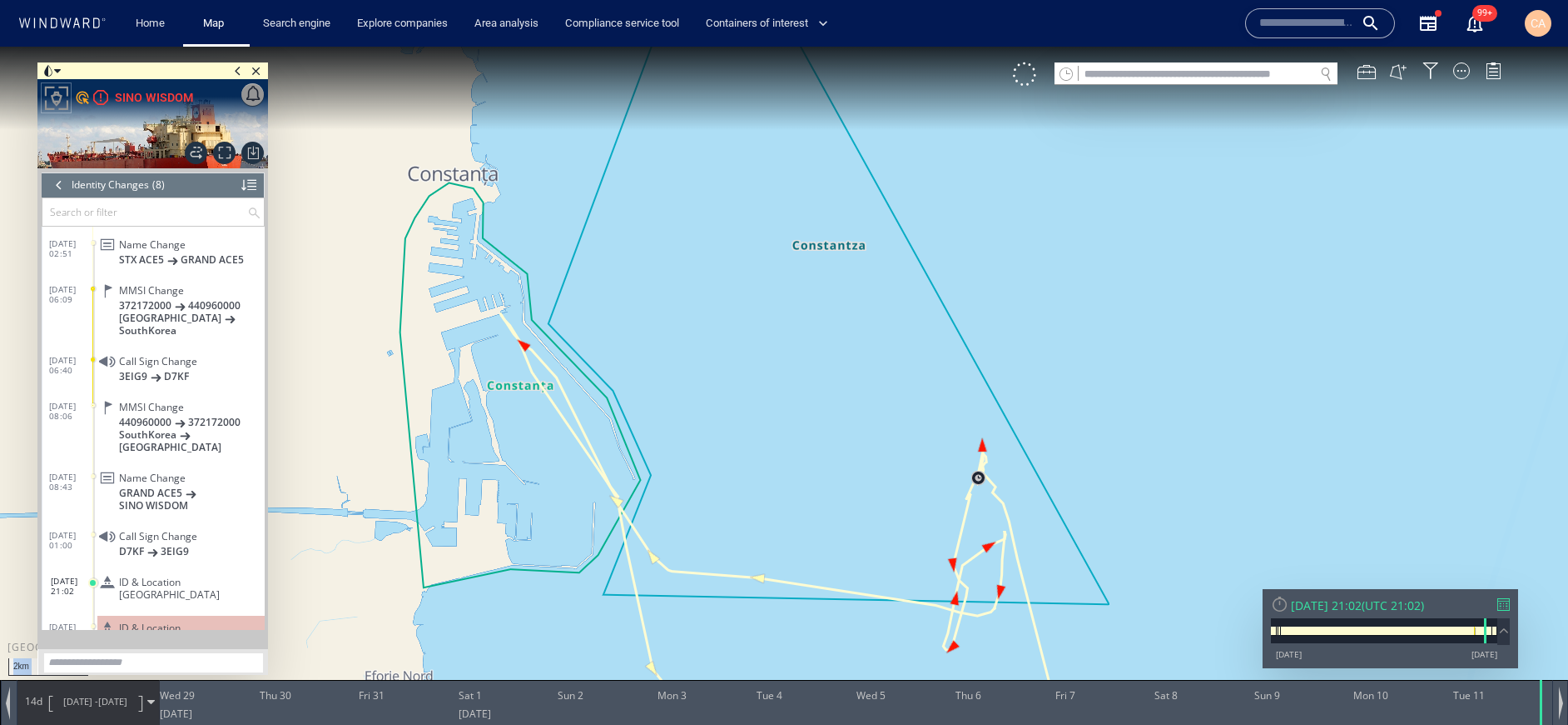
drag, startPoint x: 673, startPoint y: 380, endPoint x: 974, endPoint y: 444, distance: 307.7
click at [990, 451] on canvas "Map" at bounding box center [784, 377] width 1568 height 662
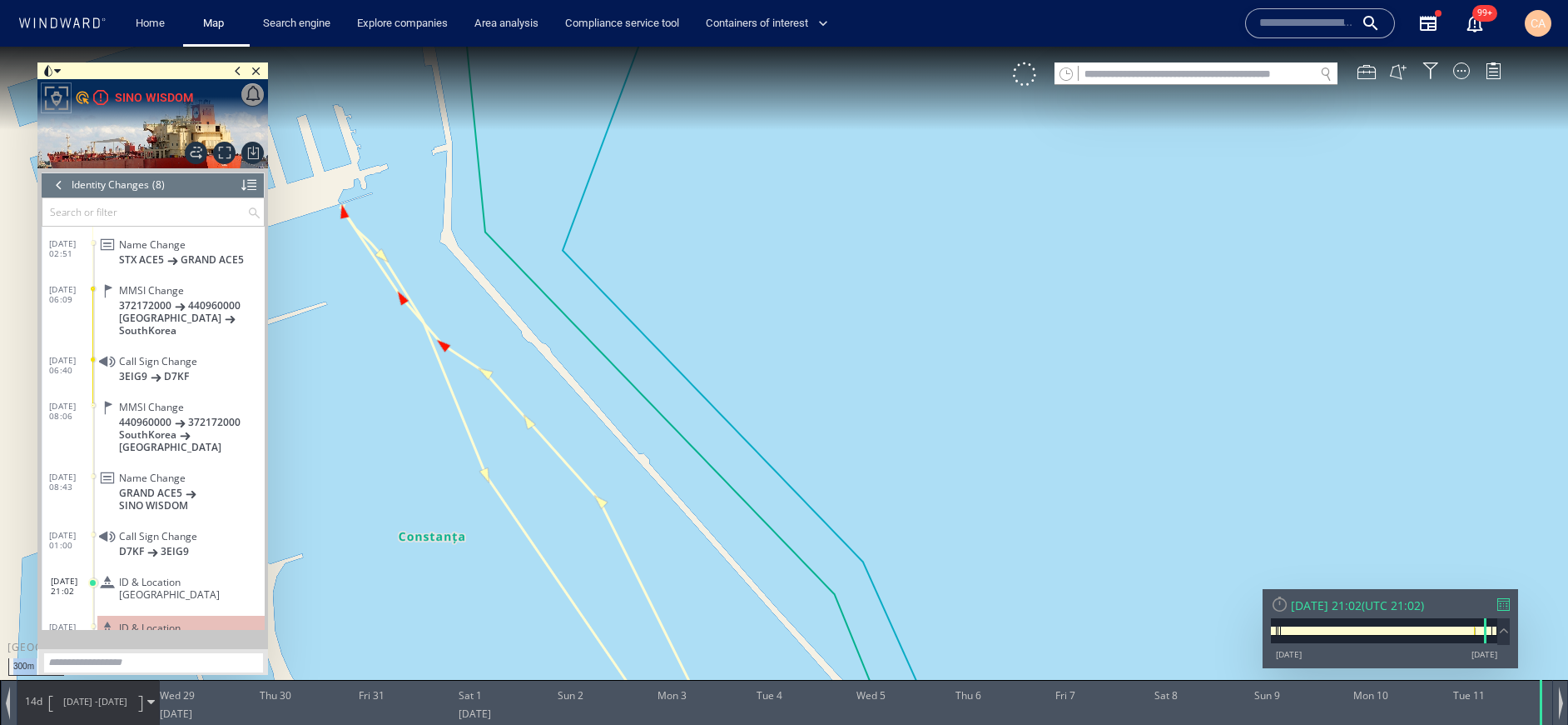
drag, startPoint x: 670, startPoint y: 360, endPoint x: 847, endPoint y: 385, distance: 178.8
click at [847, 385] on canvas "Map" at bounding box center [784, 377] width 1568 height 662
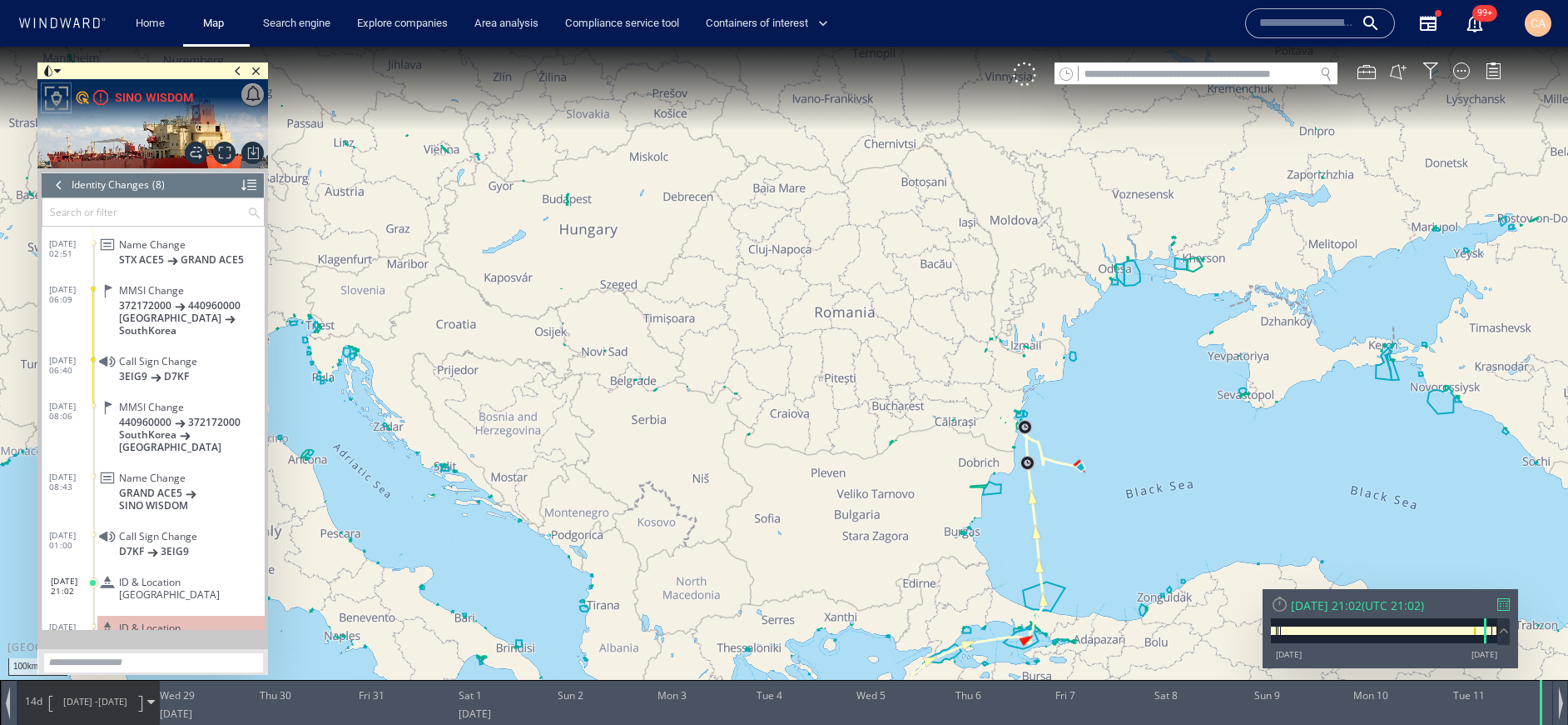
click at [153, 622] on span "ID & Location Tampering" at bounding box center [188, 634] width 139 height 25
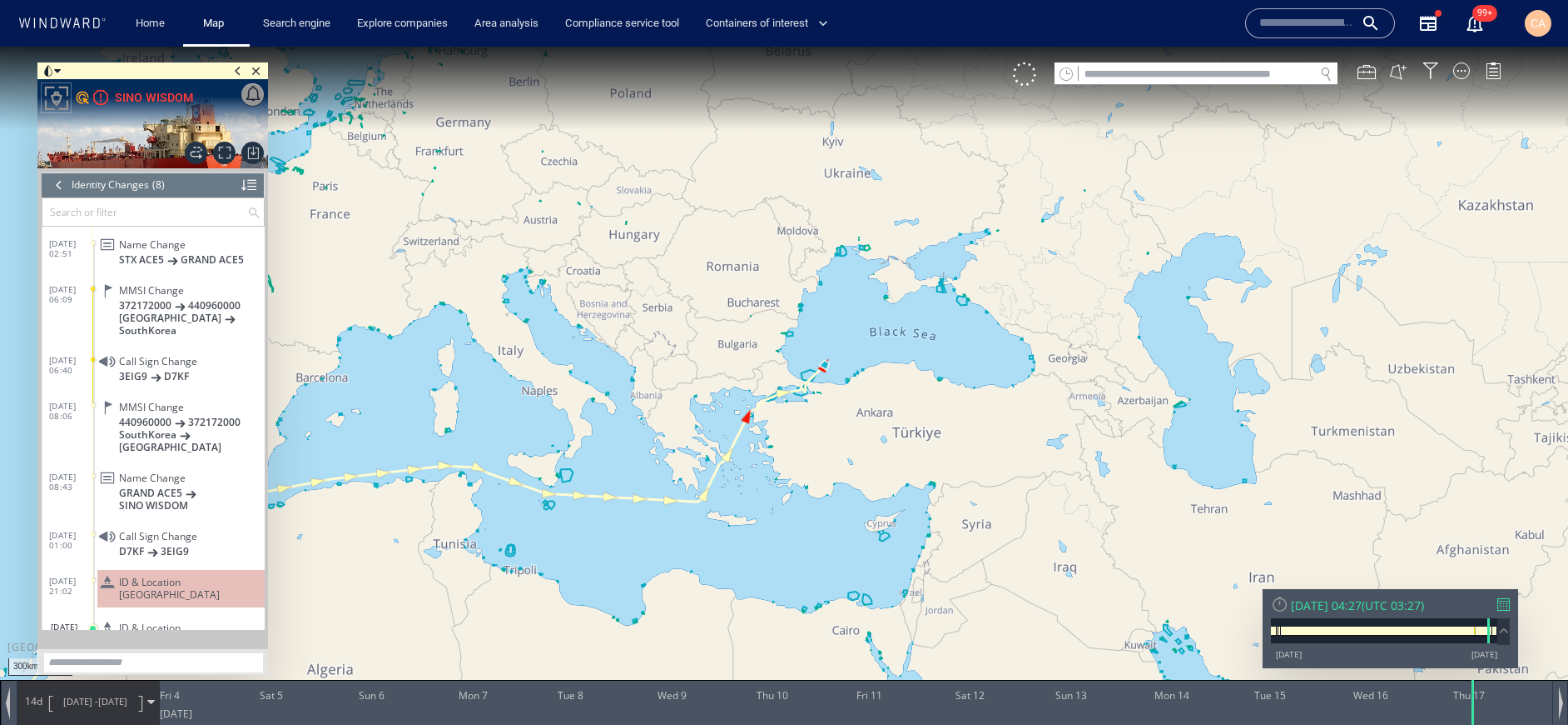
drag, startPoint x: 1249, startPoint y: 217, endPoint x: 853, endPoint y: 460, distance: 464.6
click at [865, 464] on canvas "Map" at bounding box center [784, 377] width 1568 height 662
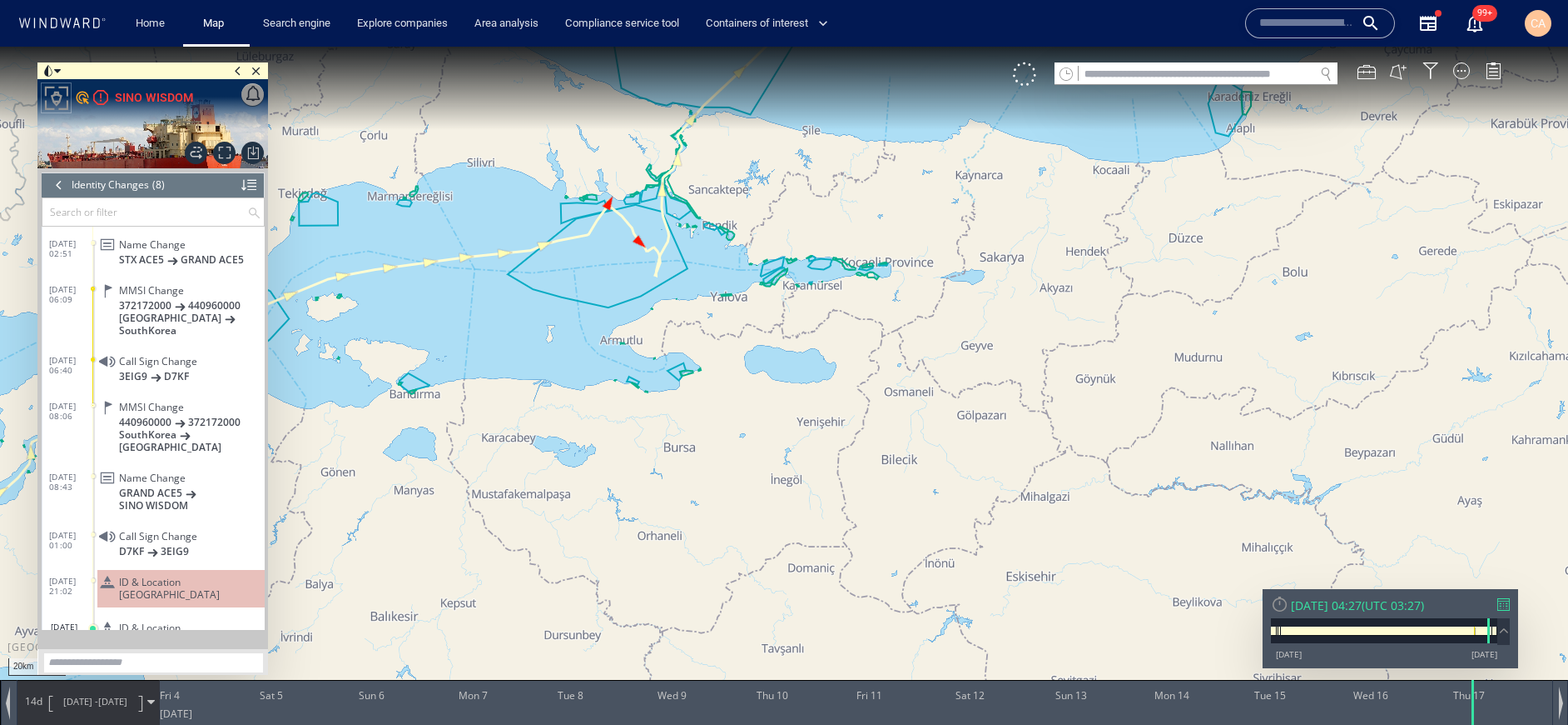
drag, startPoint x: 845, startPoint y: 239, endPoint x: 795, endPoint y: 528, distance: 293.3
click at [795, 528] on canvas "Map" at bounding box center [784, 377] width 1568 height 662
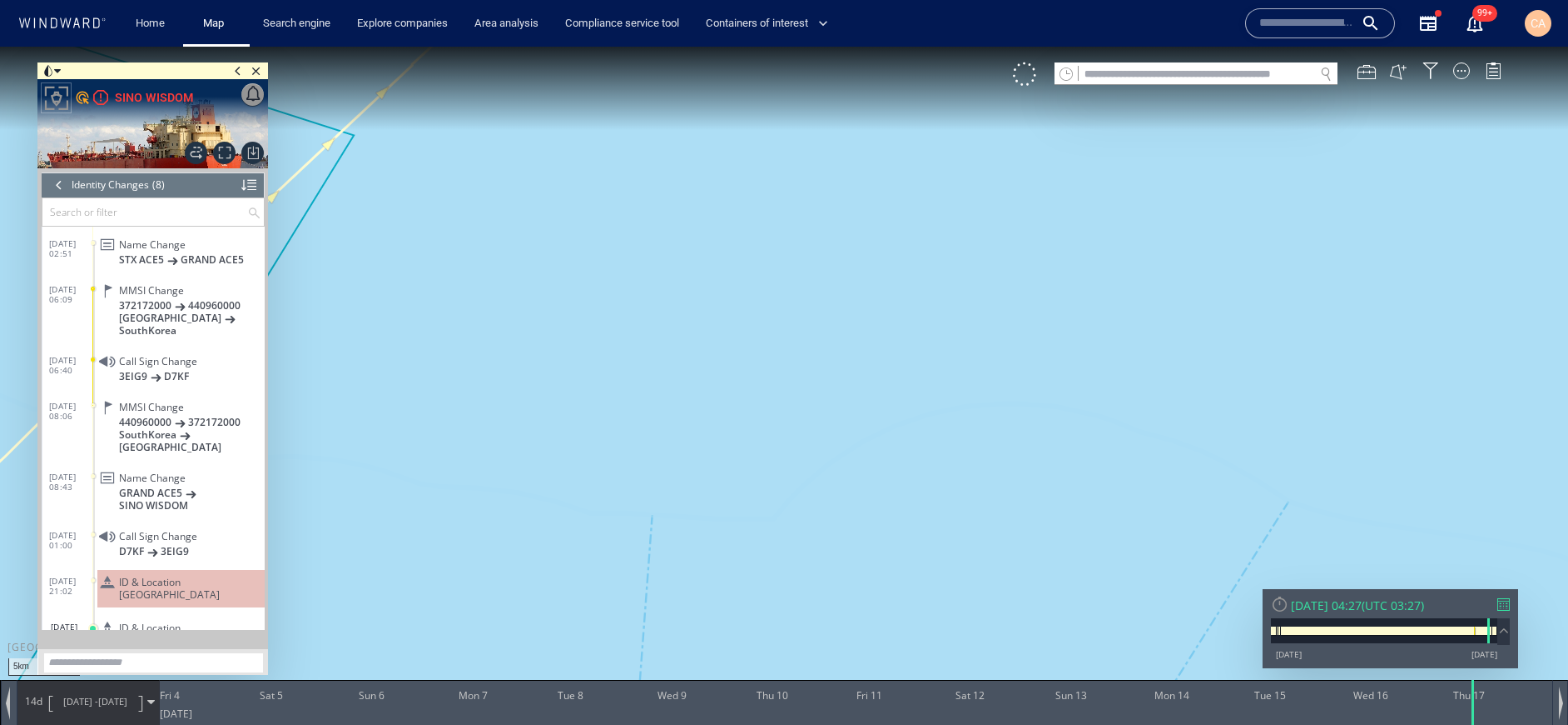
drag, startPoint x: 742, startPoint y: 191, endPoint x: 840, endPoint y: 564, distance: 385.7
click at [831, 617] on canvas "Map" at bounding box center [784, 377] width 1568 height 662
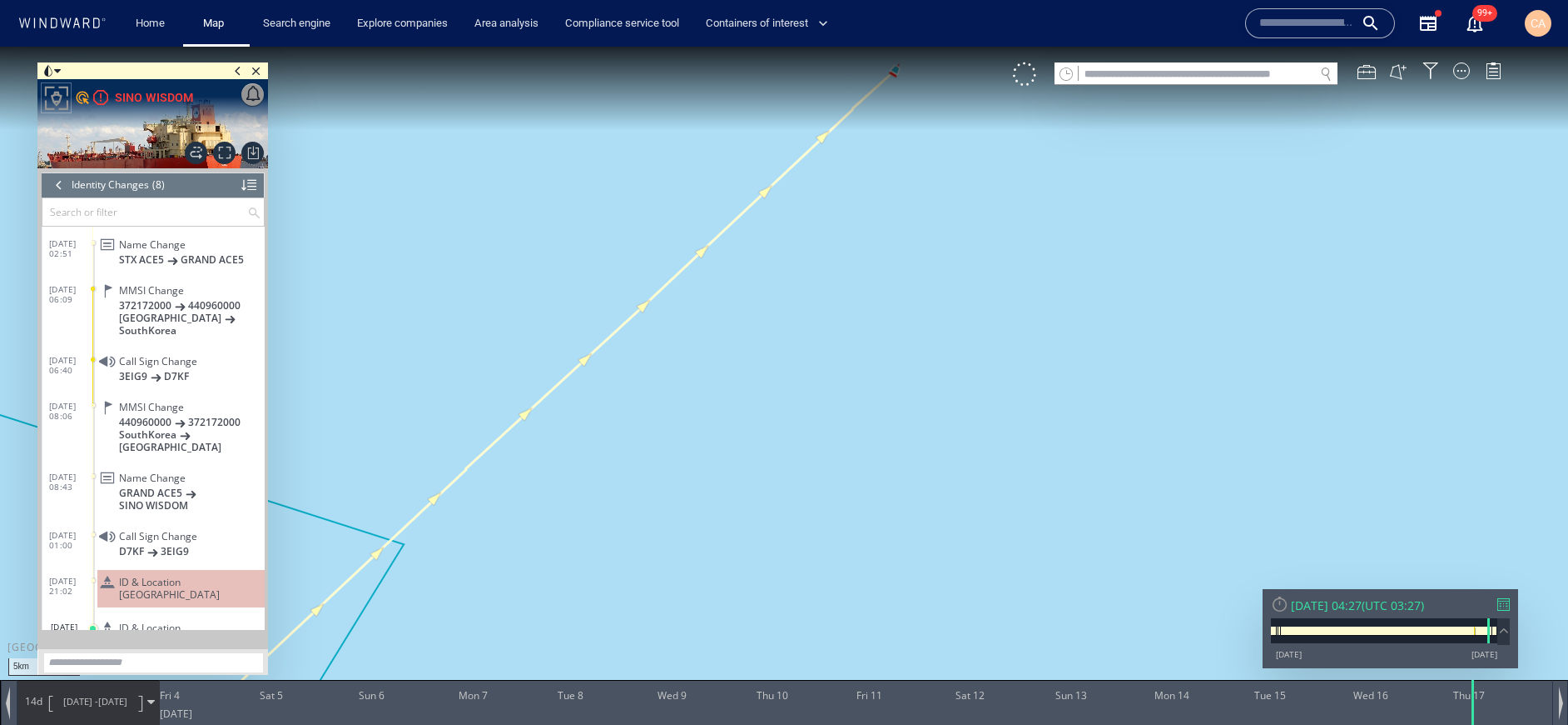
drag, startPoint x: 873, startPoint y: 375, endPoint x: 867, endPoint y: 392, distance: 18.0
click at [867, 392] on canvas "Map" at bounding box center [784, 377] width 1568 height 662
drag, startPoint x: 829, startPoint y: 192, endPoint x: 776, endPoint y: 508, distance: 320.4
click at [776, 508] on canvas "Map" at bounding box center [784, 377] width 1568 height 662
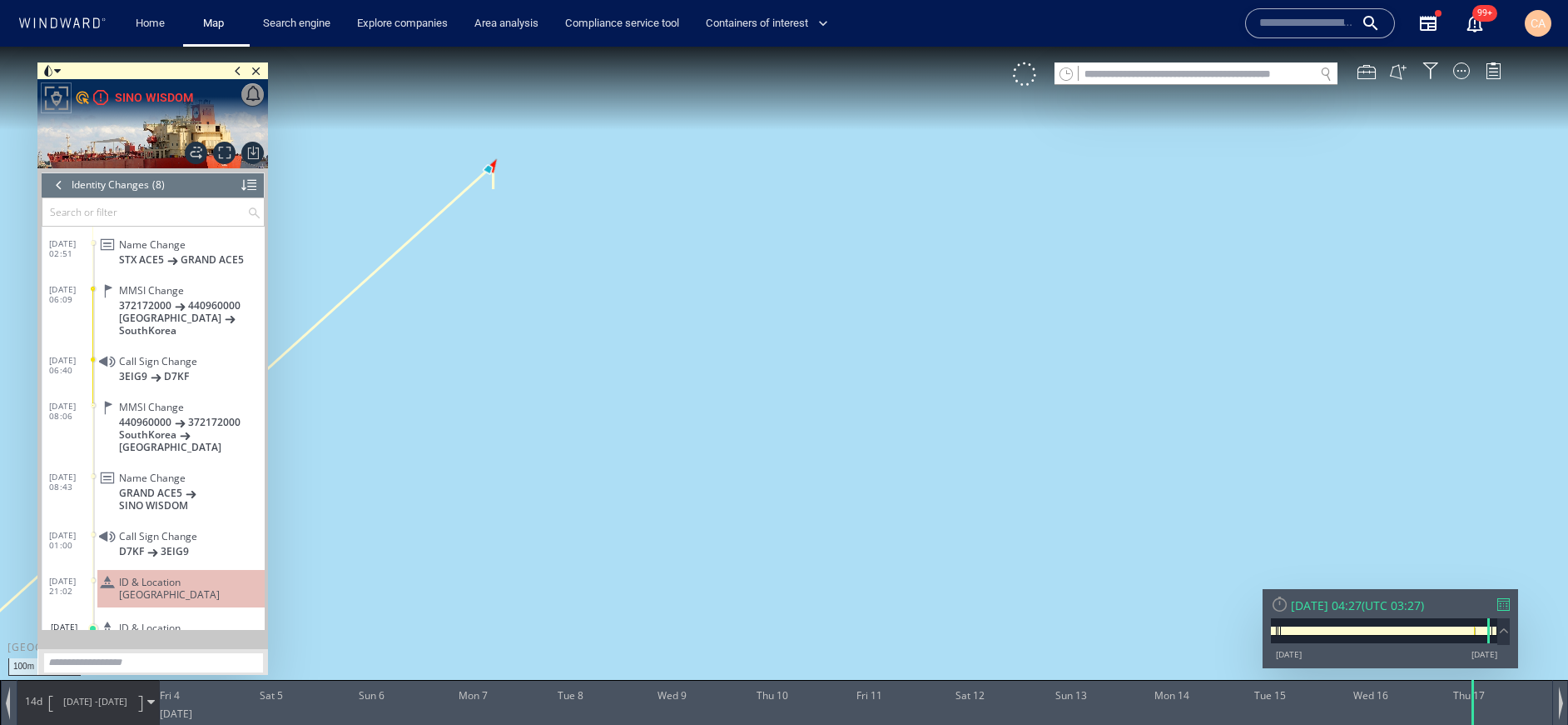
drag, startPoint x: 548, startPoint y: 242, endPoint x: 706, endPoint y: 618, distance: 407.8
click at [706, 618] on canvas "Map" at bounding box center [784, 377] width 1568 height 662
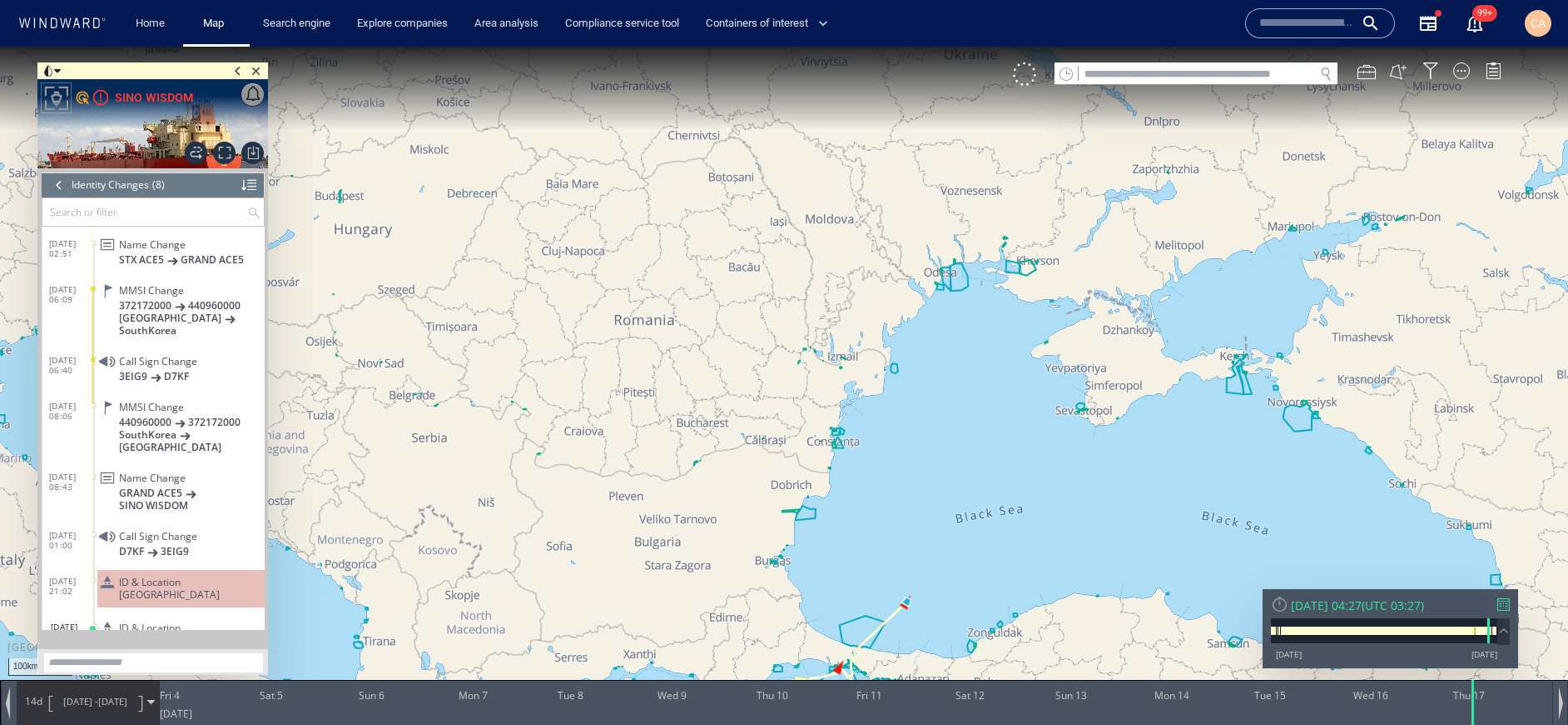
drag, startPoint x: 955, startPoint y: 602, endPoint x: 957, endPoint y: 459, distance: 143.0
click at [953, 450] on canvas "Map" at bounding box center [784, 377] width 1568 height 662
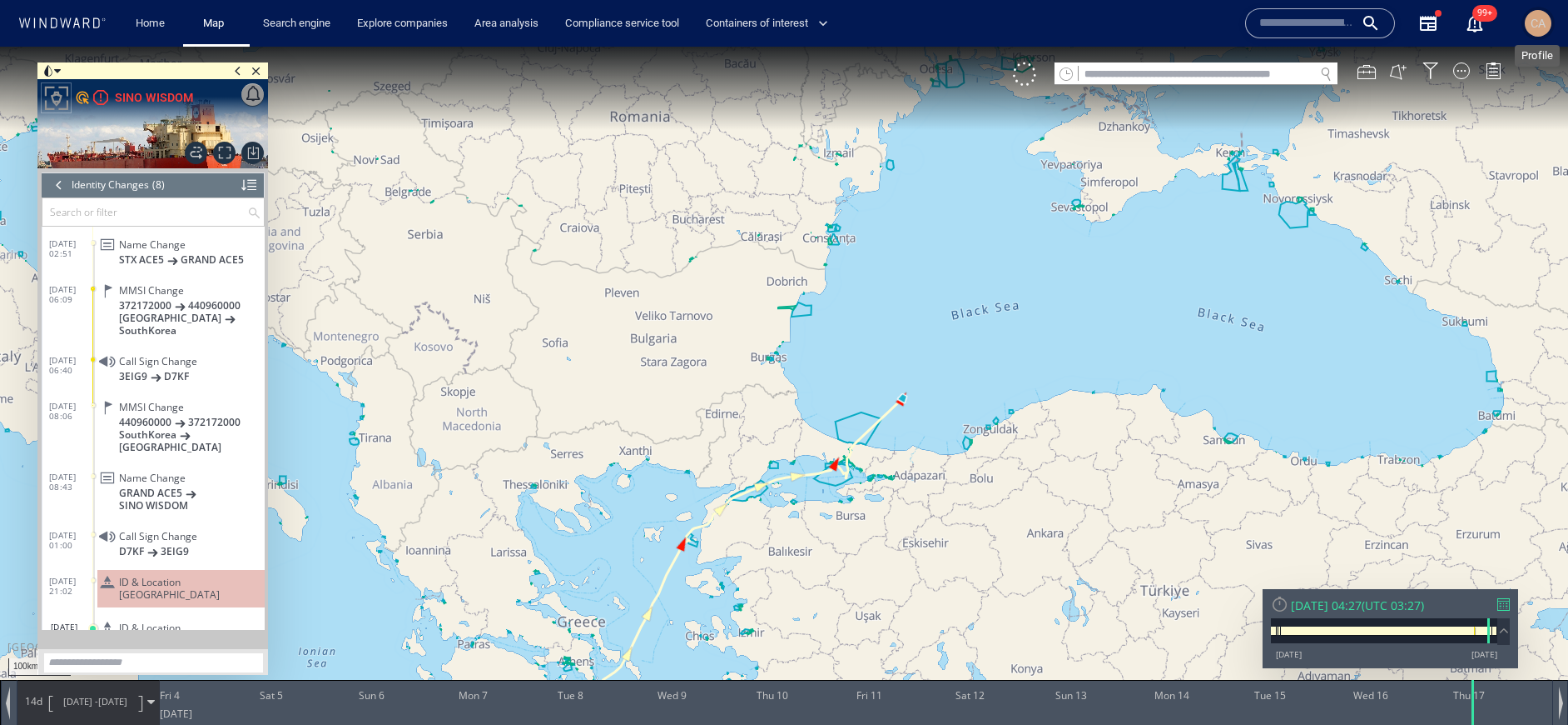
click at [1536, 26] on span "CA" at bounding box center [1538, 23] width 15 height 13
